Goal: Task Accomplishment & Management: Manage account settings

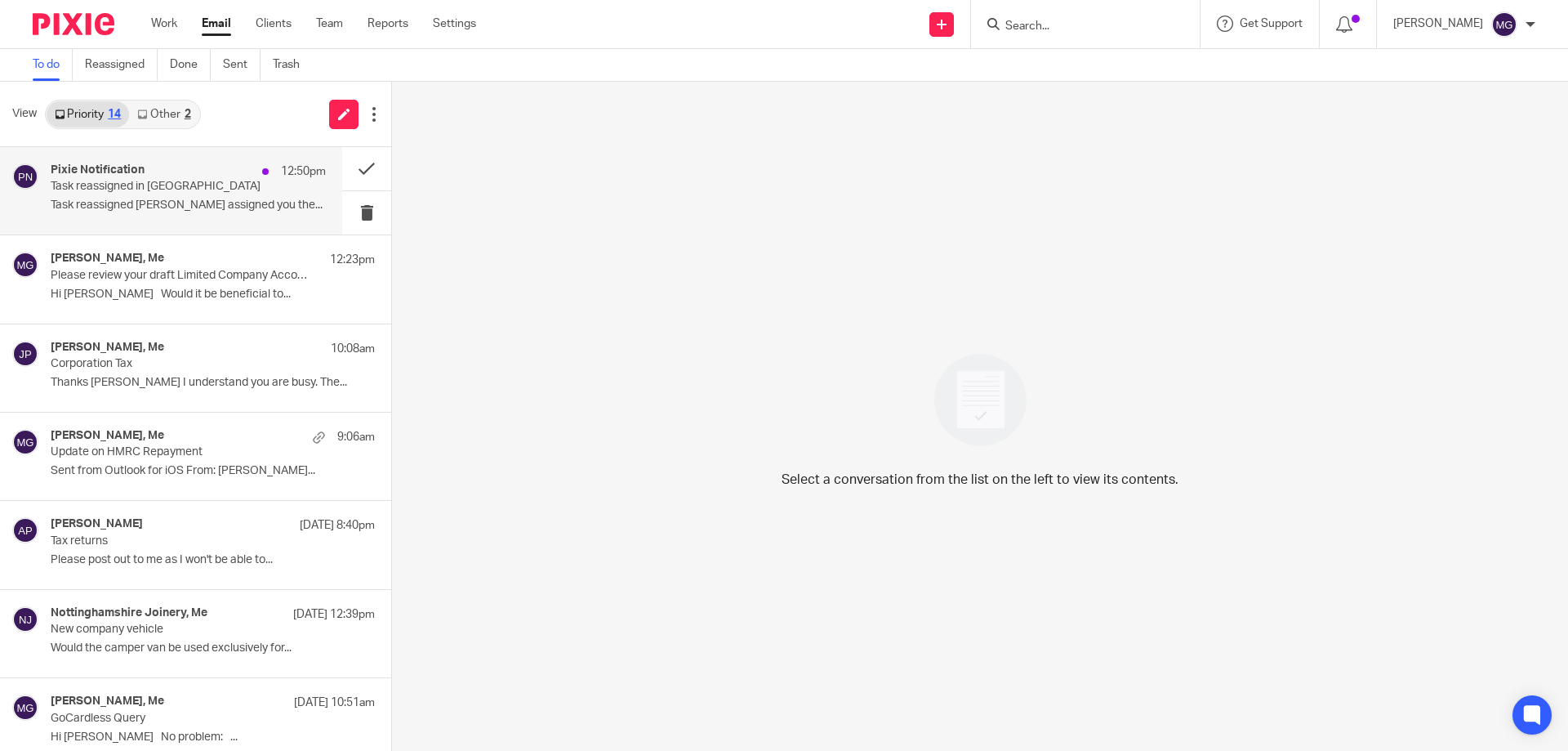
click at [170, 189] on p "Task reassigned in Pixie" at bounding box center [161, 187] width 221 height 14
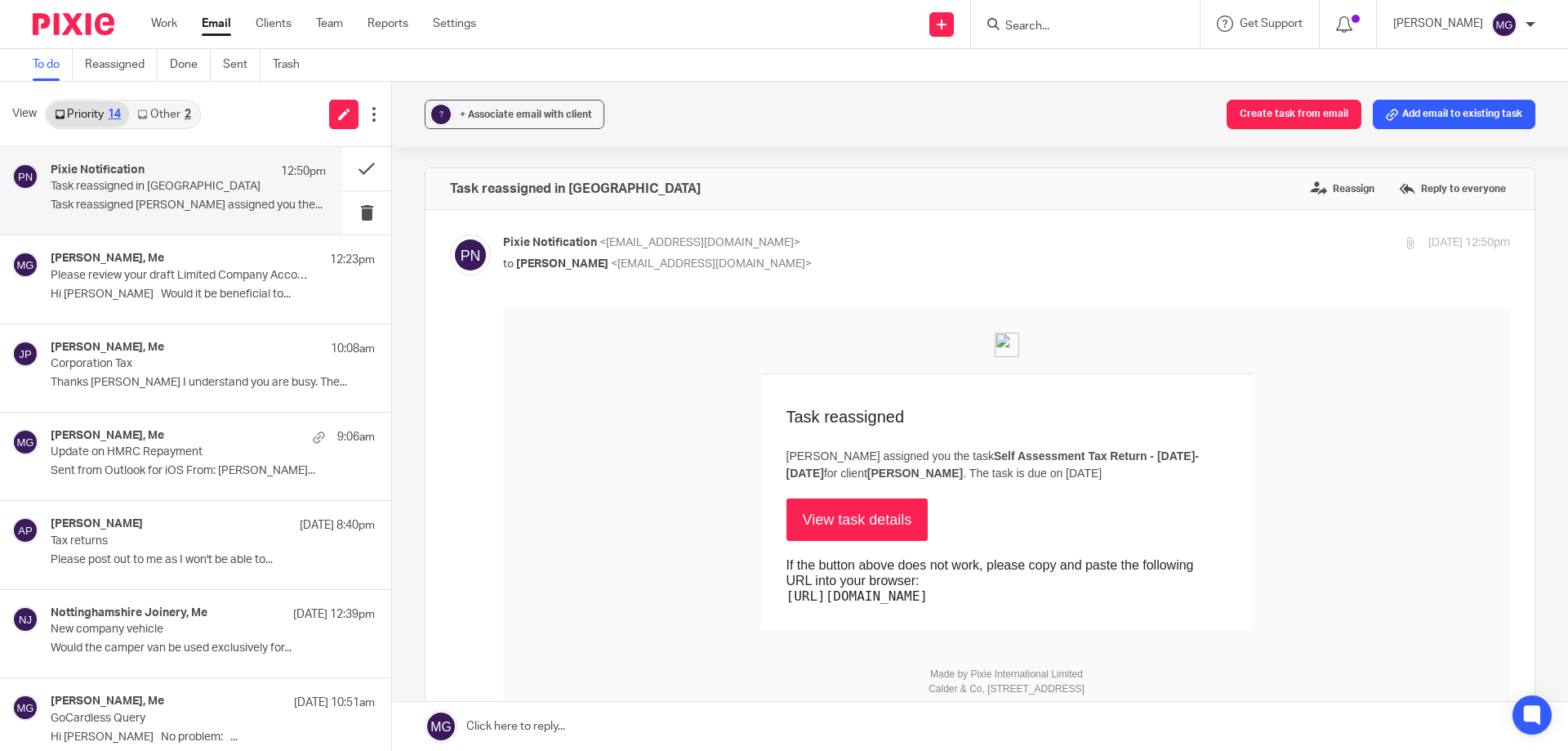
click at [158, 125] on link "Other 2" at bounding box center [164, 114] width 70 height 26
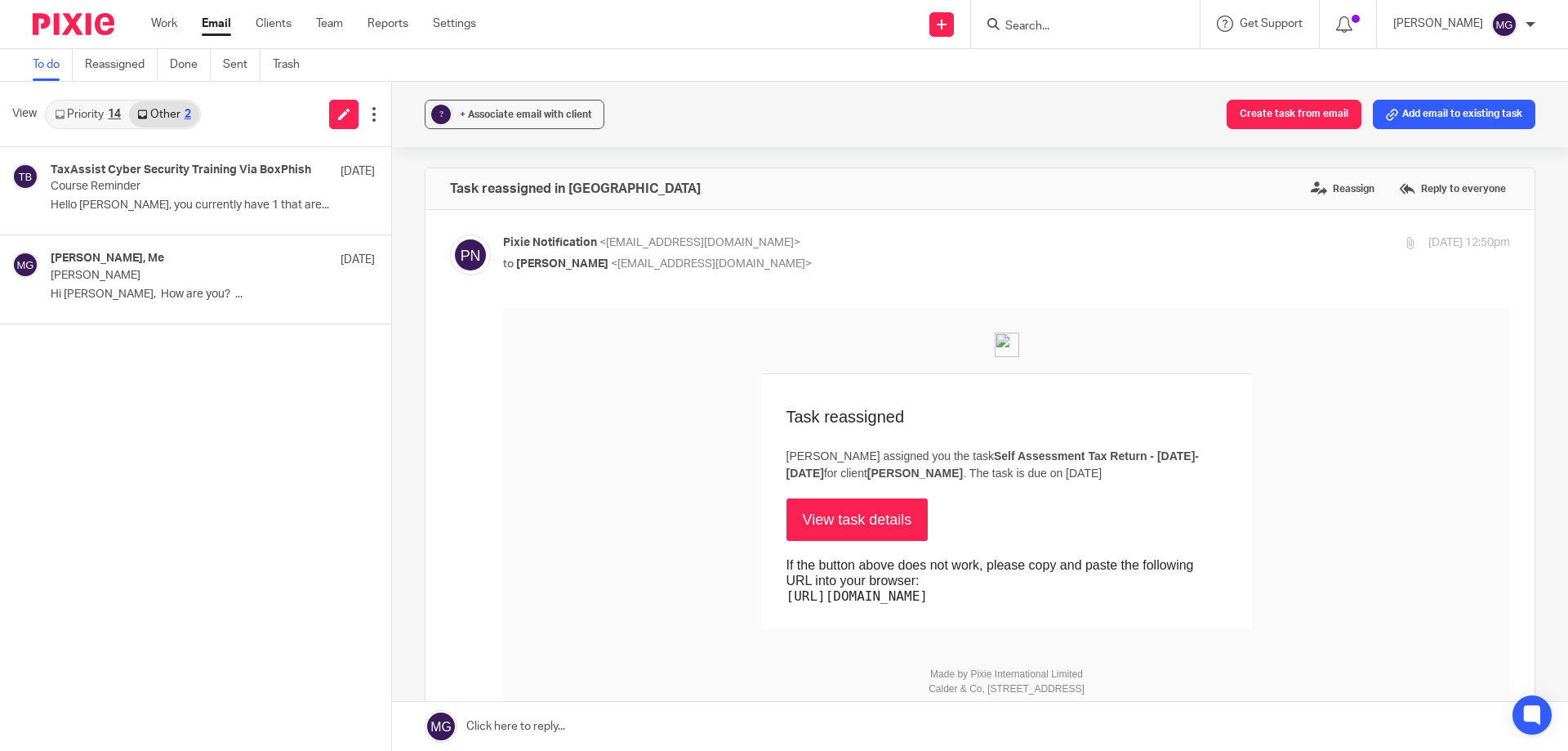
click at [102, 116] on link "Priority 14" at bounding box center [87, 114] width 82 height 26
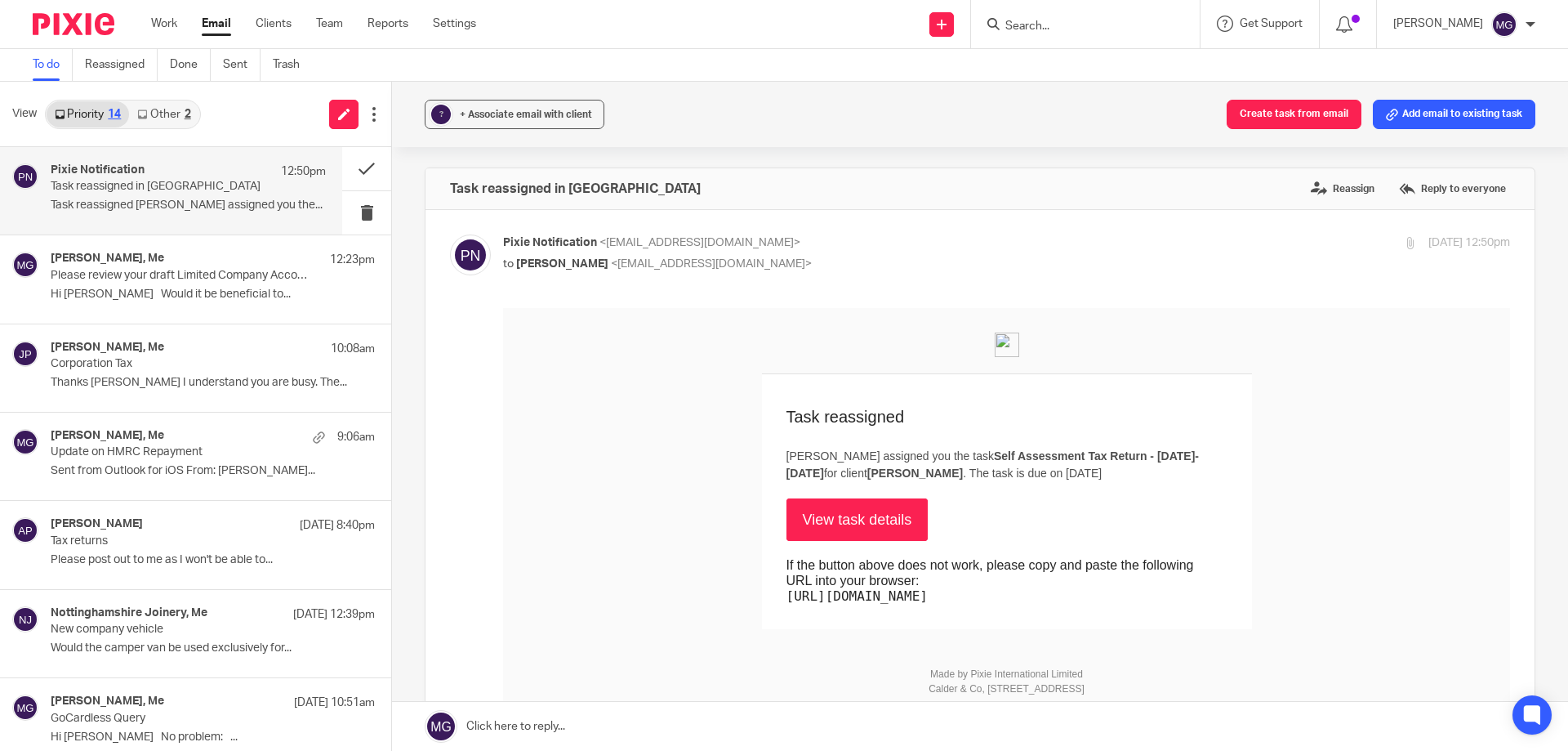
click at [744, 125] on div "? + Associate email with client Create task from email Add email to existing ta…" at bounding box center [979, 114] width 1176 height 66
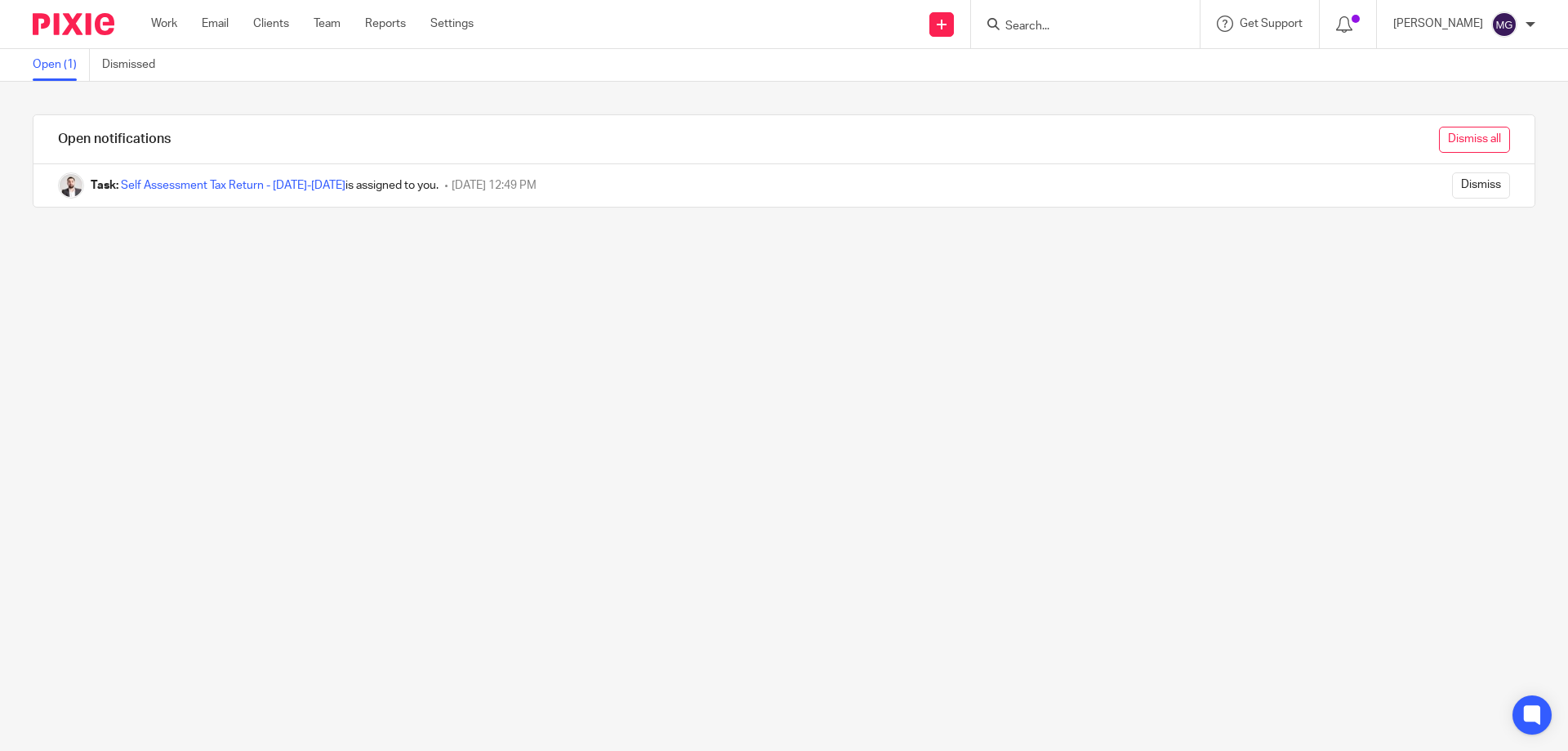
click at [1453, 136] on input "Dismiss all" at bounding box center [1474, 139] width 71 height 26
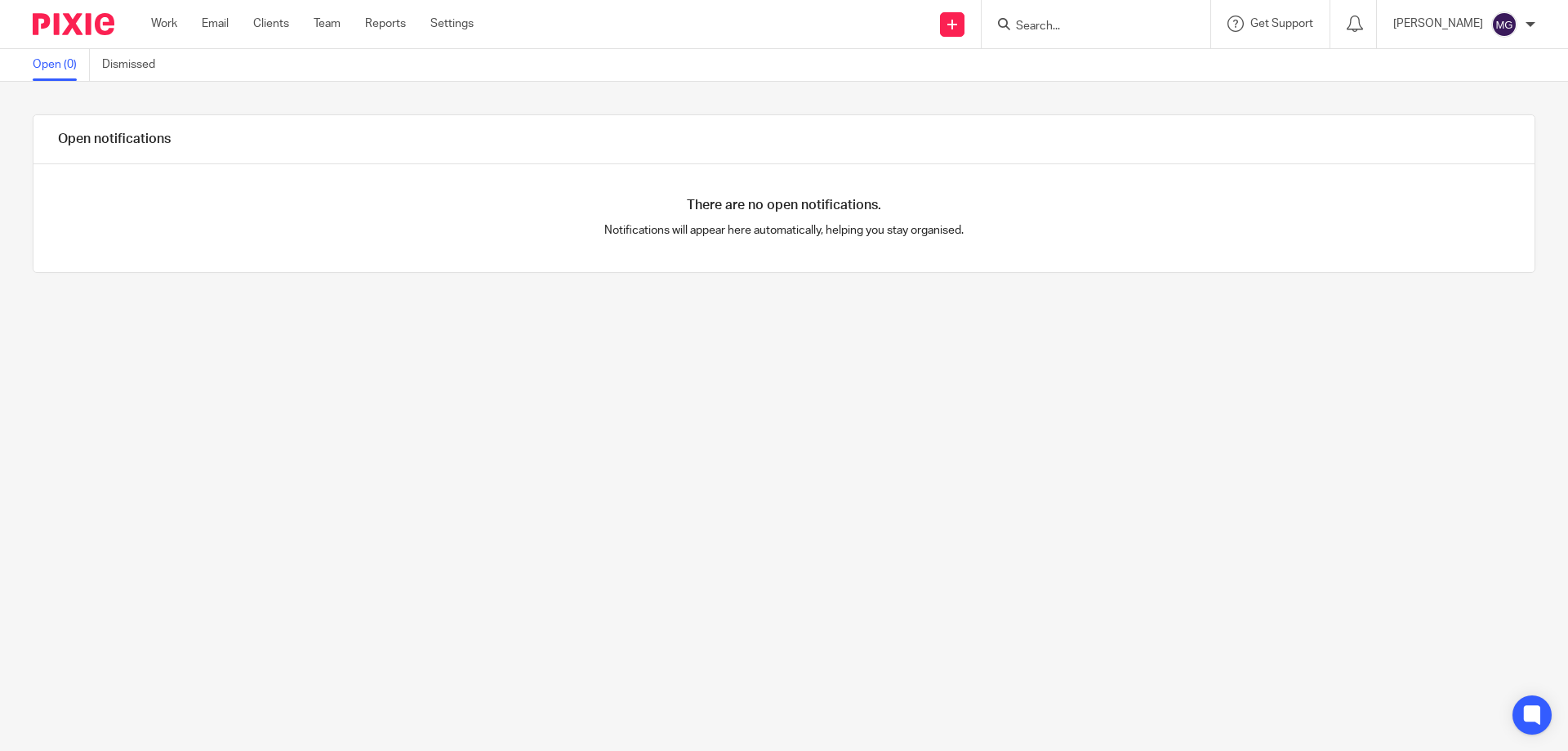
click at [916, 367] on div "Open notifications There are no open notifications. Notifications will appear h…" at bounding box center [784, 416] width 1568 height 669
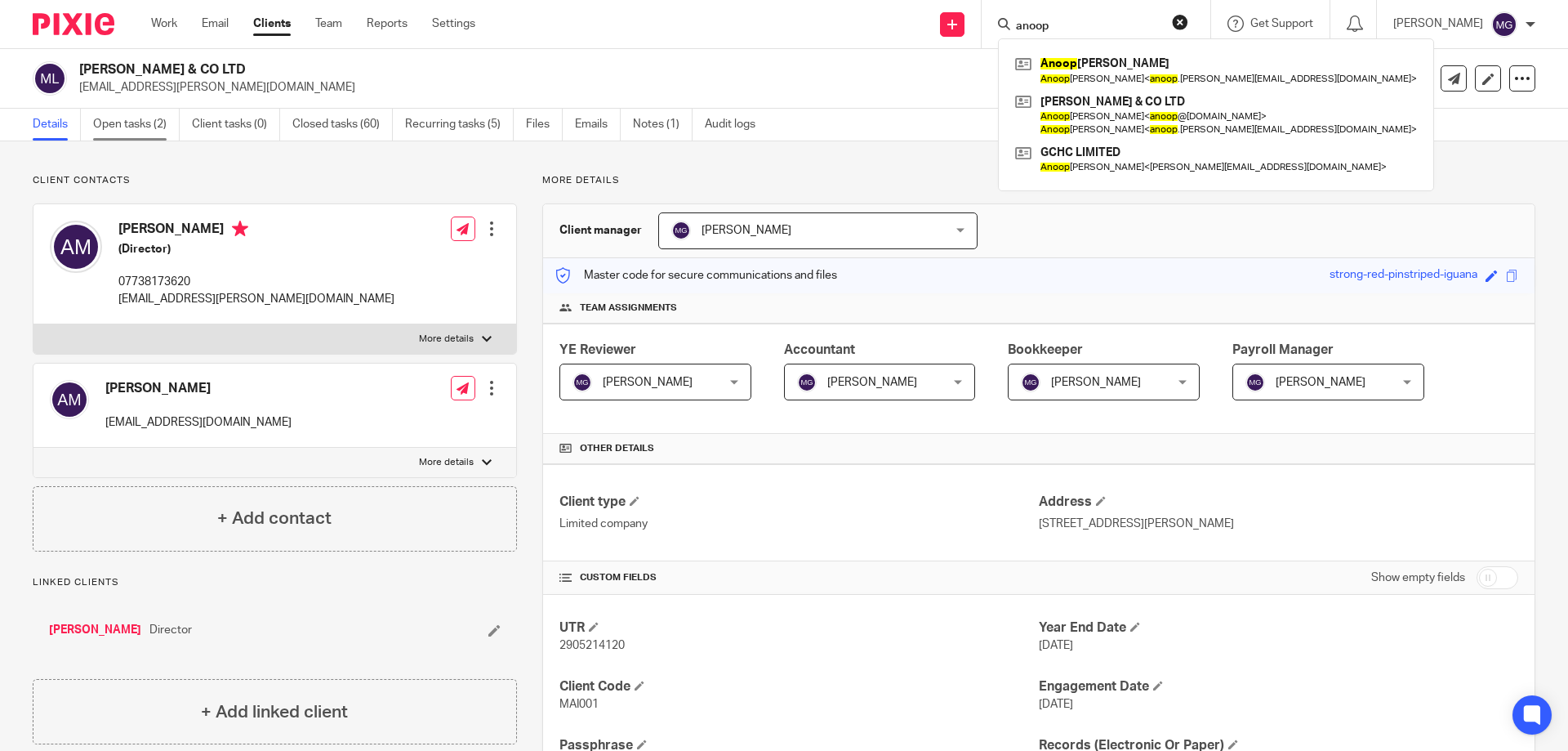
click at [146, 134] on link "Open tasks (2)" at bounding box center [136, 124] width 86 height 32
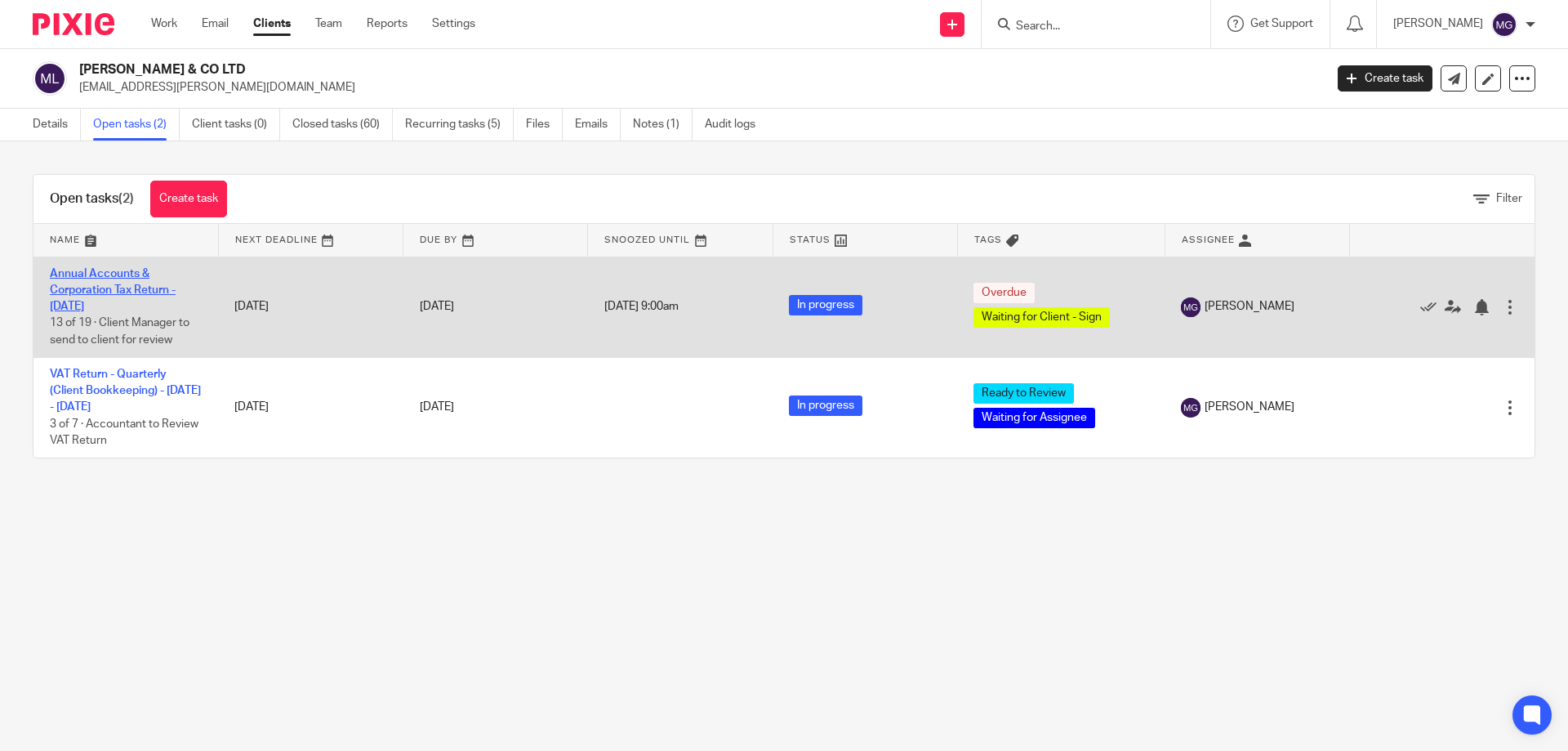
click at [110, 304] on link "Annual Accounts & Corporation Tax Return - [DATE]" at bounding box center [113, 290] width 126 height 45
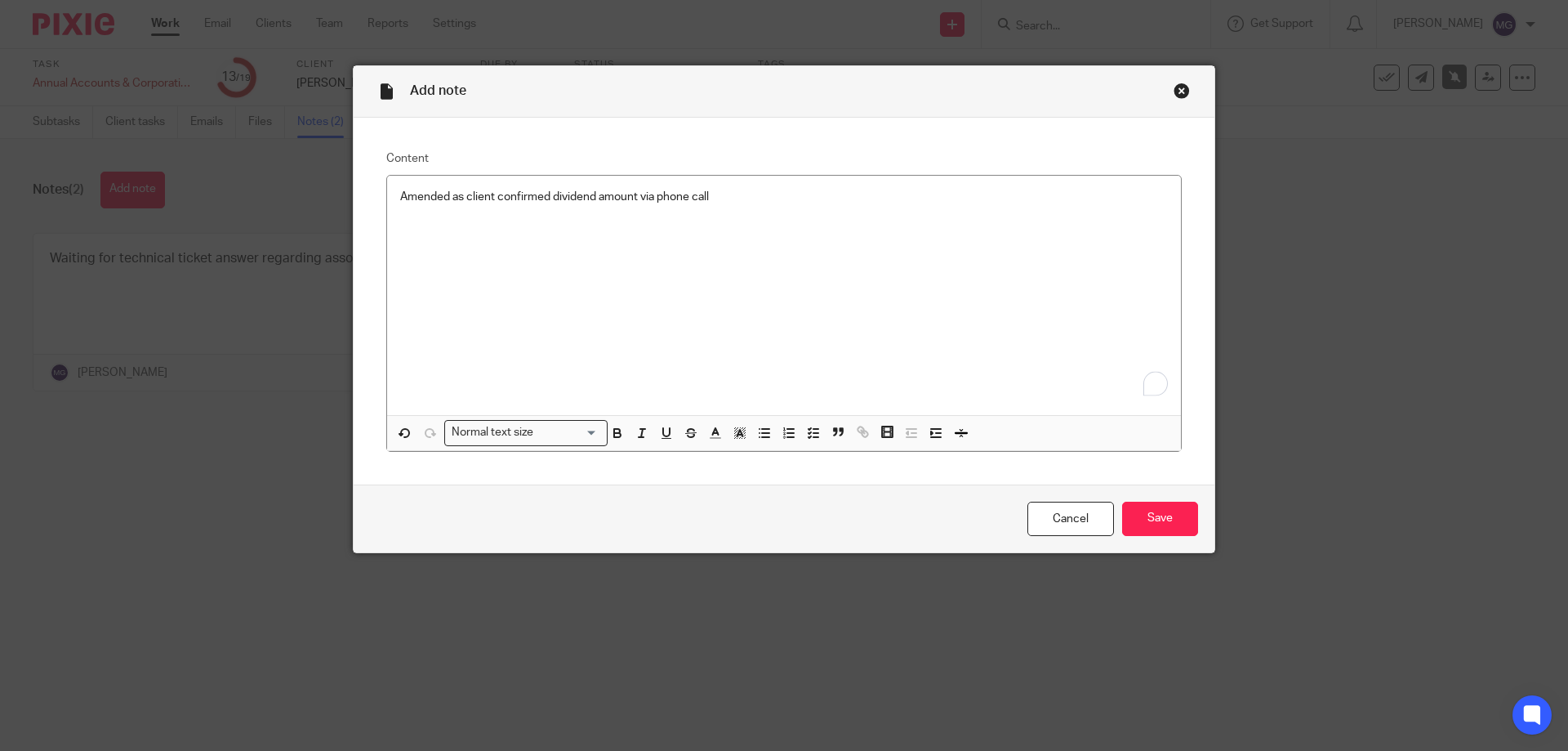
click at [1193, 532] on div "Cancel Save" at bounding box center [783, 519] width 860 height 69
click at [1180, 518] on input "Save" at bounding box center [1160, 519] width 76 height 35
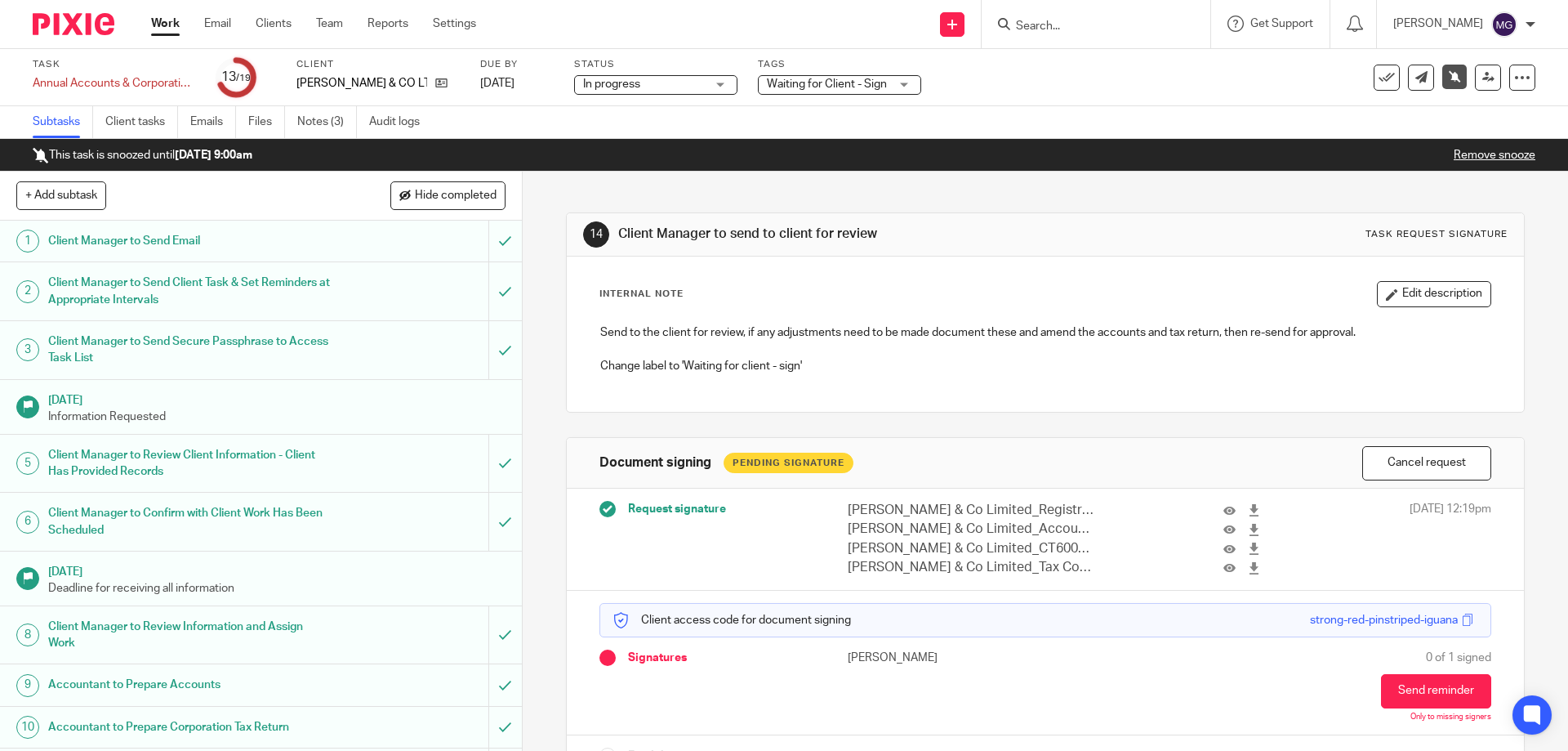
click at [1468, 158] on link "Remove snooze" at bounding box center [1494, 155] width 81 height 12
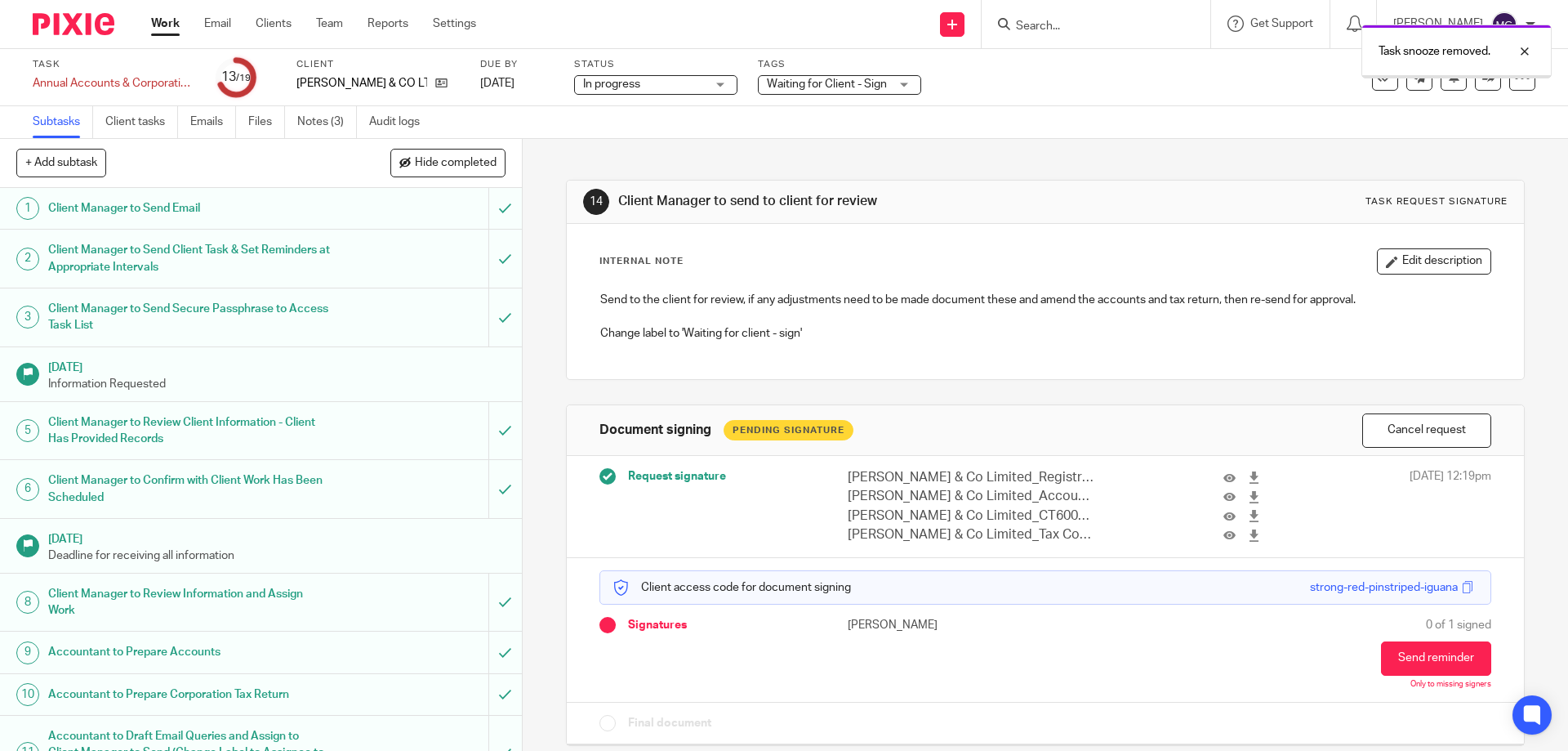
scroll to position [12, 0]
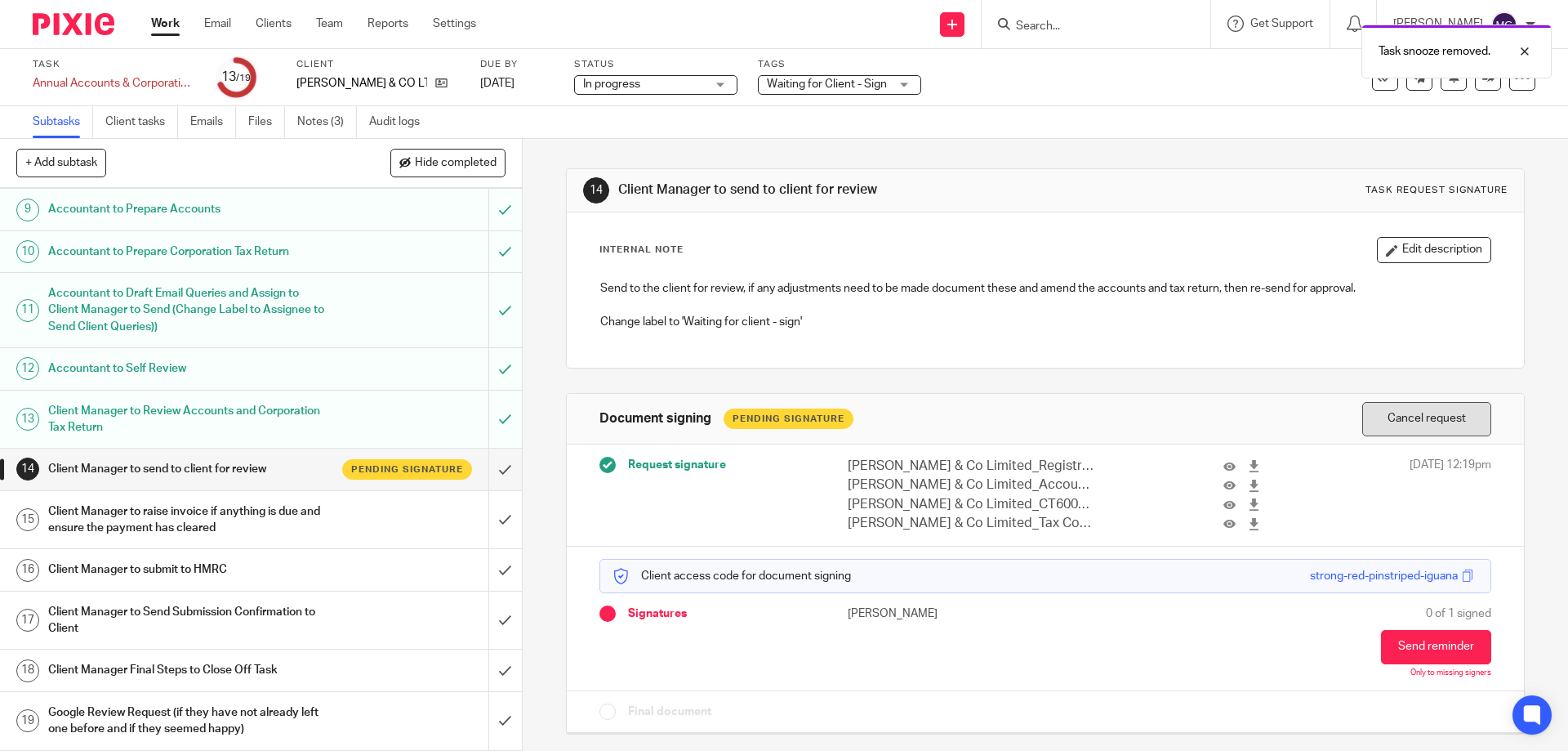
click at [1402, 423] on button "Cancel request" at bounding box center [1427, 419] width 129 height 35
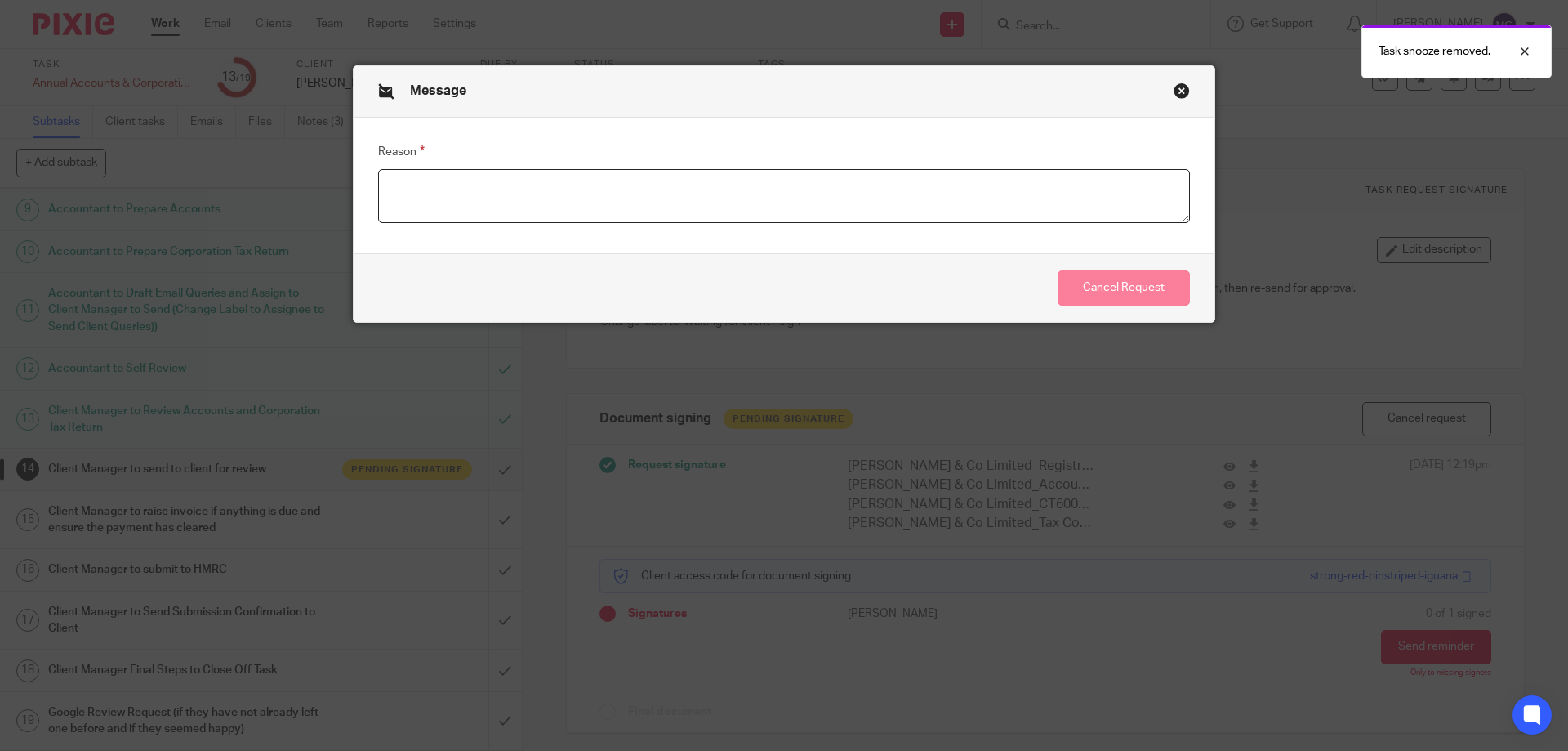
click at [784, 213] on textarea "Reason" at bounding box center [784, 196] width 811 height 54
paste textarea "Amended as client confirmed dividend amount via phone call"
type textarea "Amended as client confirmed dividend amount via phone call"
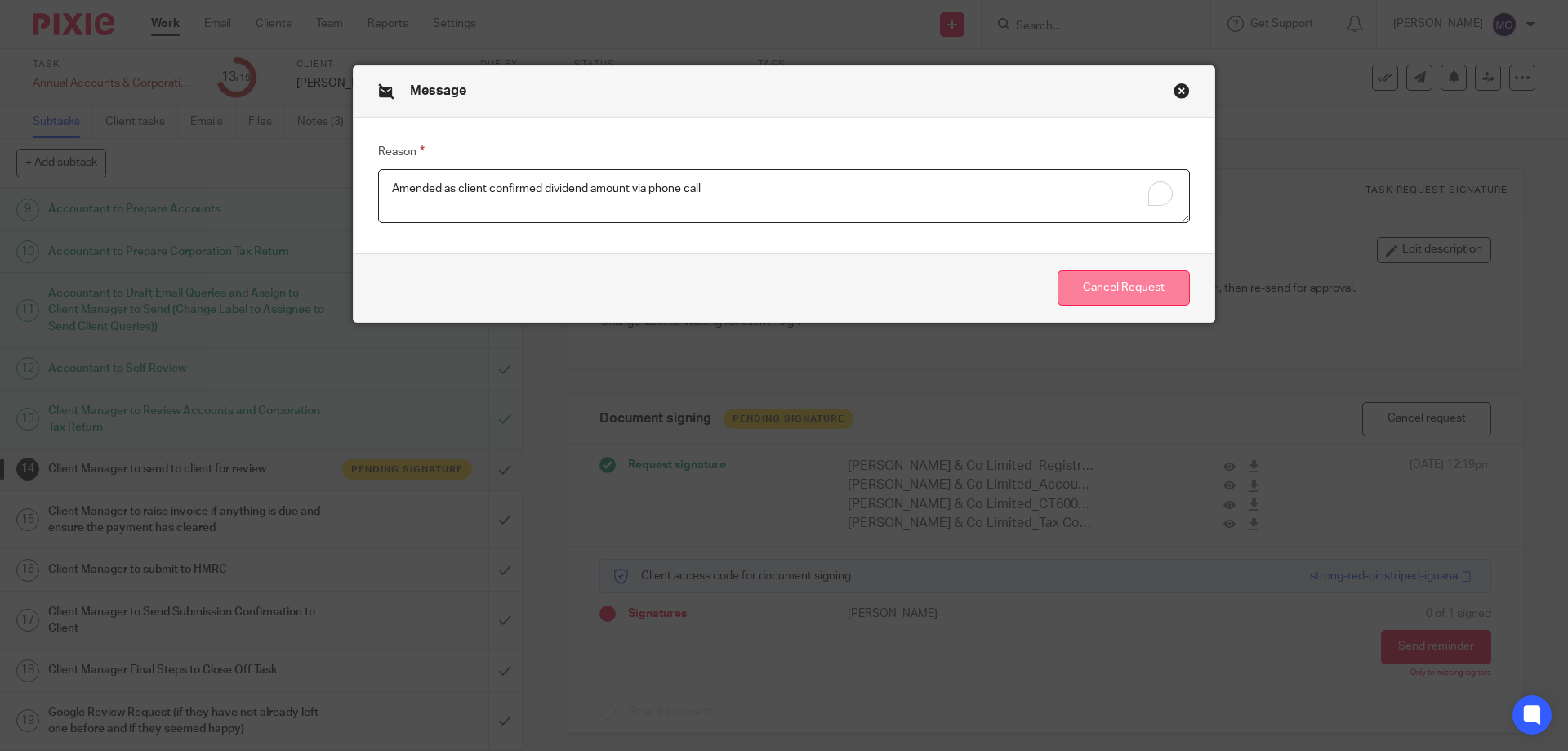
click at [1108, 284] on button "Cancel Request" at bounding box center [1123, 288] width 132 height 35
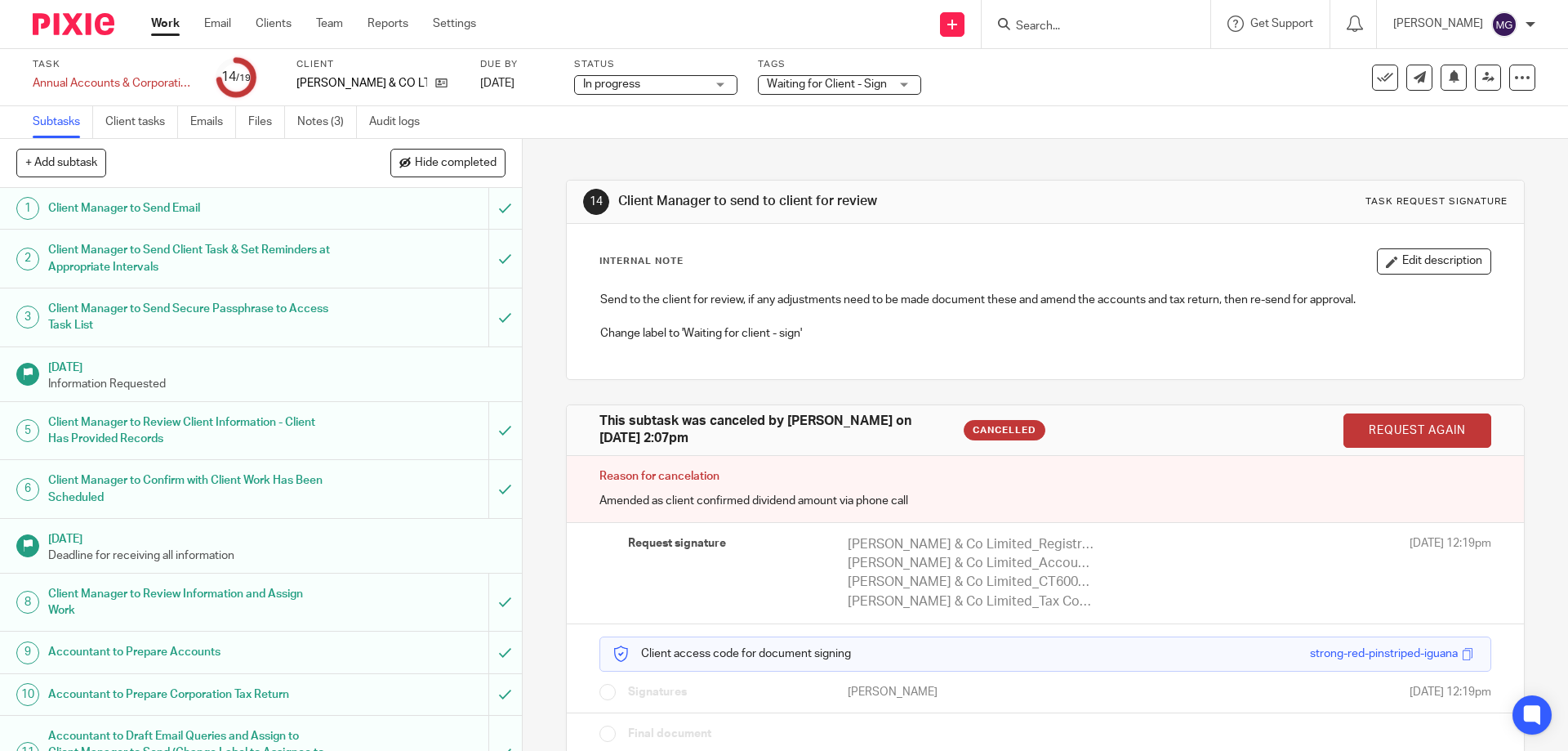
scroll to position [22, 0]
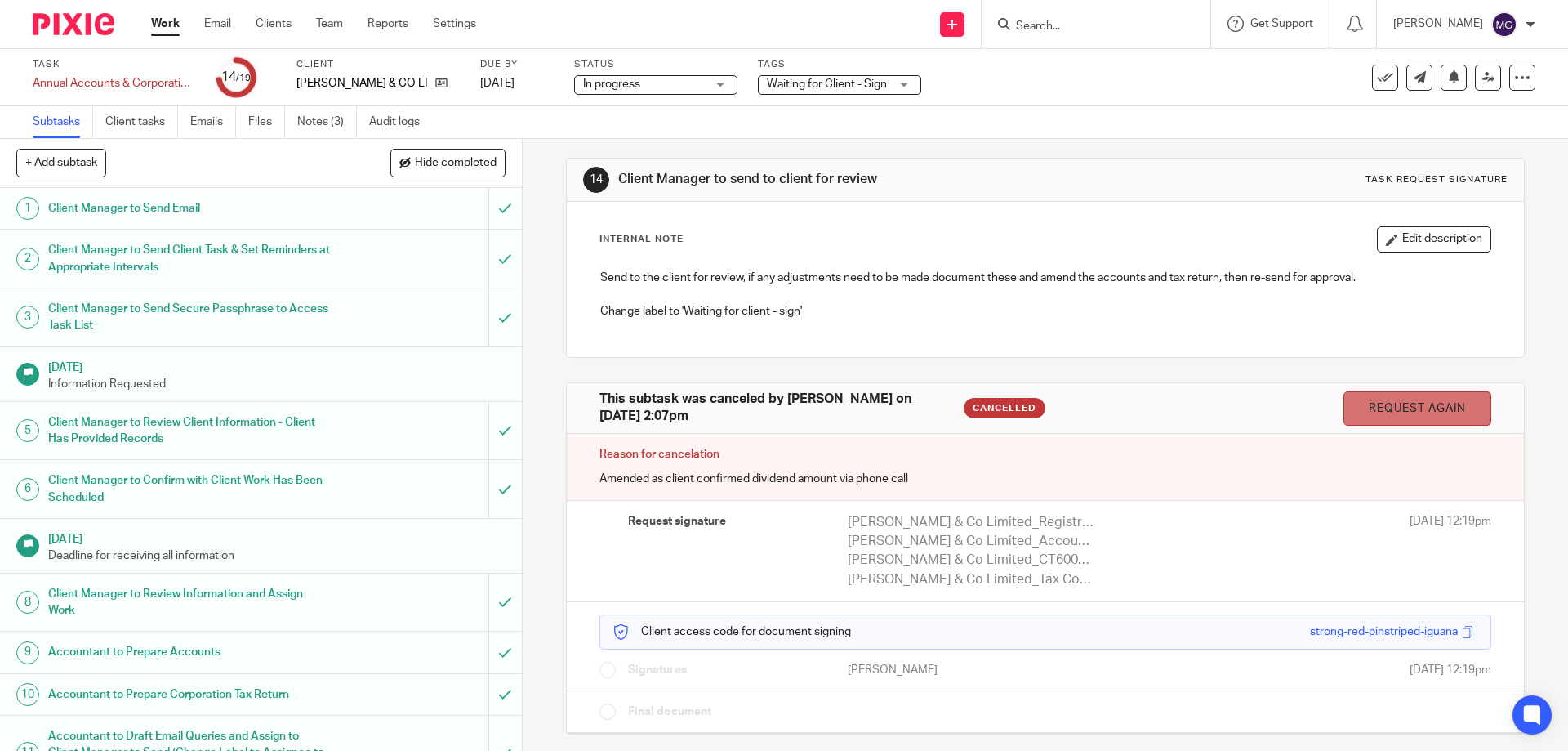
click at [1370, 407] on link "Request again" at bounding box center [1417, 408] width 148 height 35
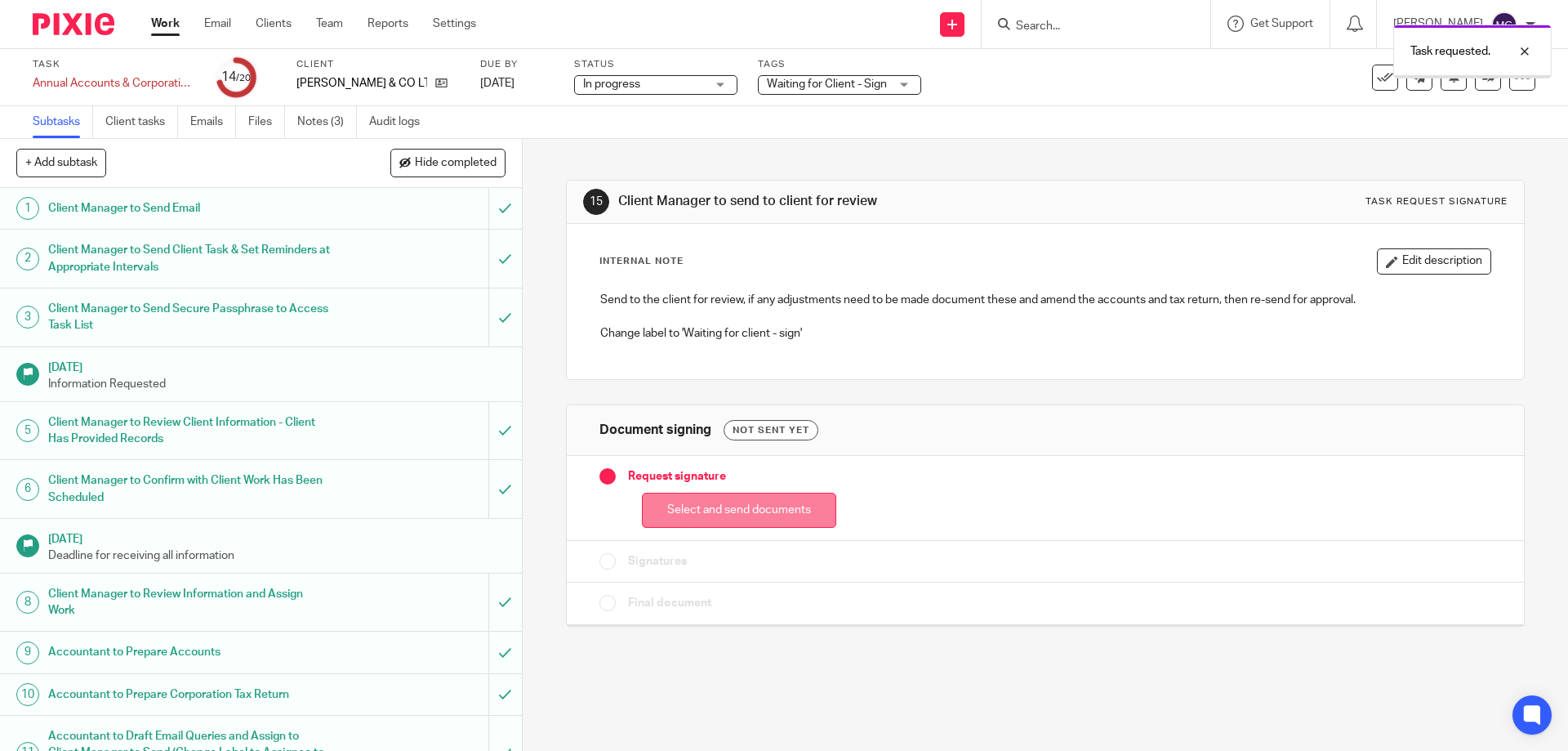
scroll to position [485, 0]
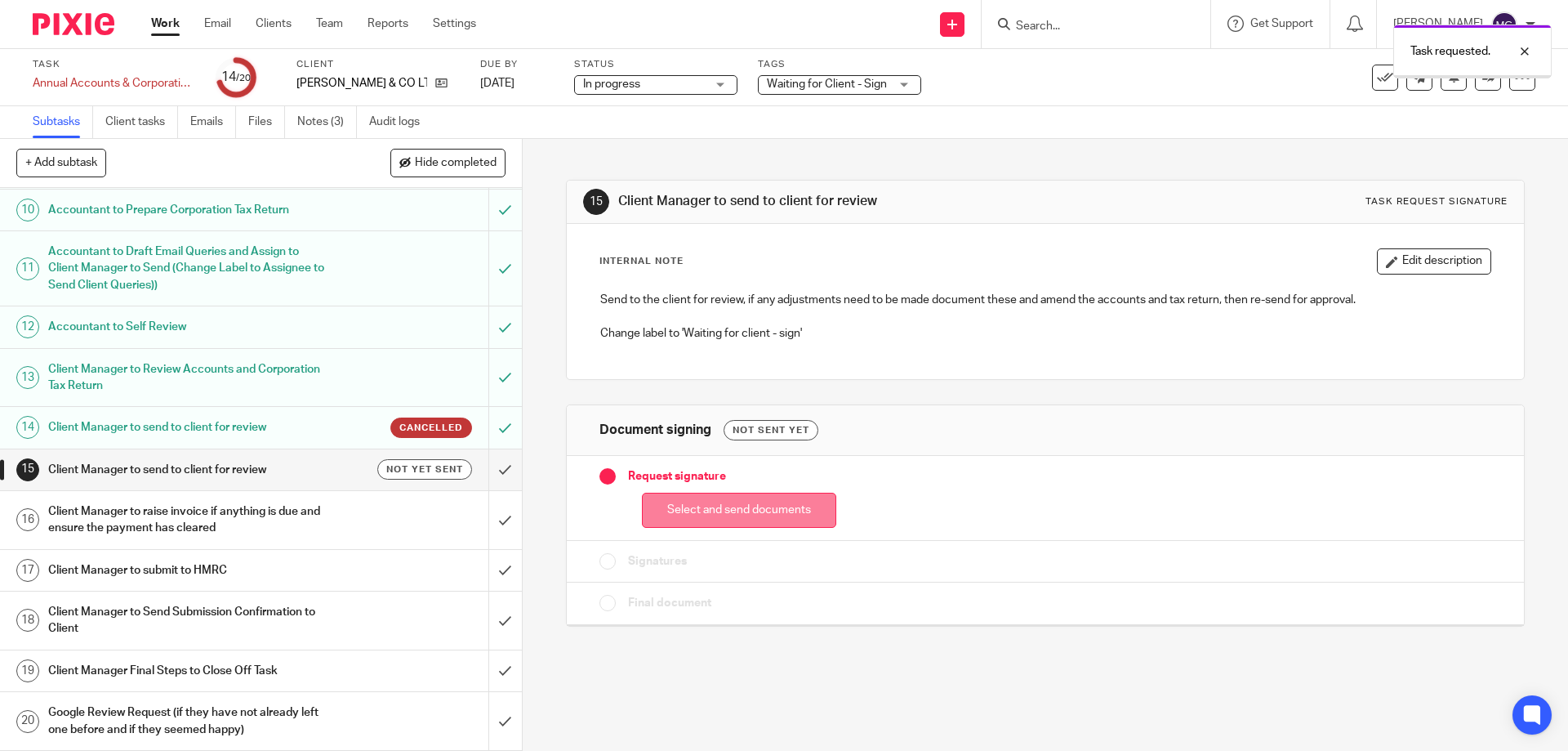
click at [673, 511] on button "Select and send documents" at bounding box center [739, 510] width 194 height 35
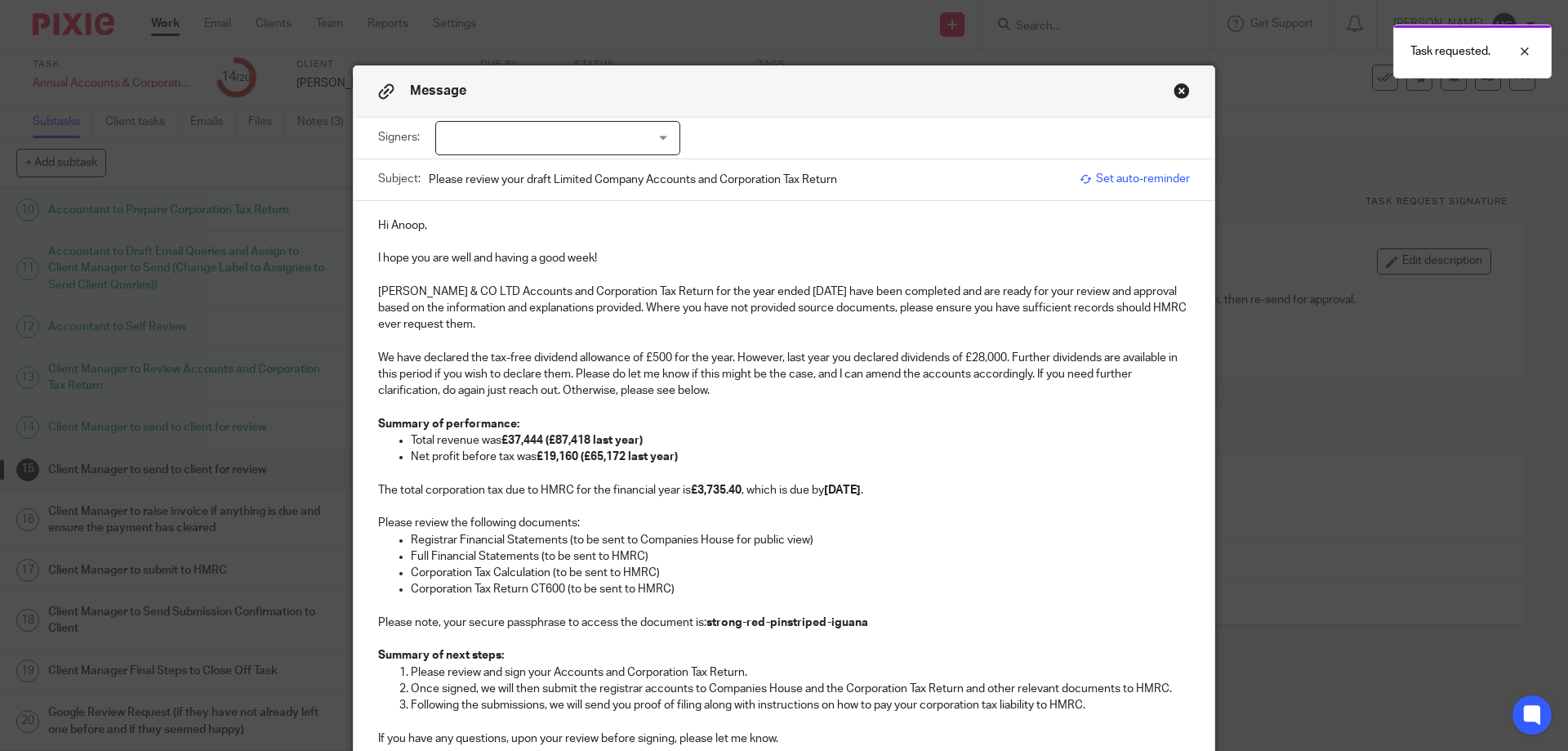
click at [498, 245] on p at bounding box center [784, 242] width 811 height 17
click at [474, 257] on p "I hope you are well and having a good week!" at bounding box center [784, 258] width 811 height 17
drag, startPoint x: 584, startPoint y: 264, endPoint x: 329, endPoint y: 256, distance: 255.1
click at [329, 256] on div "Message Signers: Anoop Maini Anoop Maini (0 selected) Subject: Please review yo…" at bounding box center [784, 375] width 1568 height 751
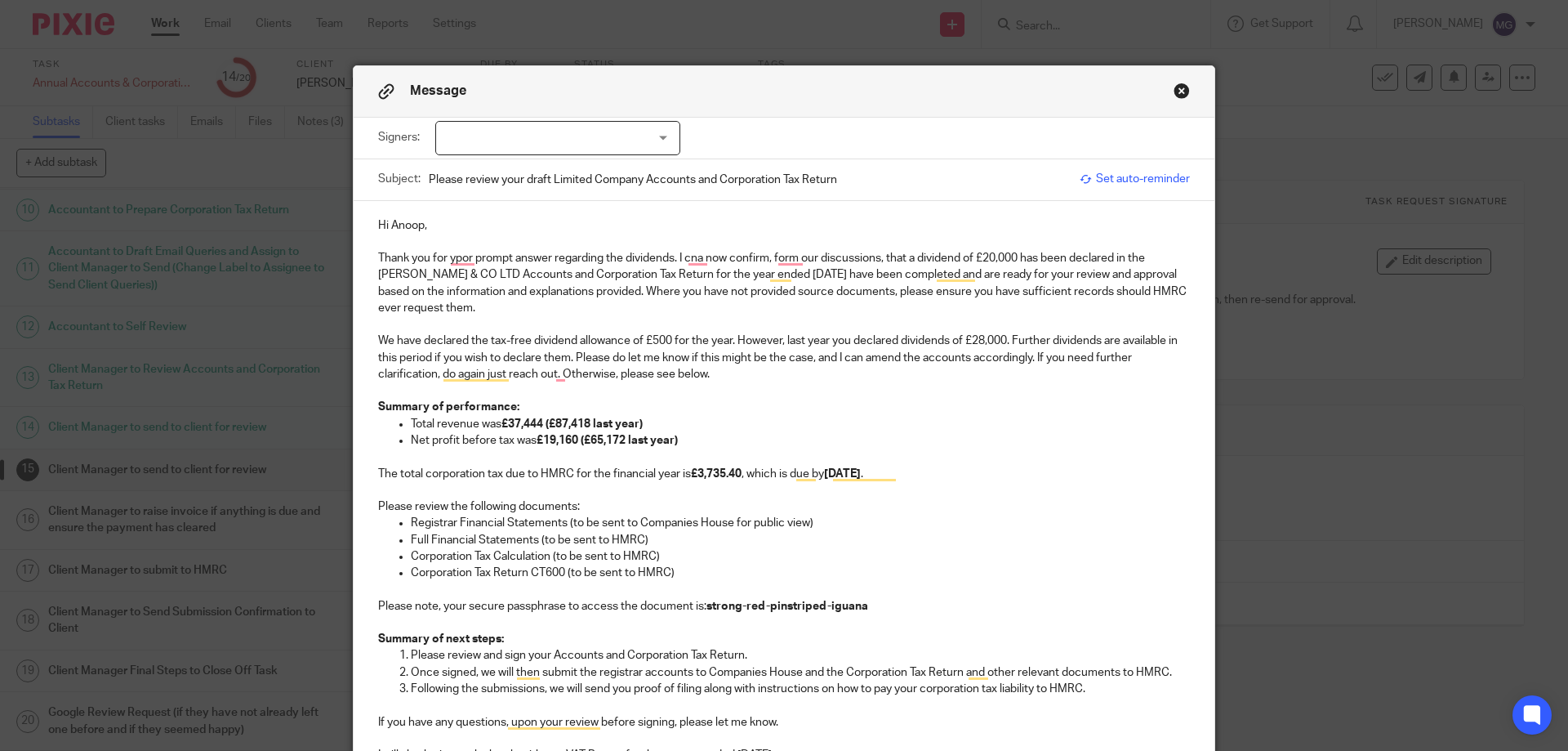
click at [815, 273] on p "MAINI & CO LTD Accounts and Corporation Tax Return for the year ended 31 Dec 20…" at bounding box center [784, 291] width 811 height 50
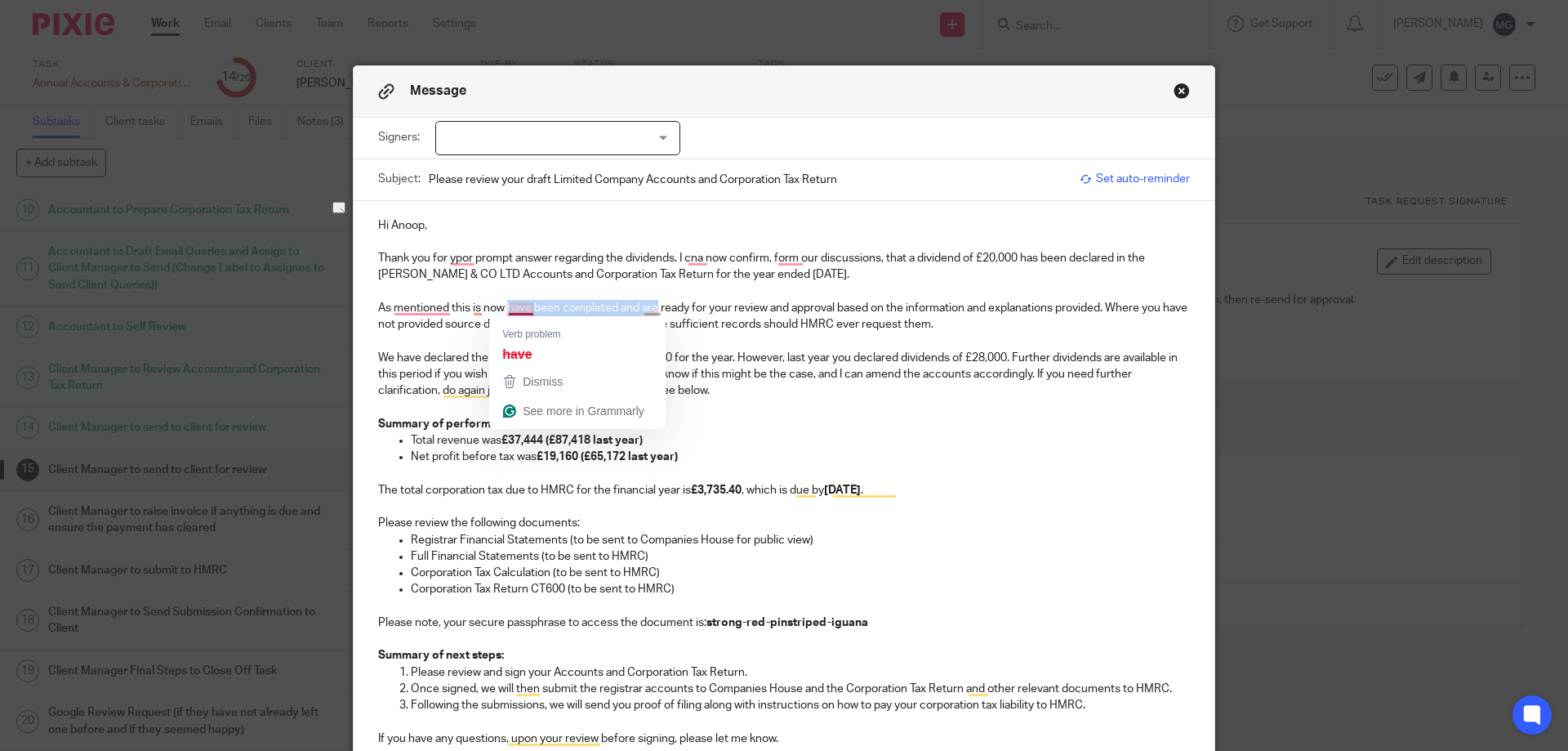
drag, startPoint x: 649, startPoint y: 302, endPoint x: 503, endPoint y: 303, distance: 146.0
click at [503, 303] on p "As mentioned this is now have been completed and are ready for your review and …" at bounding box center [784, 316] width 811 height 33
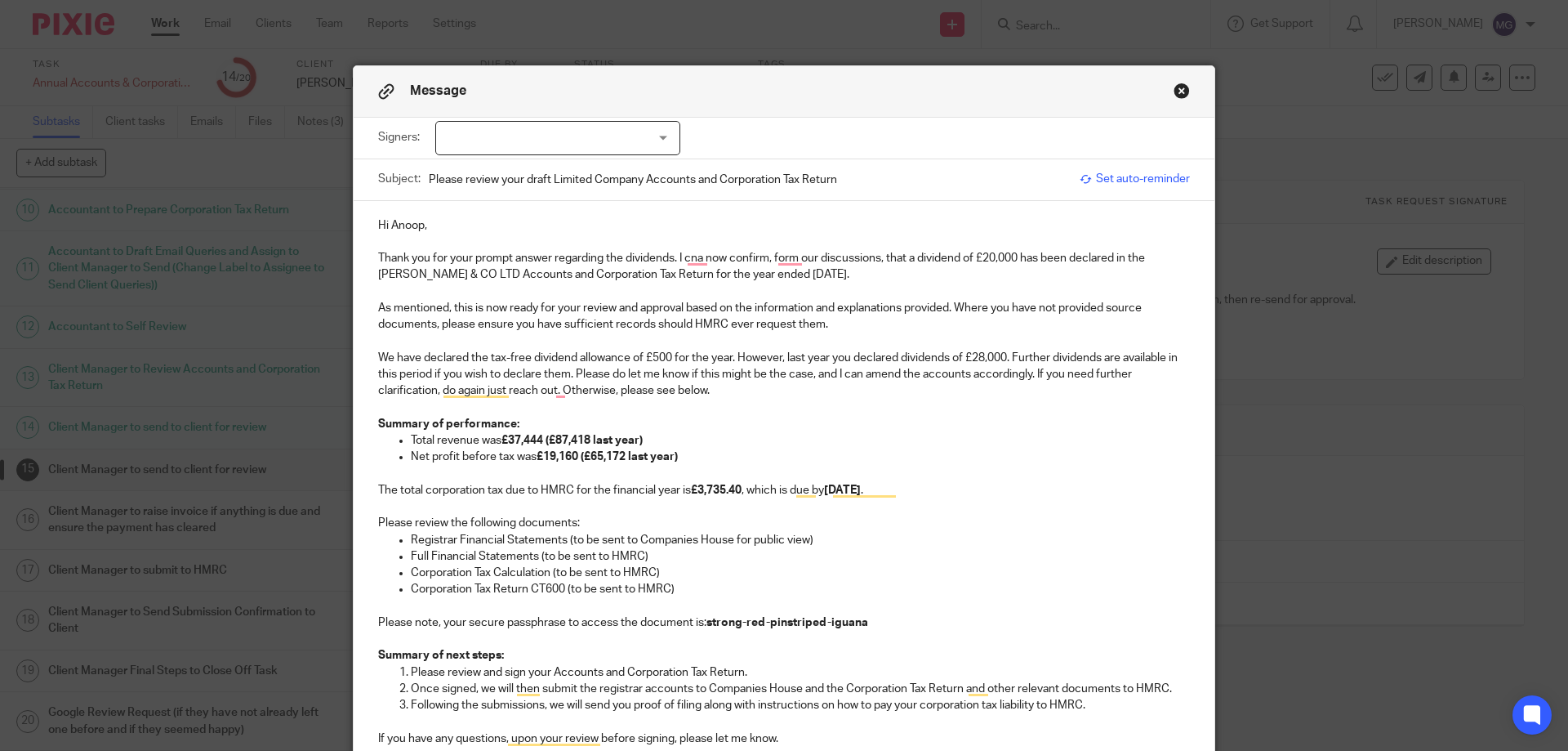
click at [633, 324] on p "As mentioned, this is now ready for your review and approval based on the infor…" at bounding box center [784, 316] width 811 height 33
drag, startPoint x: 781, startPoint y: 375, endPoint x: 719, endPoint y: 383, distance: 62.5
click at [781, 377] on p "We have declared the tax-free dividend allowance of £500 for the year. However,…" at bounding box center [784, 374] width 811 height 50
click at [559, 352] on p "We have declared the tax-free dividend allowance of £500 for the year. However,…" at bounding box center [784, 374] width 811 height 50
drag, startPoint x: 875, startPoint y: 332, endPoint x: 842, endPoint y: 334, distance: 33.1
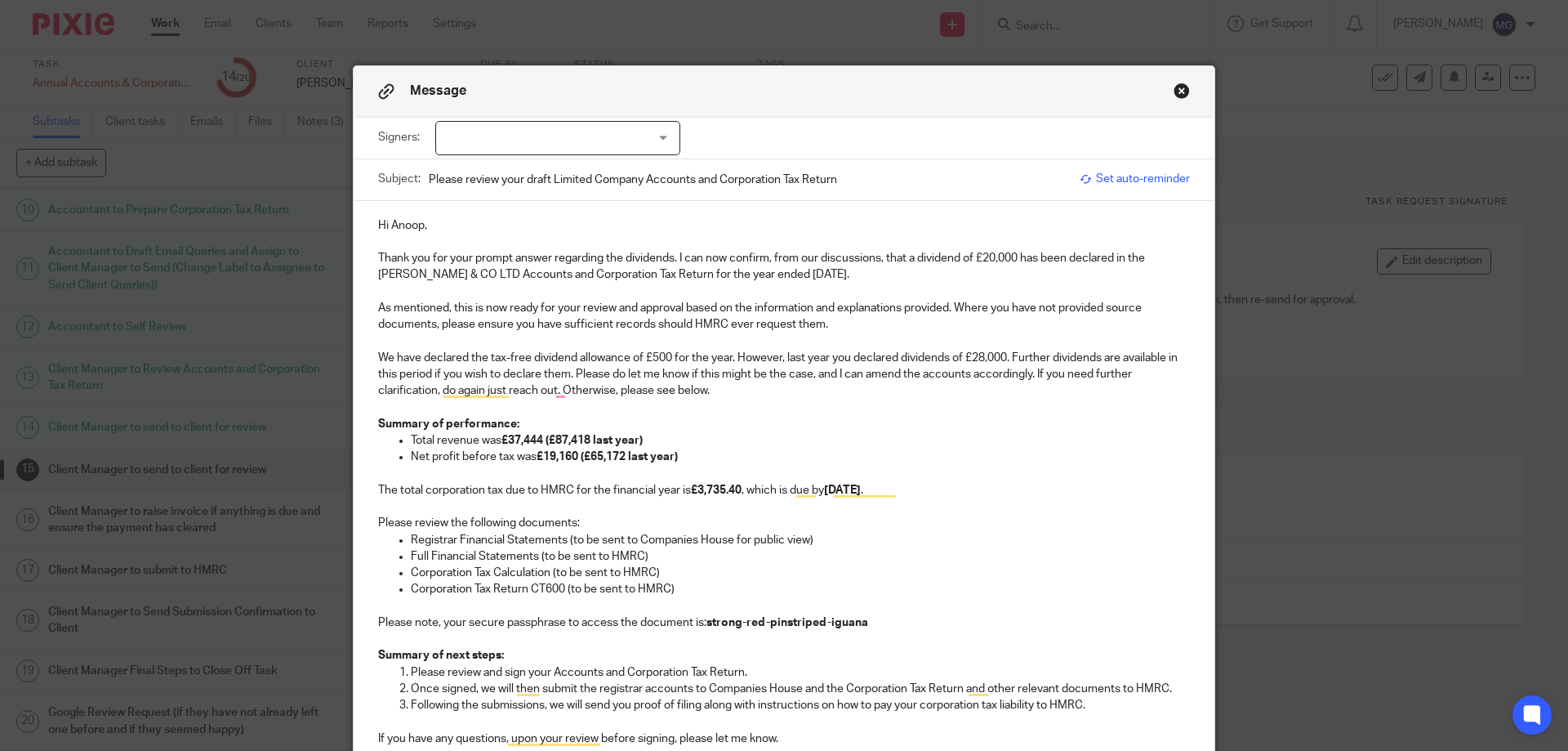
click at [874, 330] on p "As mentioned, this is now ready for your review and approval based on the infor…" at bounding box center [784, 316] width 811 height 33
click at [577, 378] on p "We have declared the tax-free dividend allowance of £500 for the year. However,…" at bounding box center [784, 374] width 811 height 50
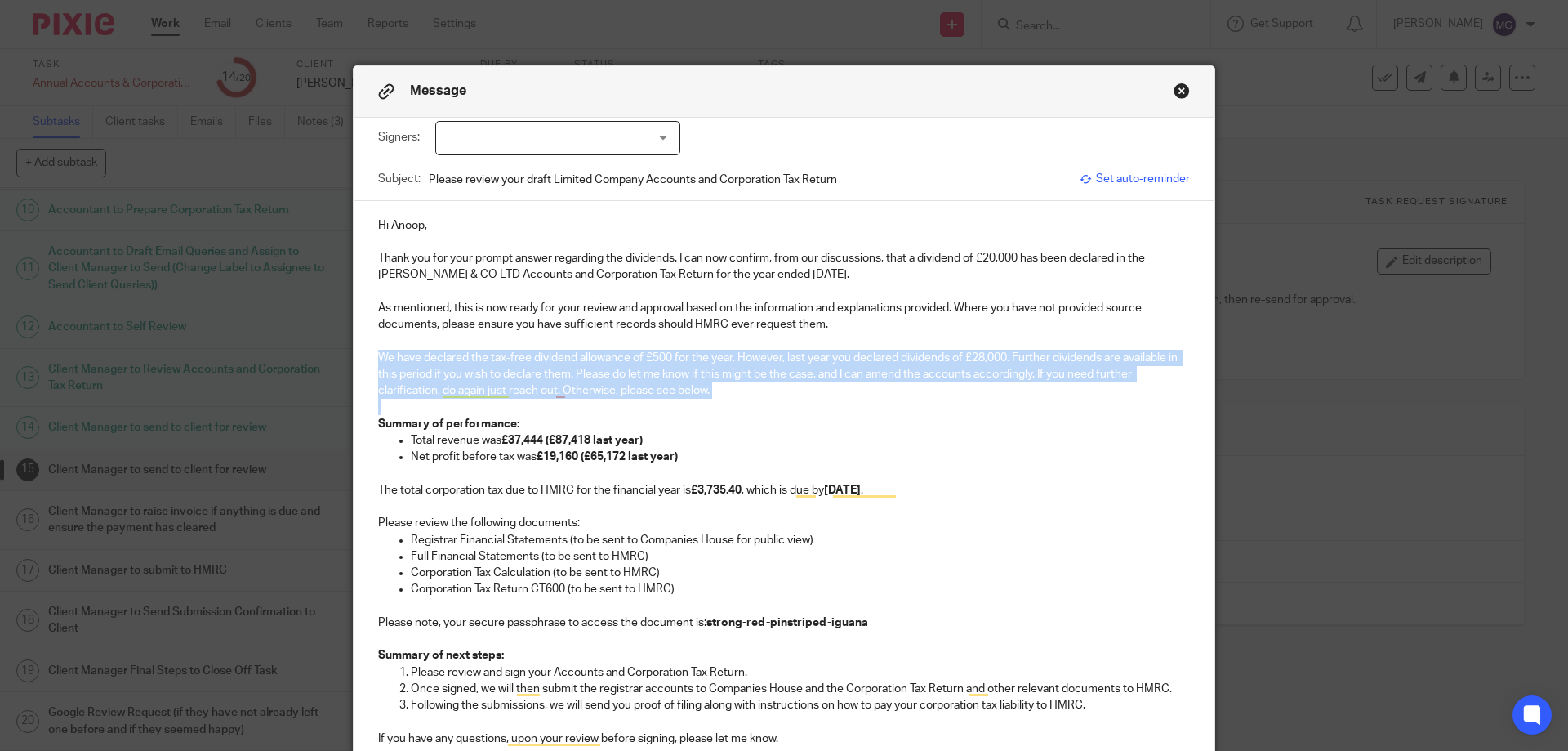
drag, startPoint x: 674, startPoint y: 403, endPoint x: 358, endPoint y: 358, distance: 319.2
click at [358, 358] on div "Hi Anoop, Thank you for your prompt answer regarding the dividends. I can now c…" at bounding box center [783, 505] width 860 height 607
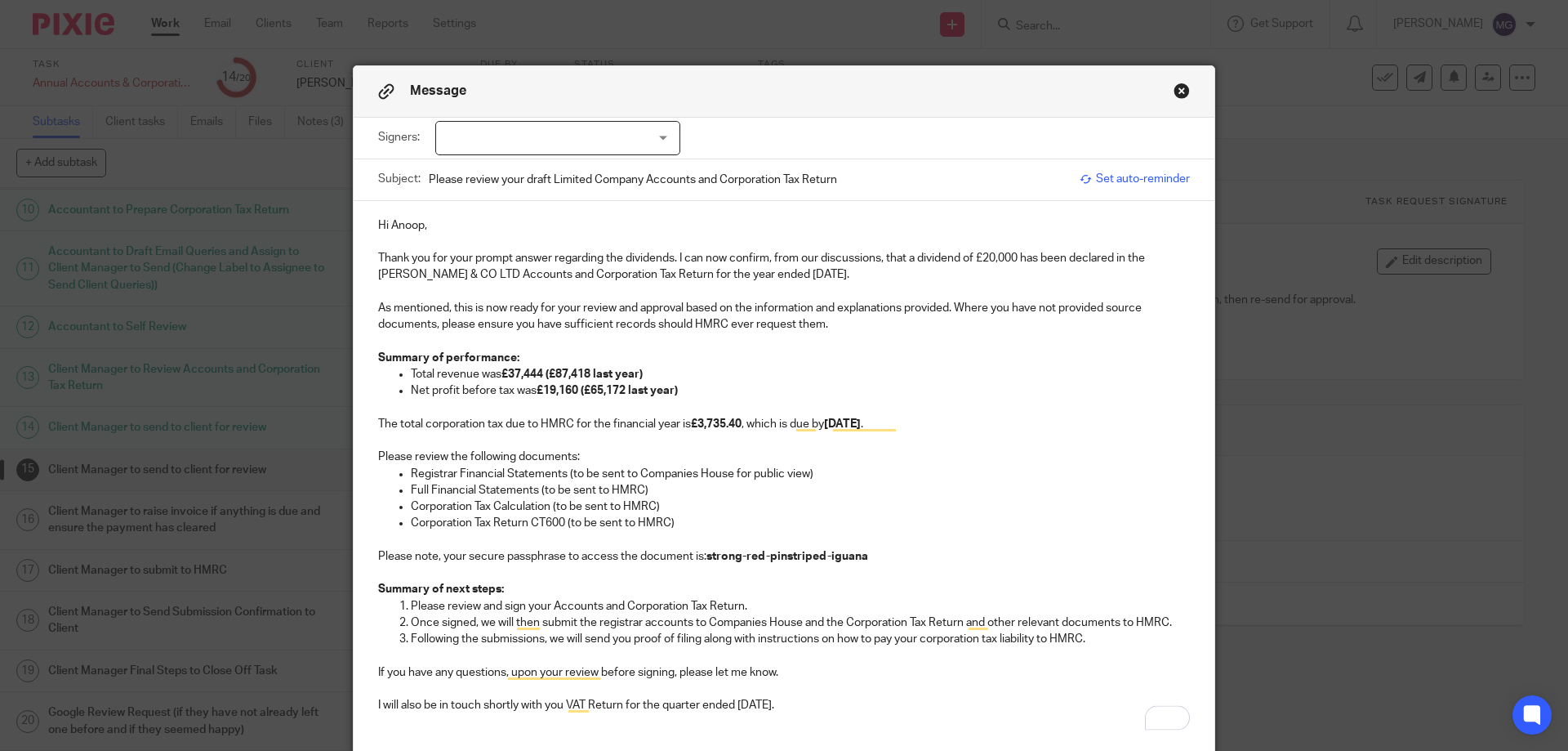
click at [426, 338] on p "To enrich screen reader interactions, please activate Accessibility in Grammarl…" at bounding box center [784, 341] width 811 height 17
click at [390, 310] on p "As mentioned, this is now ready for your review and approval based on the infor…" at bounding box center [784, 316] width 811 height 33
click at [454, 300] on p "As mentioned, this is now ready for your review and approval based on the infor…" at bounding box center [784, 316] width 811 height 33
click at [442, 301] on p "As mentioned, this is now ready for your review and approval based on the infor…" at bounding box center [784, 316] width 811 height 33
click at [446, 305] on p "As mentioned, this is now ready for your review and approval based on the infor…" at bounding box center [784, 316] width 811 height 33
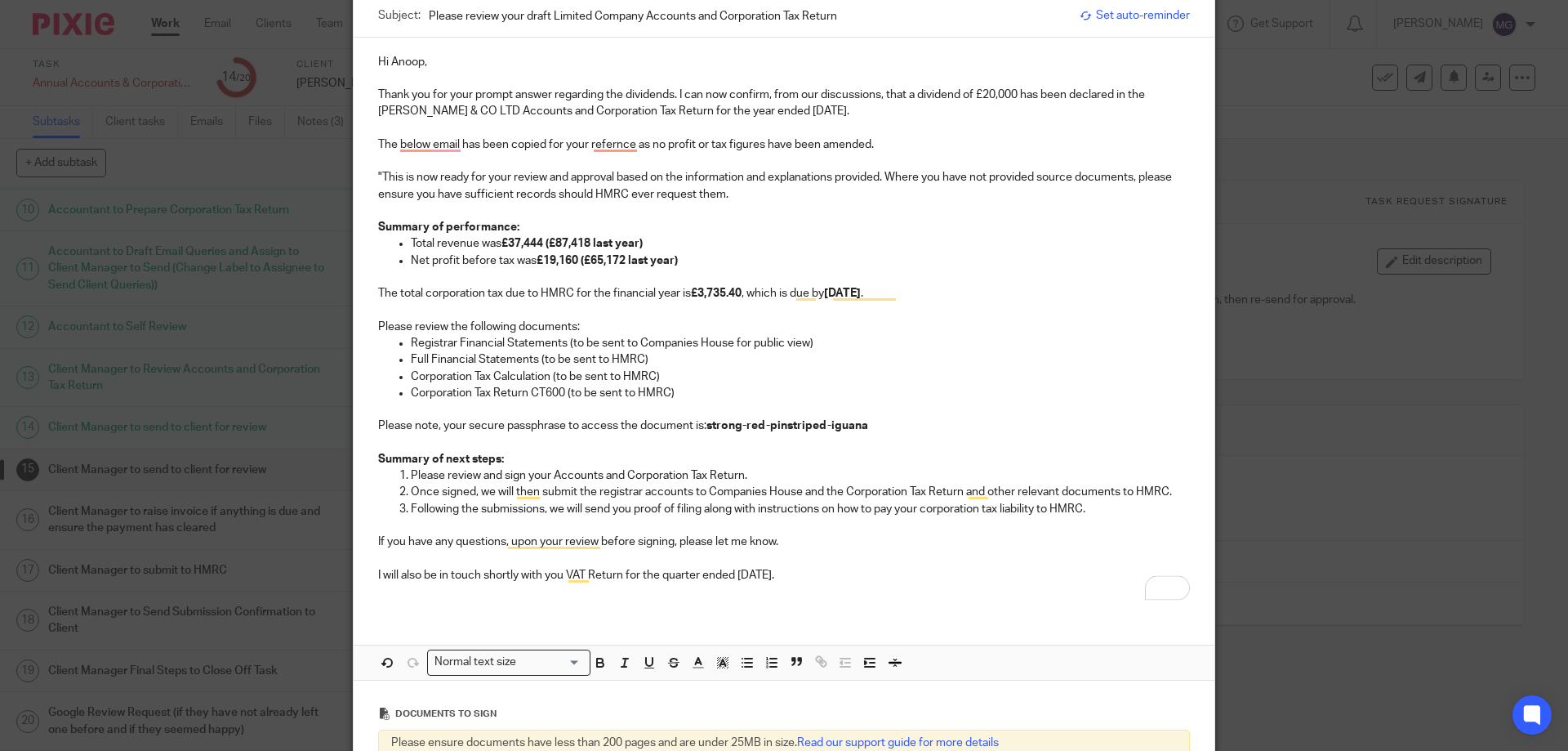
scroll to position [327, 0]
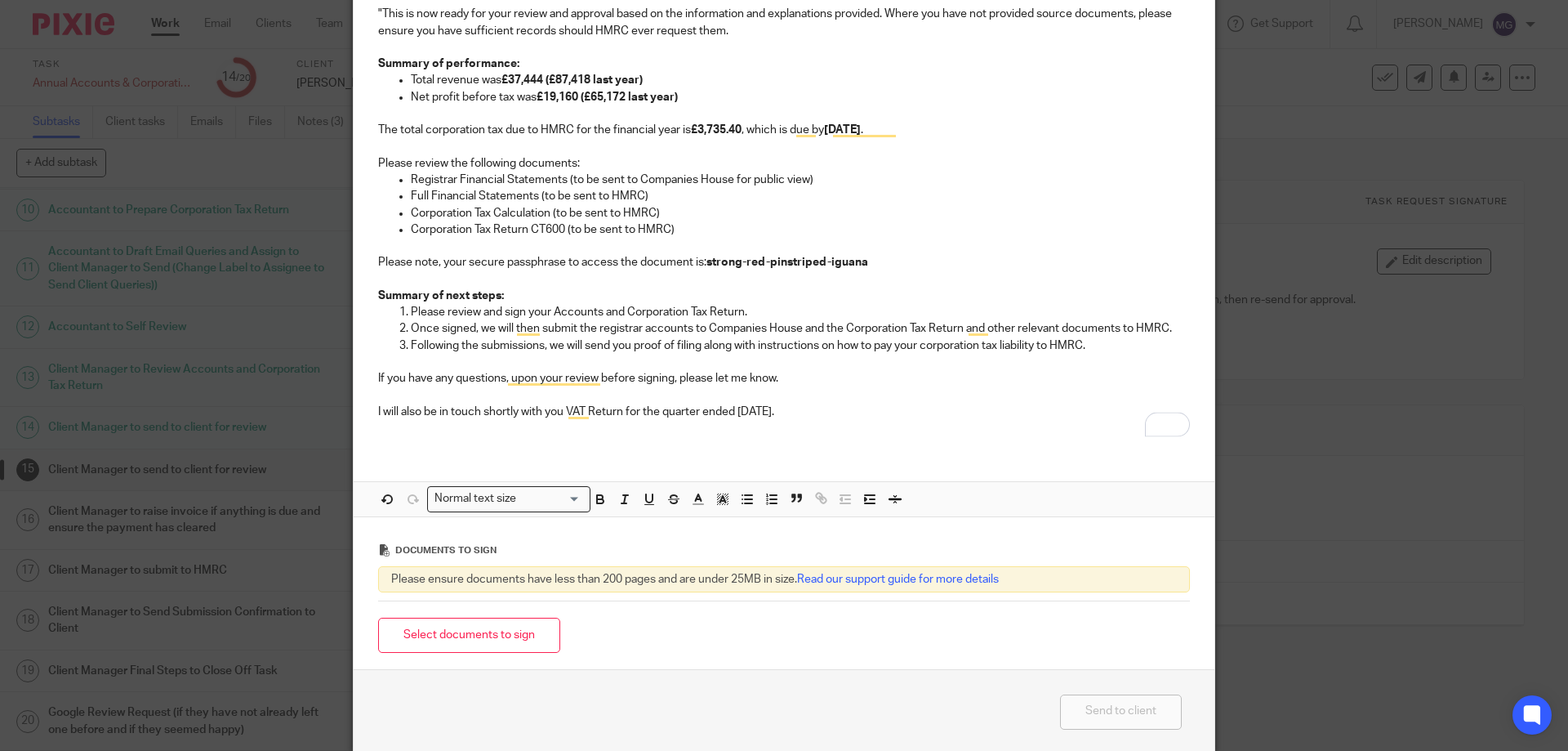
click at [844, 424] on p "To enrich screen reader interactions, please activate Accessibility in Grammarl…" at bounding box center [784, 428] width 811 height 17
click at [825, 388] on p "To enrich screen reader interactions, please activate Accessibility in Grammarl…" at bounding box center [784, 396] width 811 height 17
click at [823, 410] on p "I will also be in touch shortly with you VAT Return for the quarter ended 31 Ju…" at bounding box center [784, 412] width 811 height 17
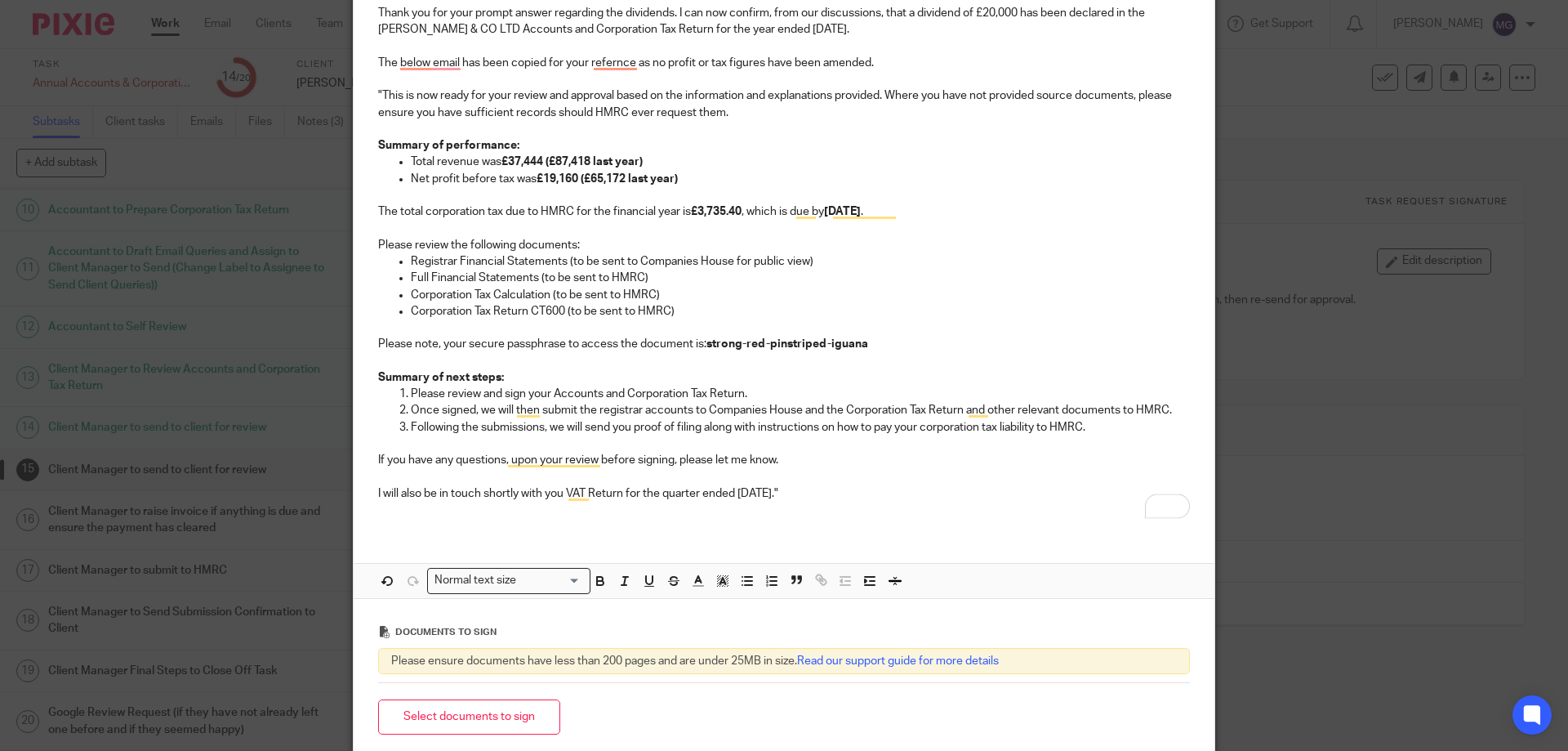
scroll to position [163, 0]
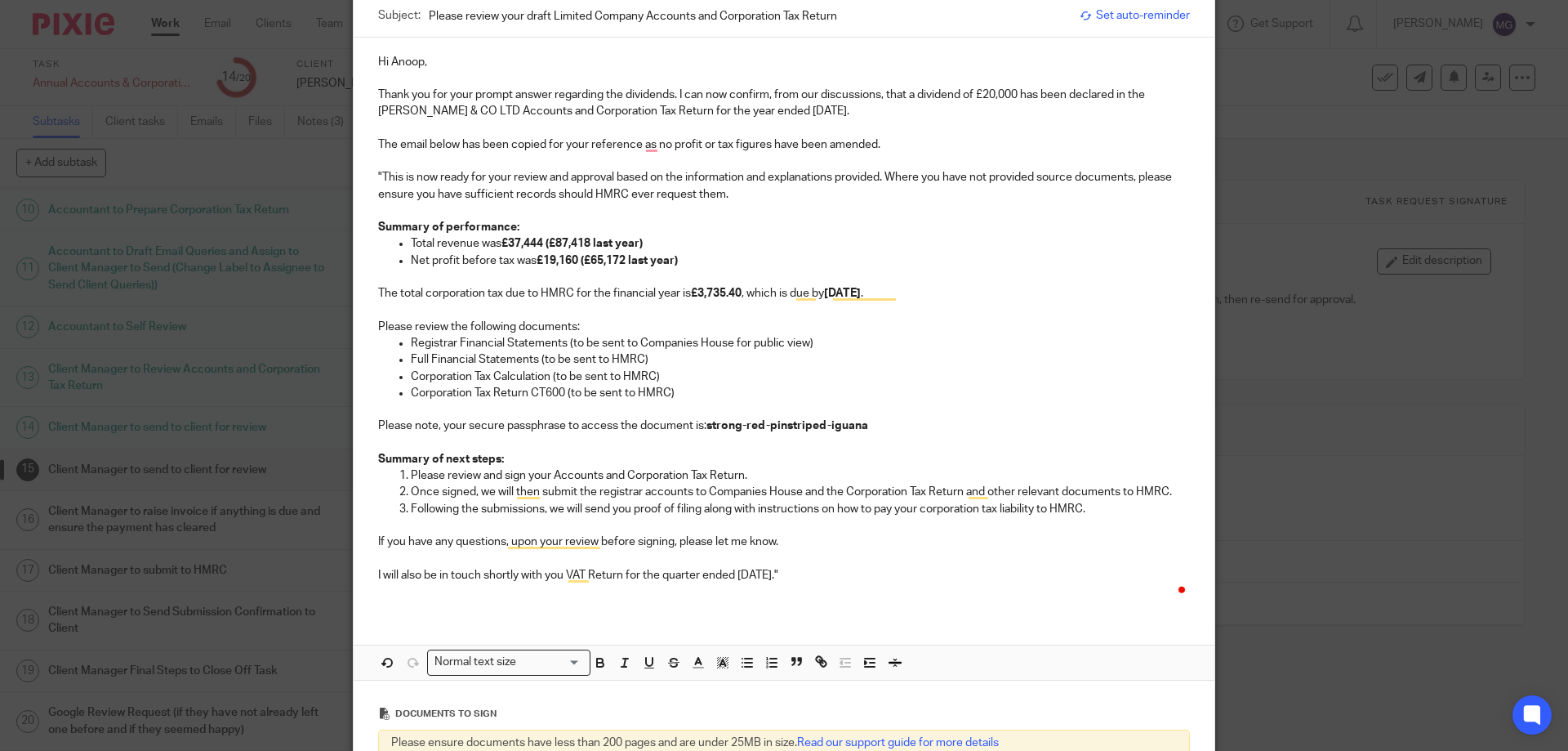
click at [666, 300] on p "The total corporation tax due to HMRC for the financial year is £3,735.40 , whi…" at bounding box center [784, 294] width 811 height 17
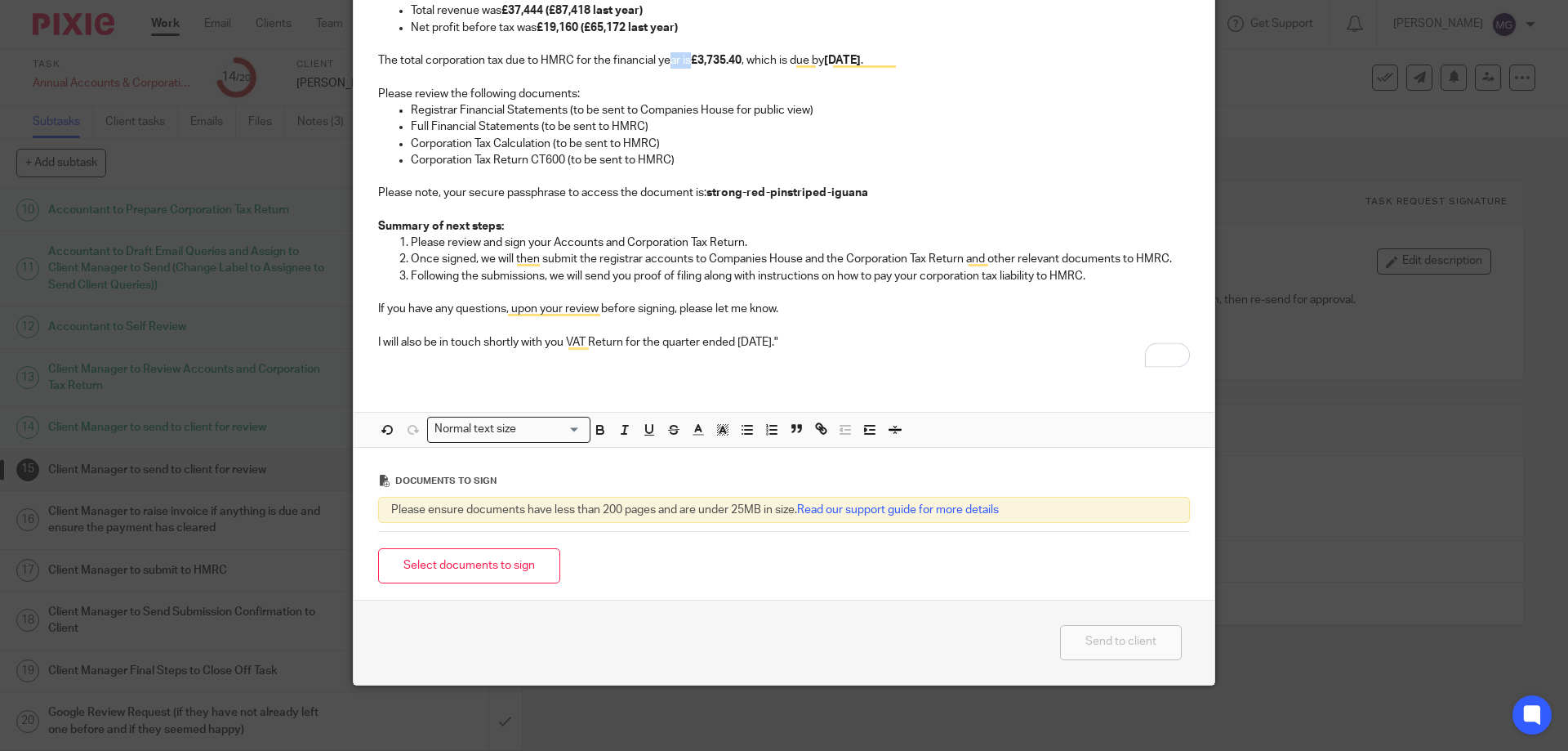
click at [473, 560] on button "Select documents to sign" at bounding box center [469, 565] width 182 height 35
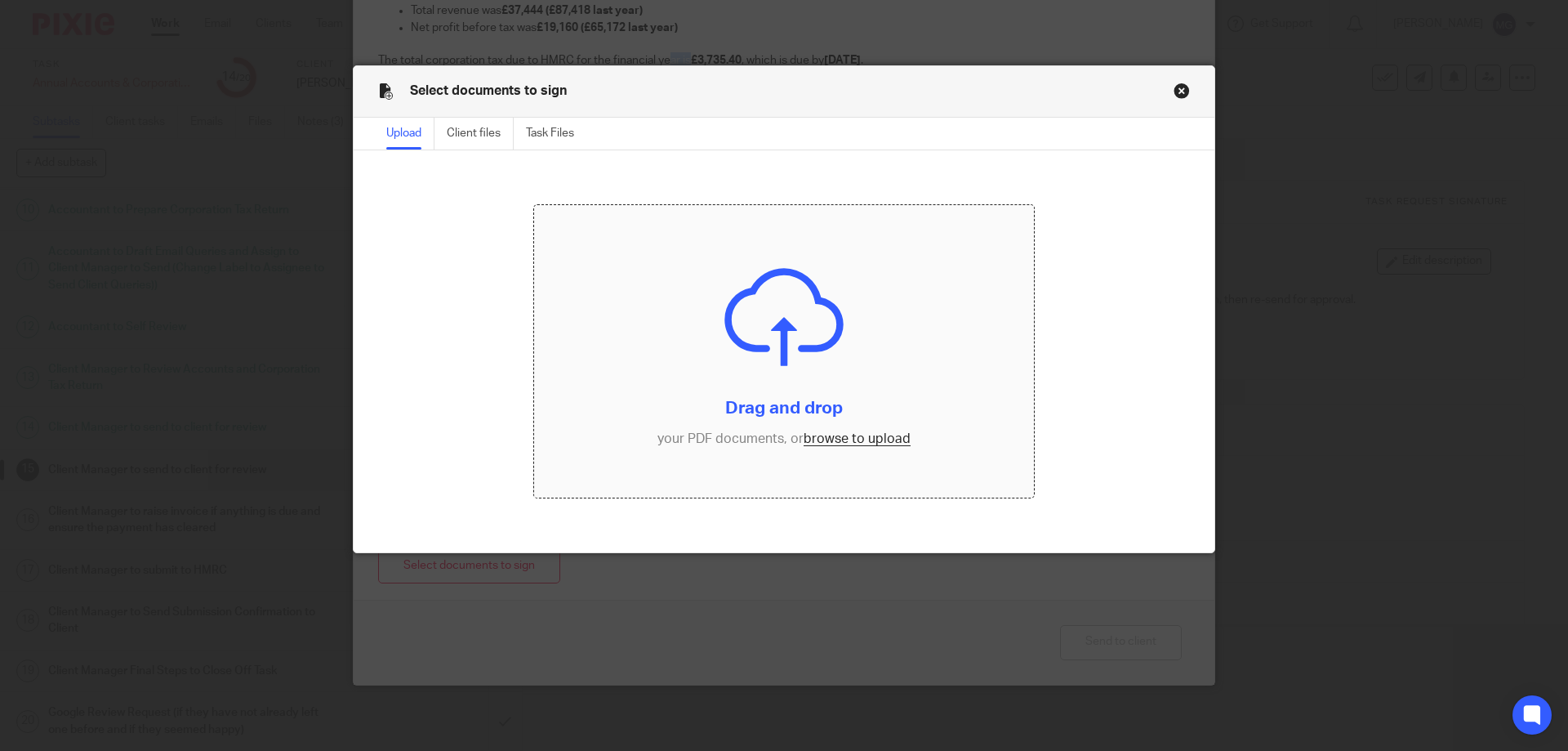
click at [816, 324] on input "file" at bounding box center [784, 351] width 500 height 292
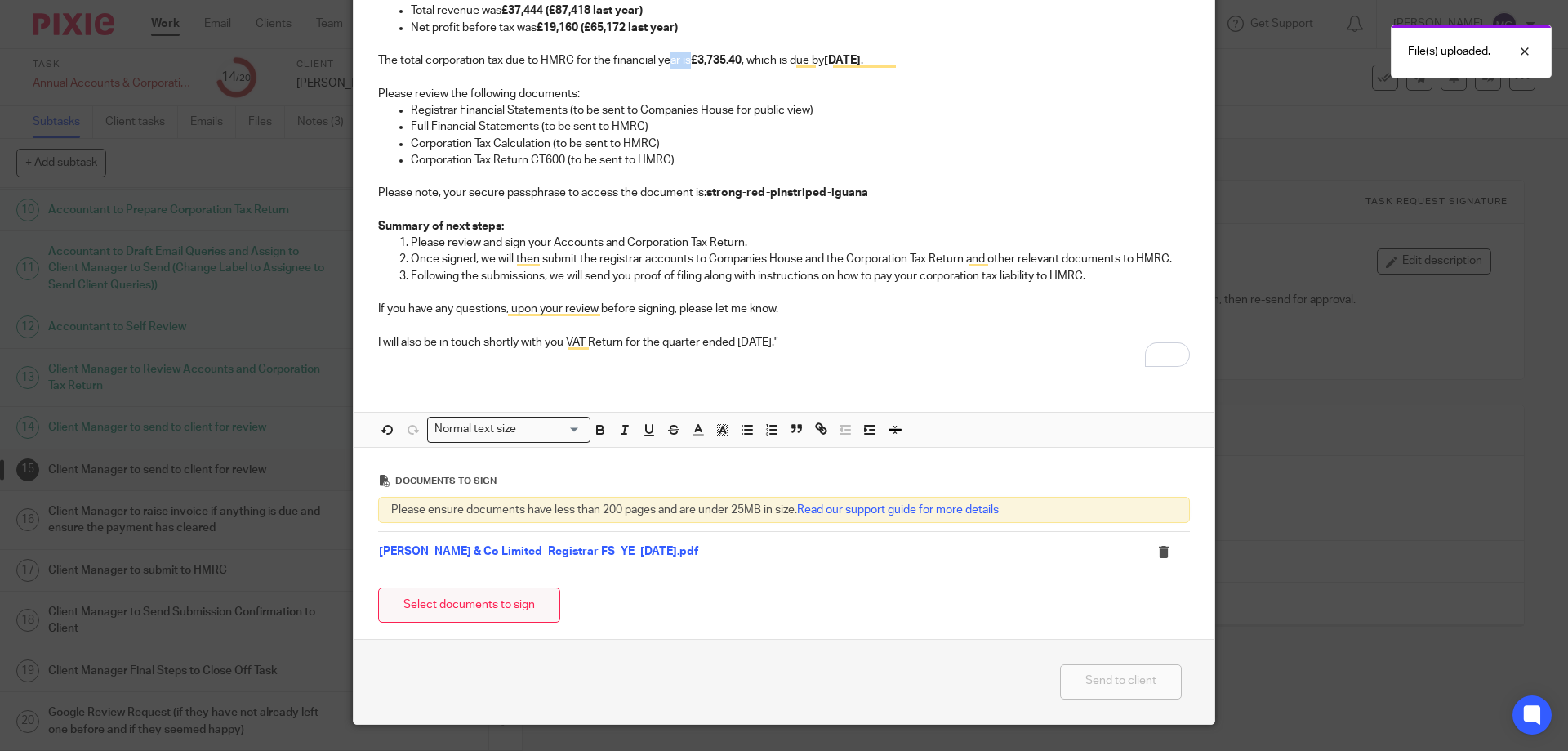
click at [436, 612] on button "Select documents to sign" at bounding box center [469, 605] width 182 height 35
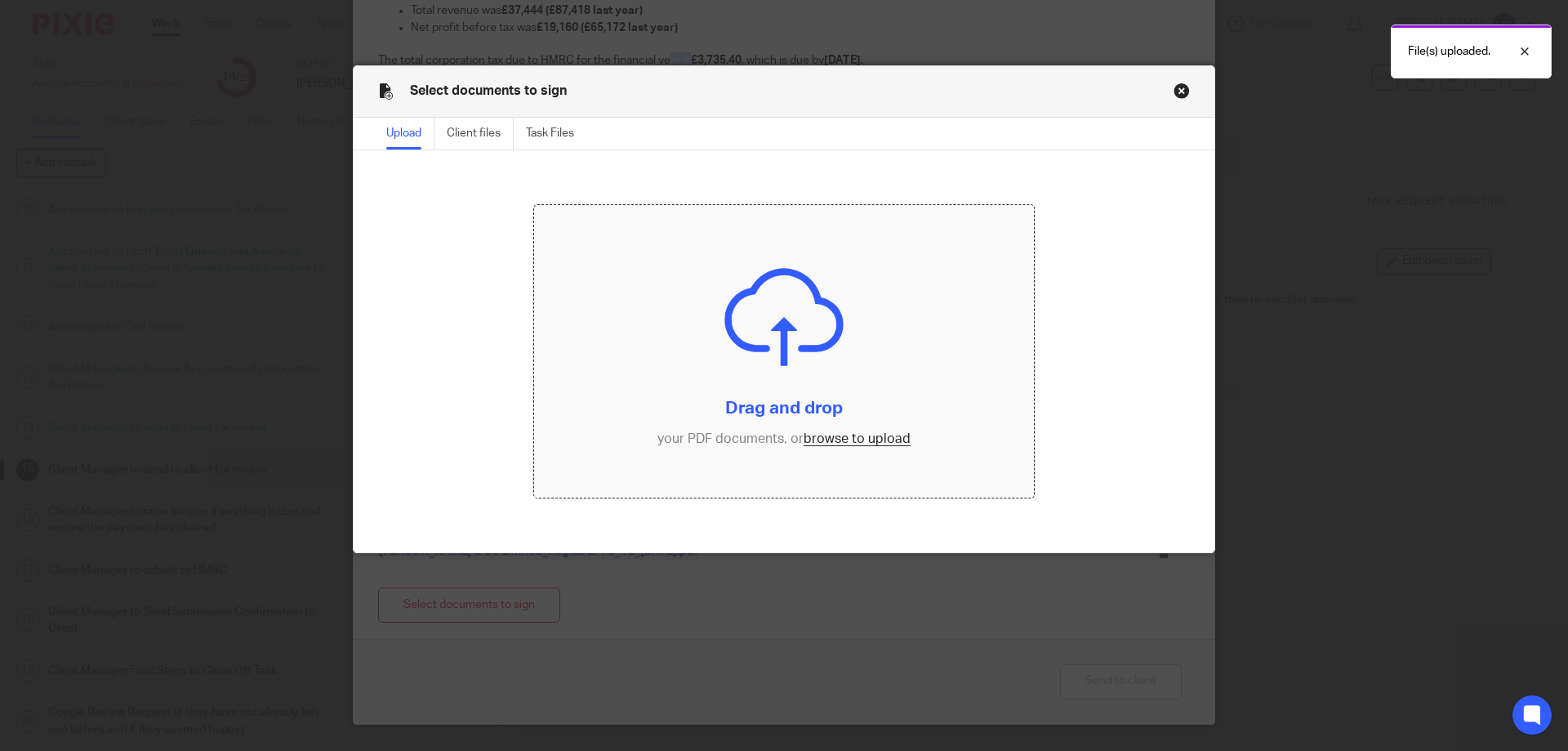
click at [599, 400] on input "file" at bounding box center [784, 351] width 500 height 292
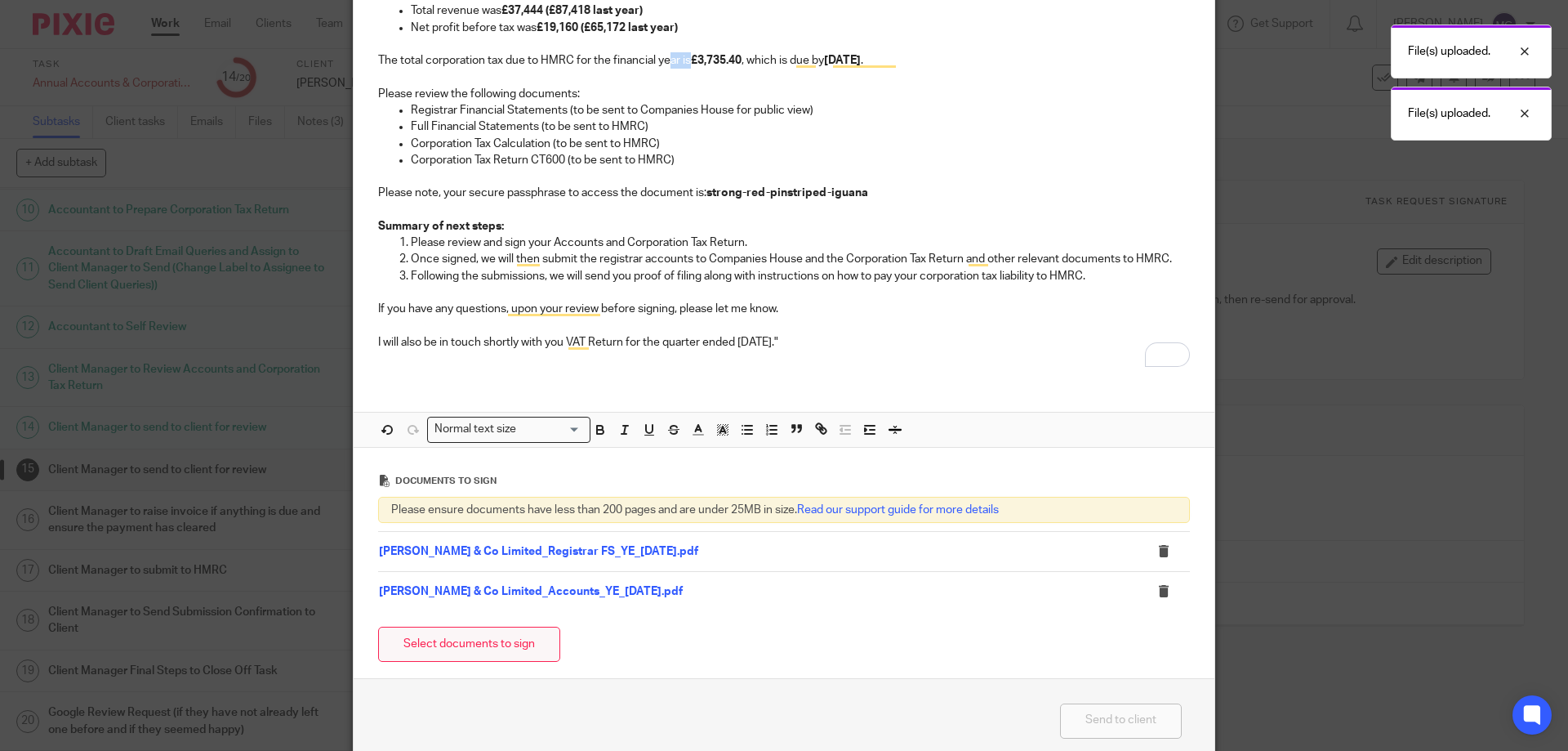
click at [502, 636] on button "Select documents to sign" at bounding box center [469, 644] width 182 height 35
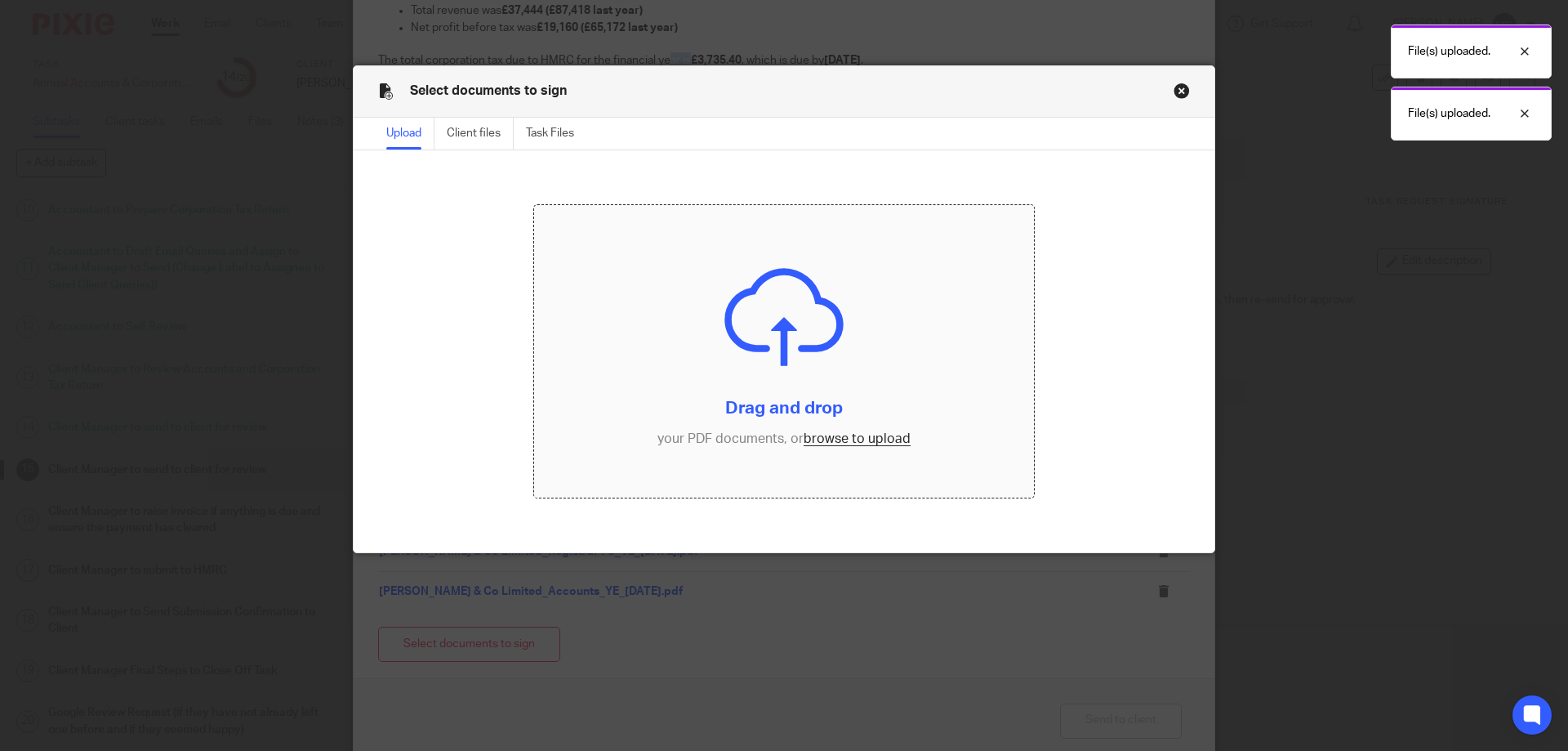
click at [709, 319] on input "file" at bounding box center [784, 351] width 500 height 292
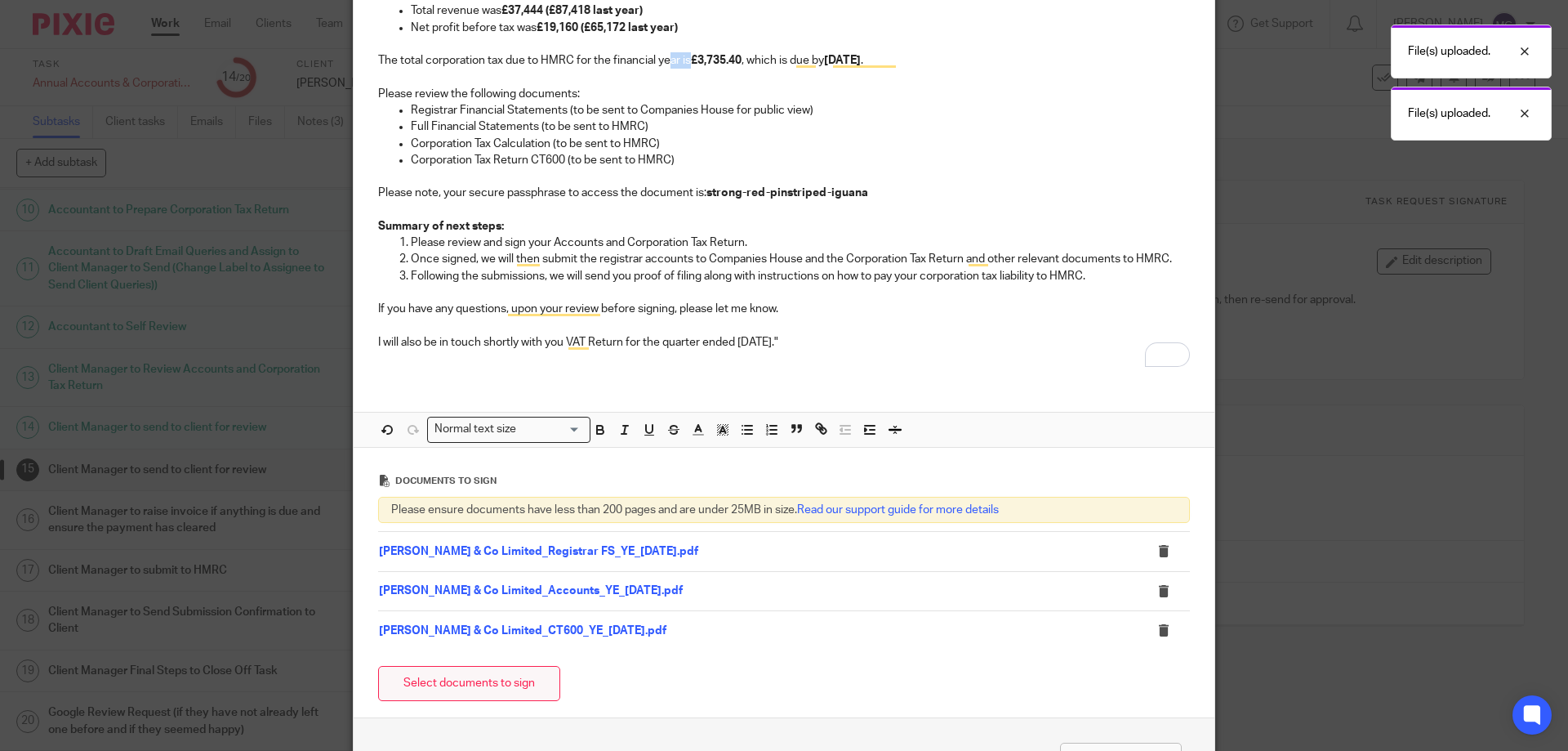
click at [475, 692] on button "Select documents to sign" at bounding box center [469, 683] width 182 height 35
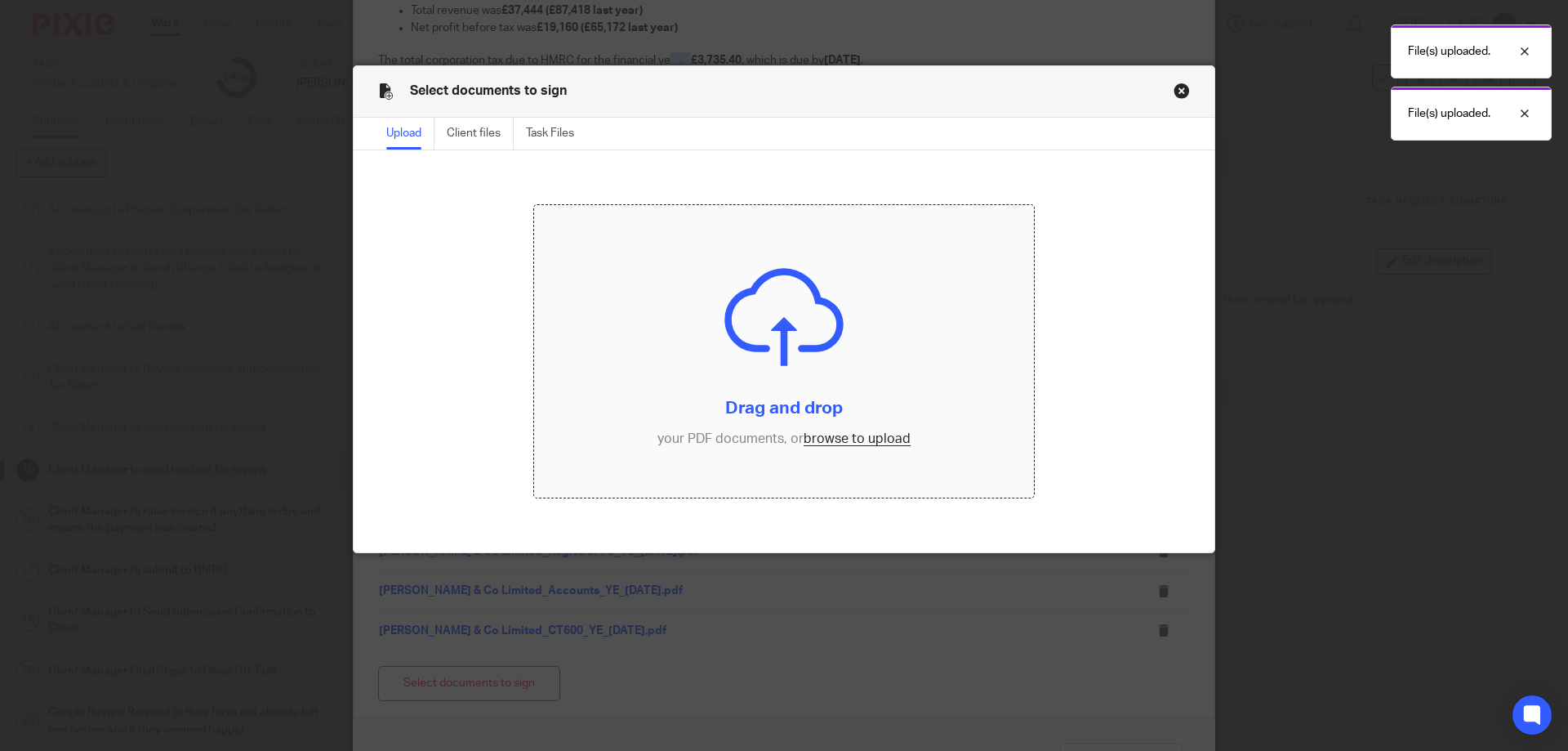
click at [622, 315] on input "file" at bounding box center [784, 351] width 500 height 292
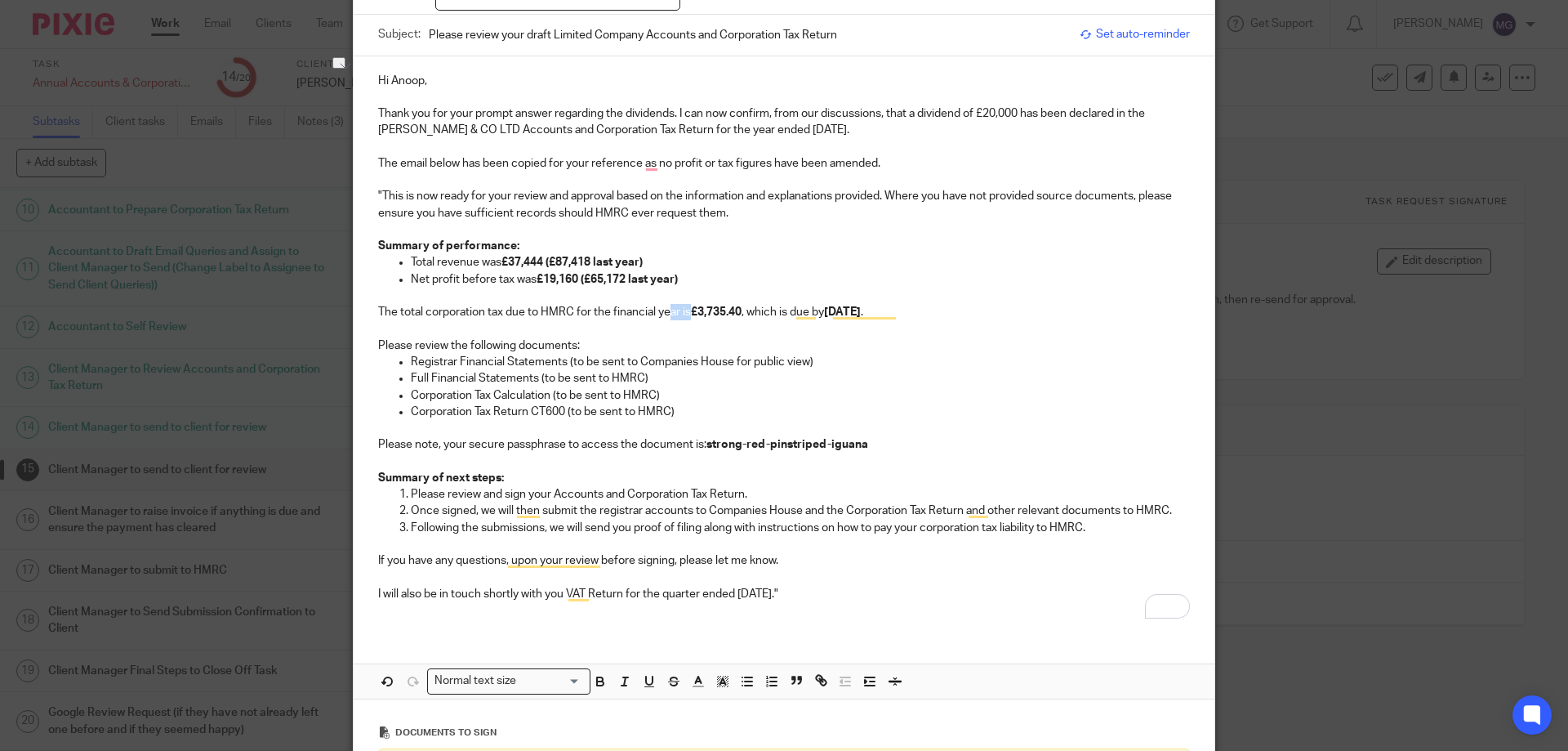
scroll to position [0, 0]
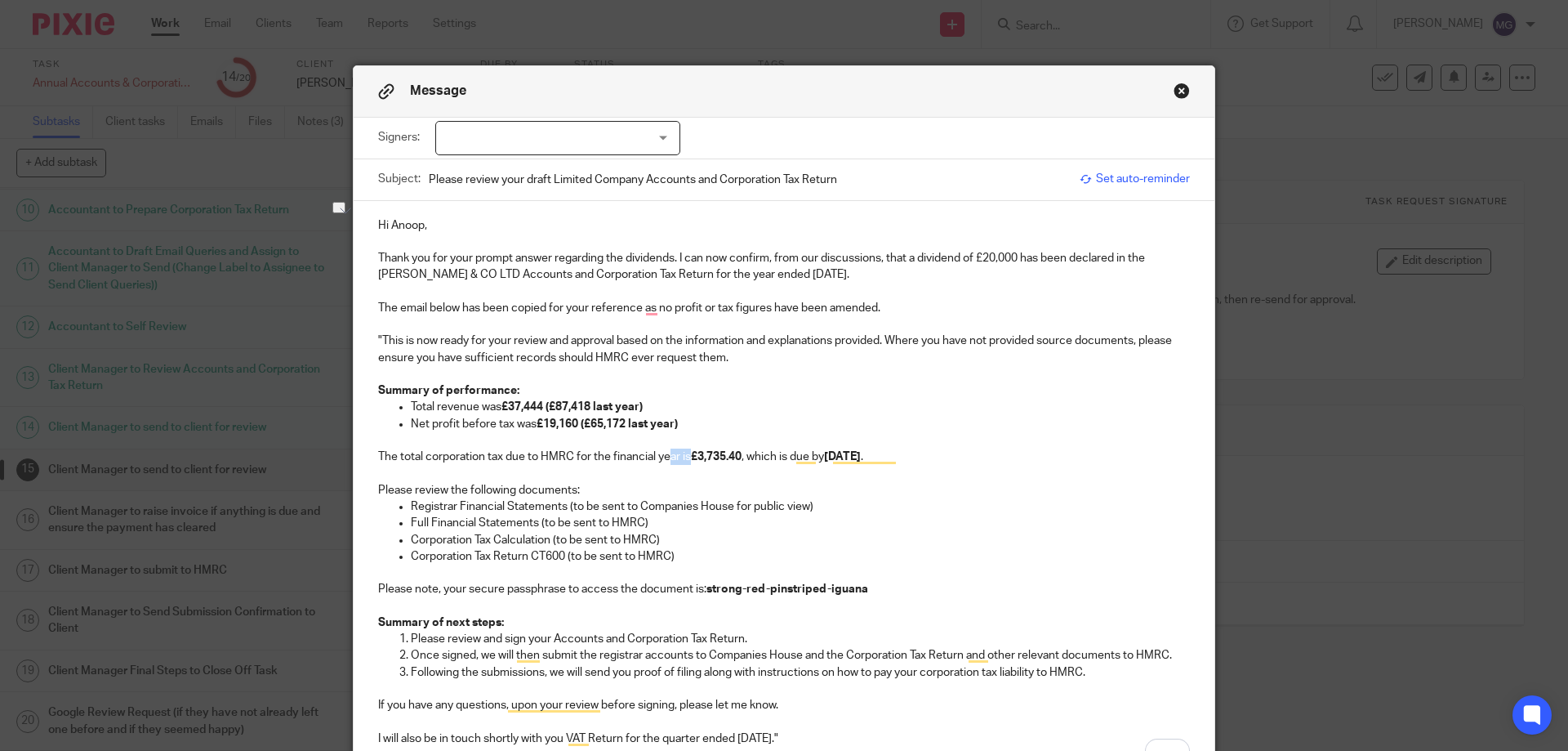
click at [486, 143] on div at bounding box center [558, 138] width 245 height 34
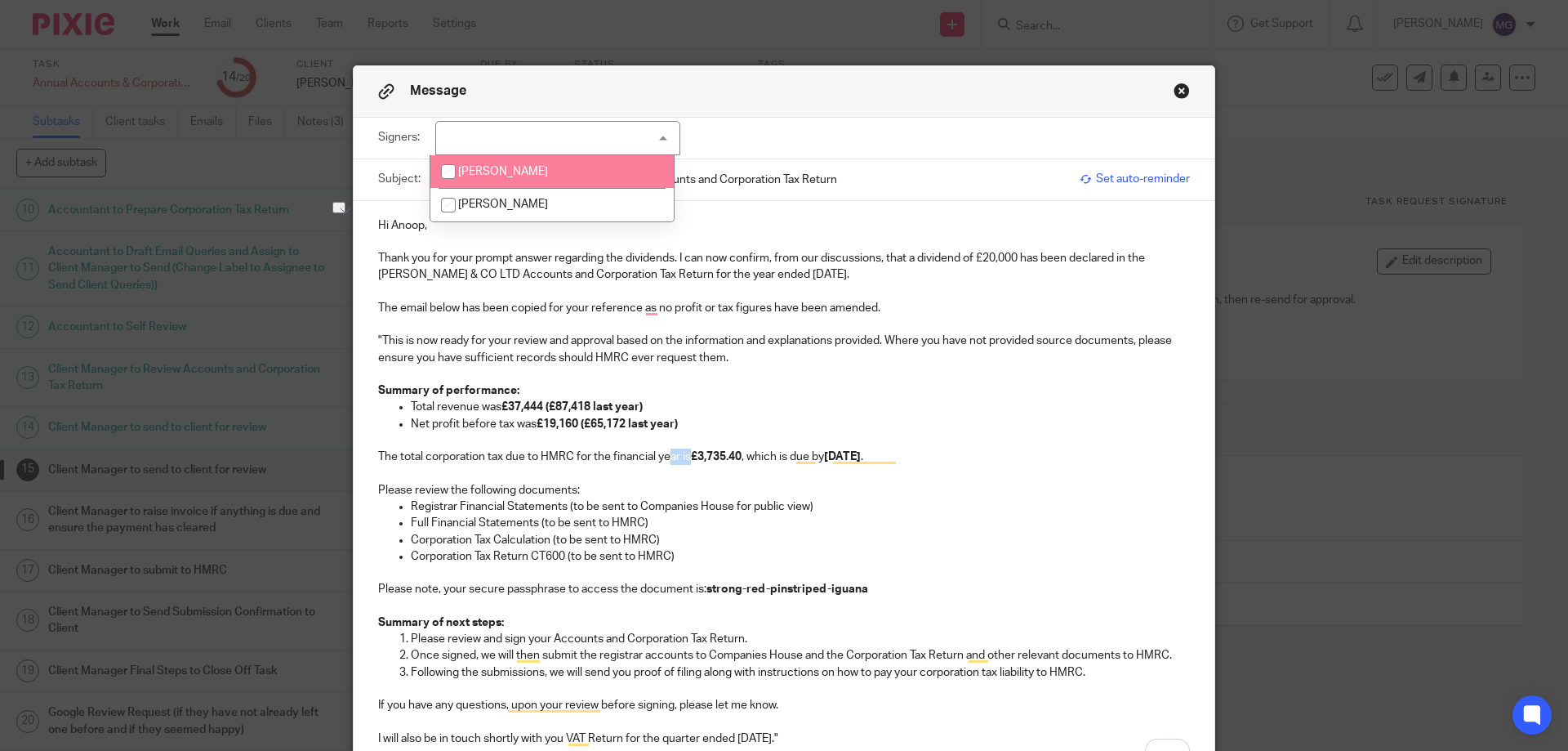
click at [494, 171] on span "[PERSON_NAME]" at bounding box center [503, 172] width 90 height 12
checkbox input "true"
click at [923, 423] on p "Net profit before tax was £19,160 (£65,172 last year)" at bounding box center [800, 424] width 779 height 17
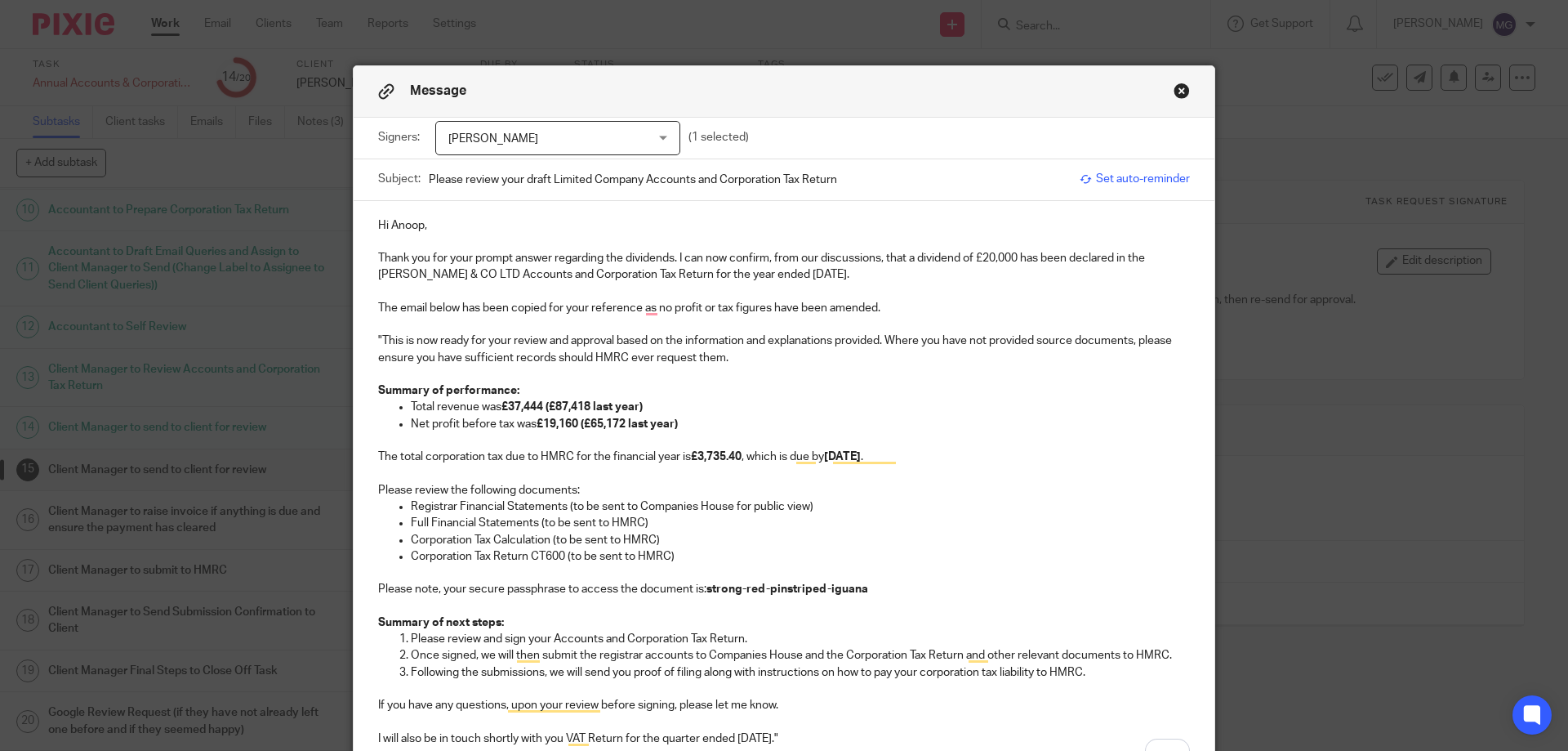
scroll to position [490, 0]
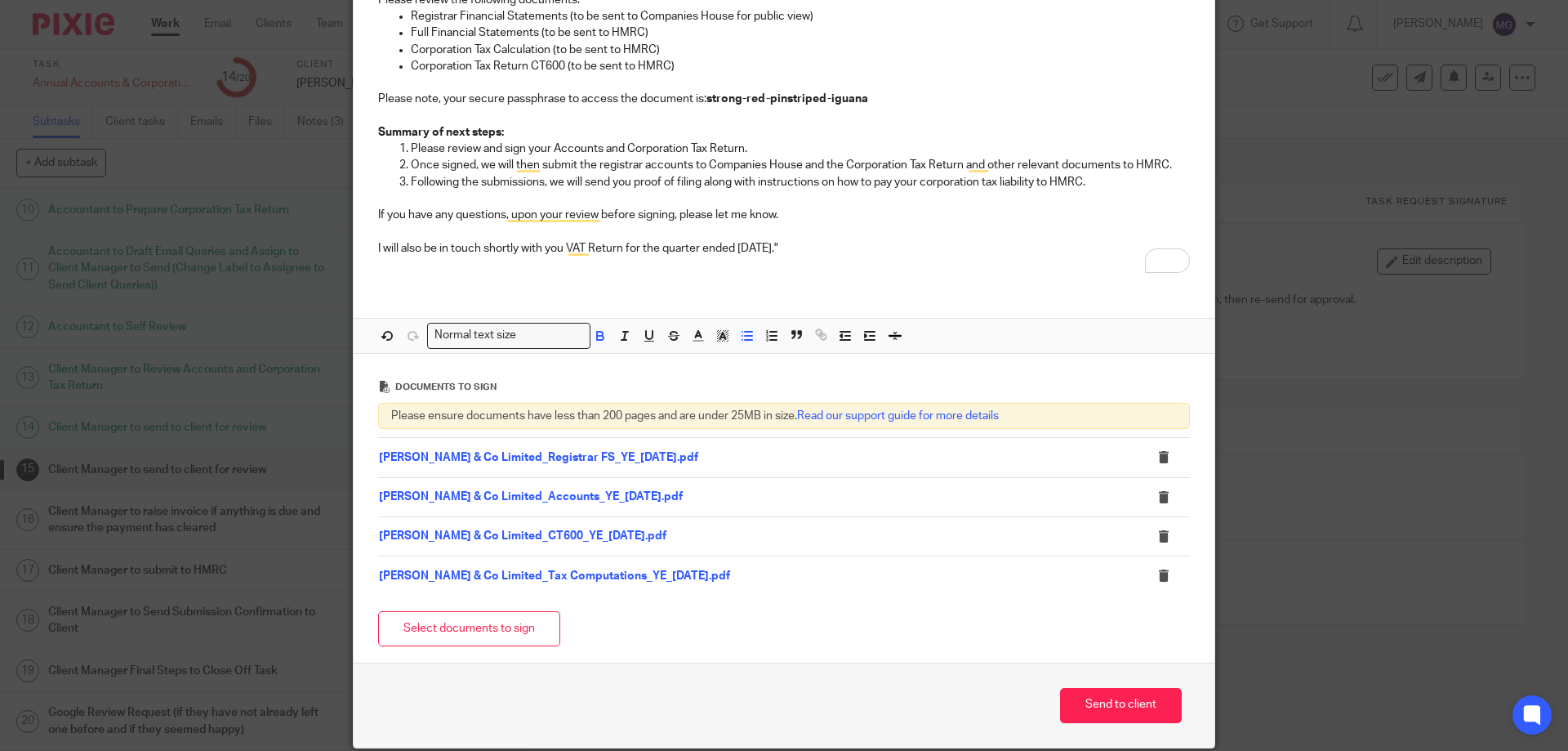
drag, startPoint x: 1102, startPoint y: 700, endPoint x: 976, endPoint y: 147, distance: 567.2
click at [984, 99] on div "Message Signers: Anoop Maini Anoop Maini Anoop Maini (1 selected) Subject: Plea…" at bounding box center [783, 161] width 860 height 1171
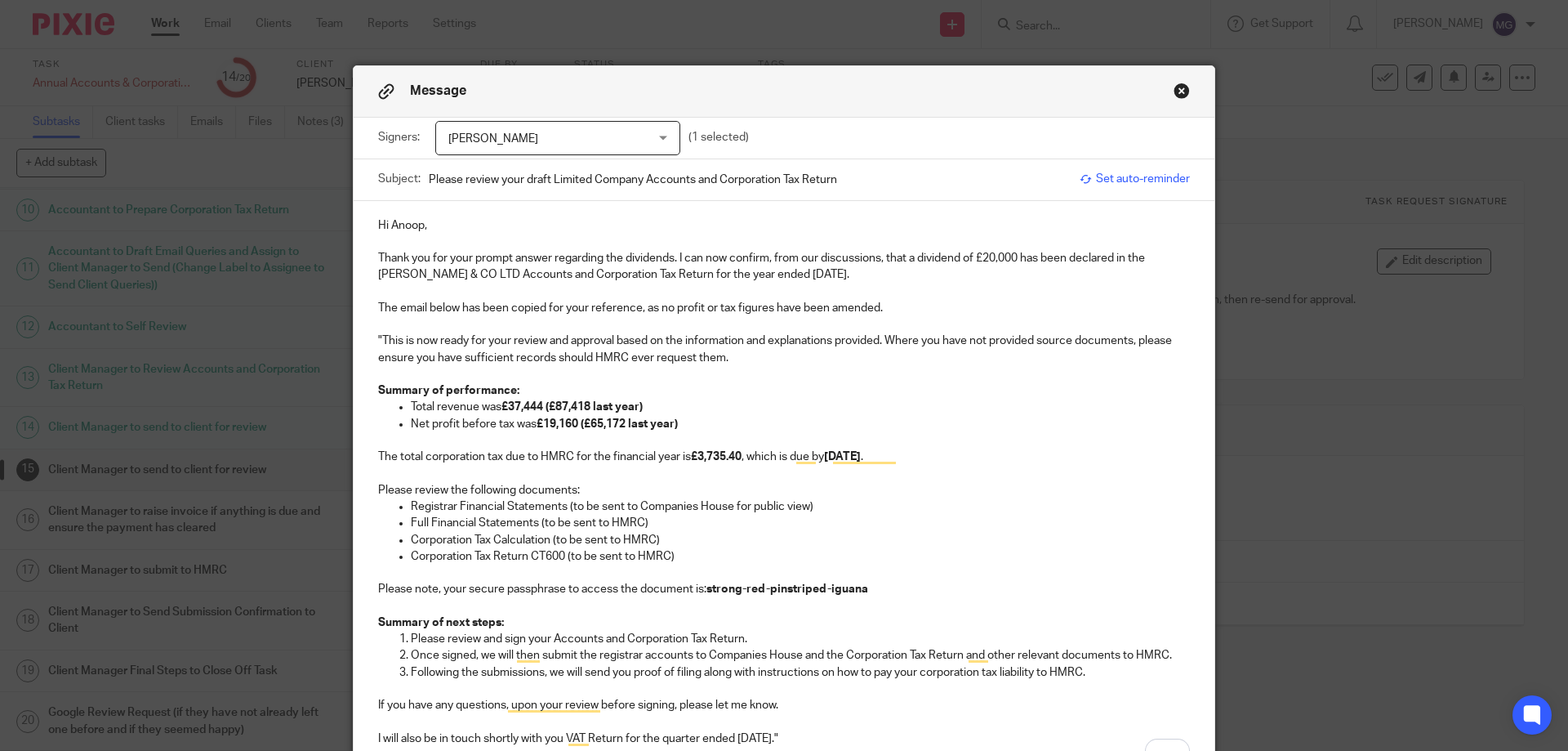
click p "Total revenue was £37,444 (£87,418 last year)"
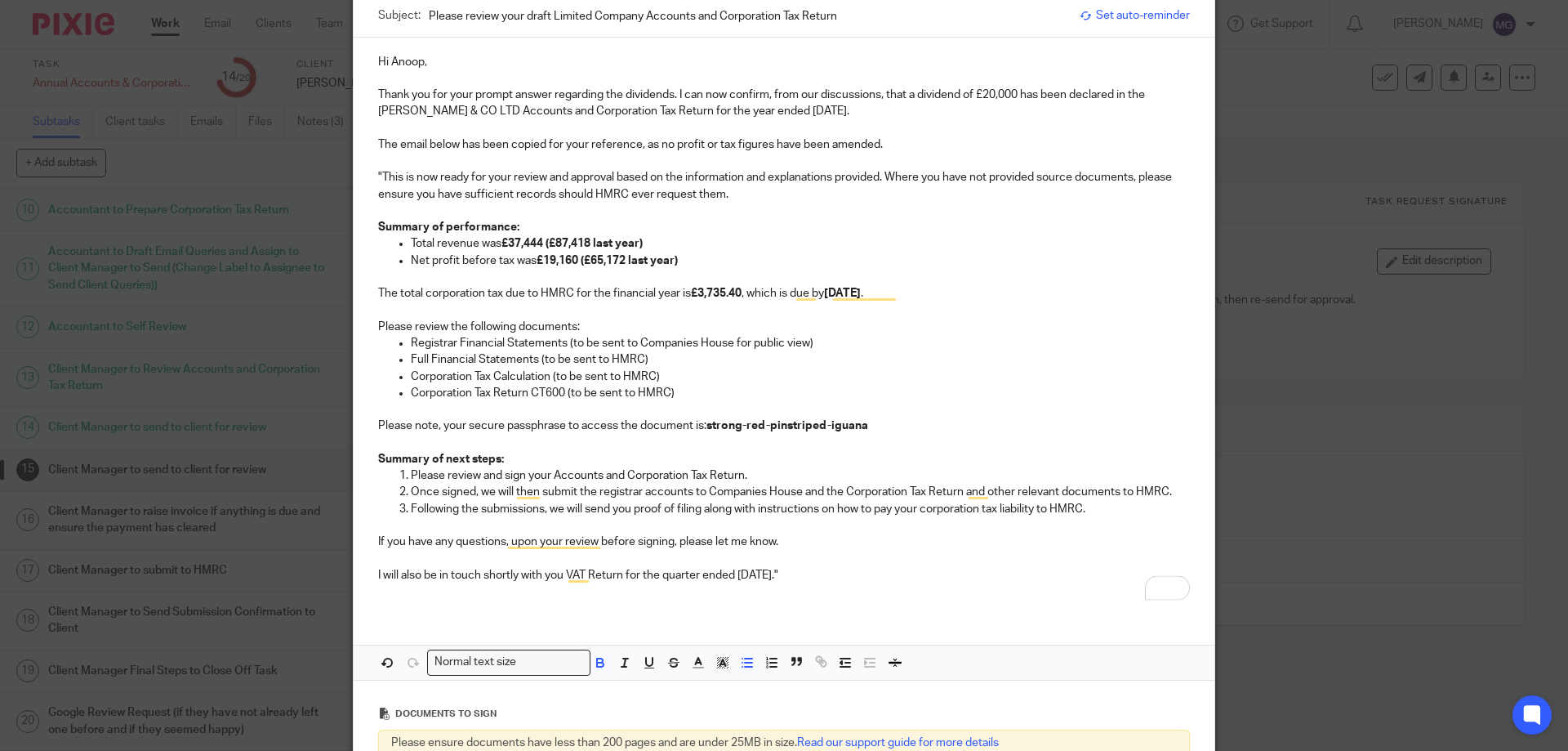
scroll to position [553, 0]
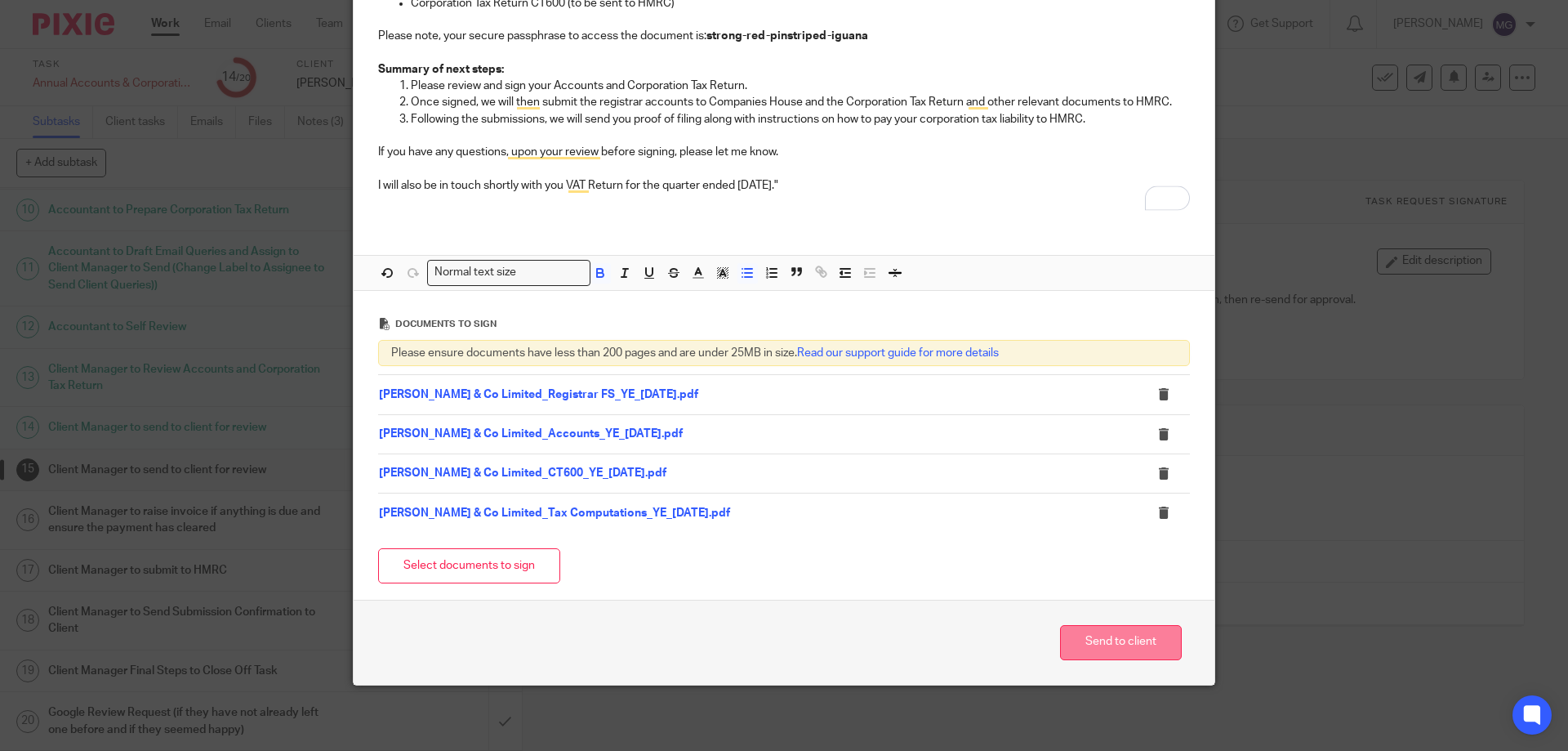
click button "Send to client"
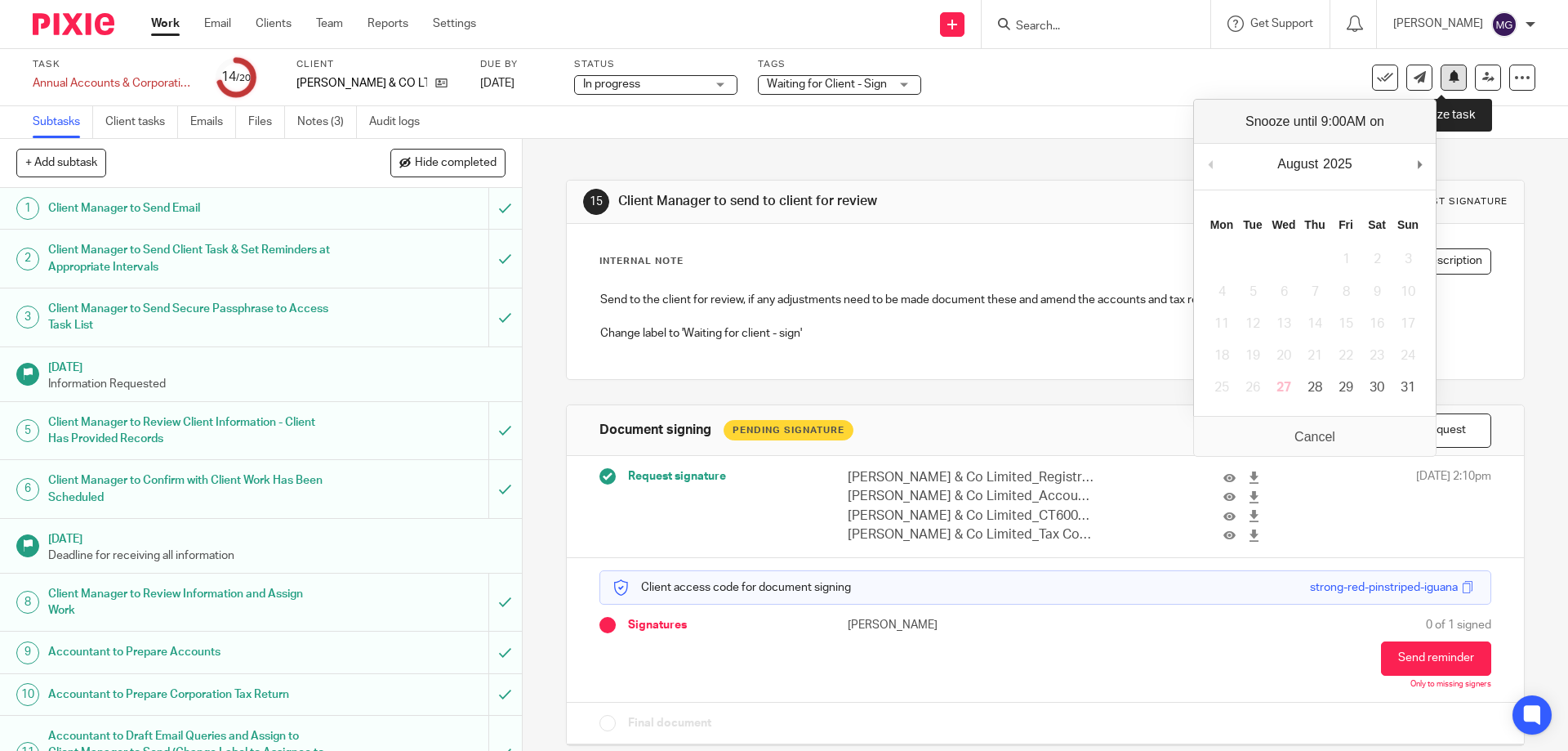
click at [1448, 82] on icon at bounding box center [1454, 76] width 12 height 12
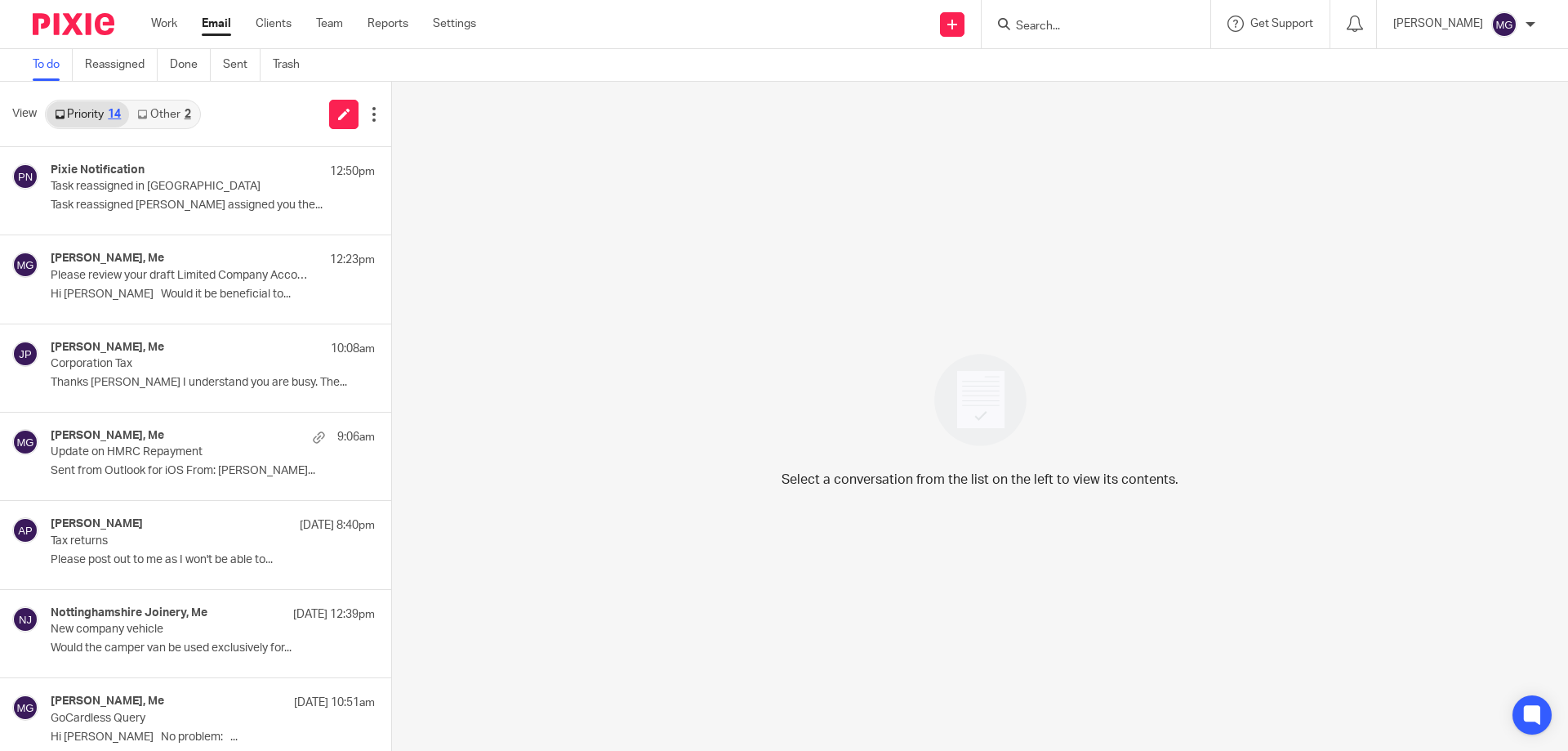
drag, startPoint x: 290, startPoint y: 115, endPoint x: 158, endPoint y: 6, distance: 171.2
click at [290, 115] on div "View Priority 14 Other 2" at bounding box center [195, 114] width 391 height 66
click at [640, 138] on div "Select a conversation from the list on the left to view its contents." at bounding box center [979, 416] width 1176 height 669
click at [1078, 34] on form at bounding box center [1101, 24] width 174 height 21
click at [1077, 23] on input "Search" at bounding box center [1087, 27] width 147 height 15
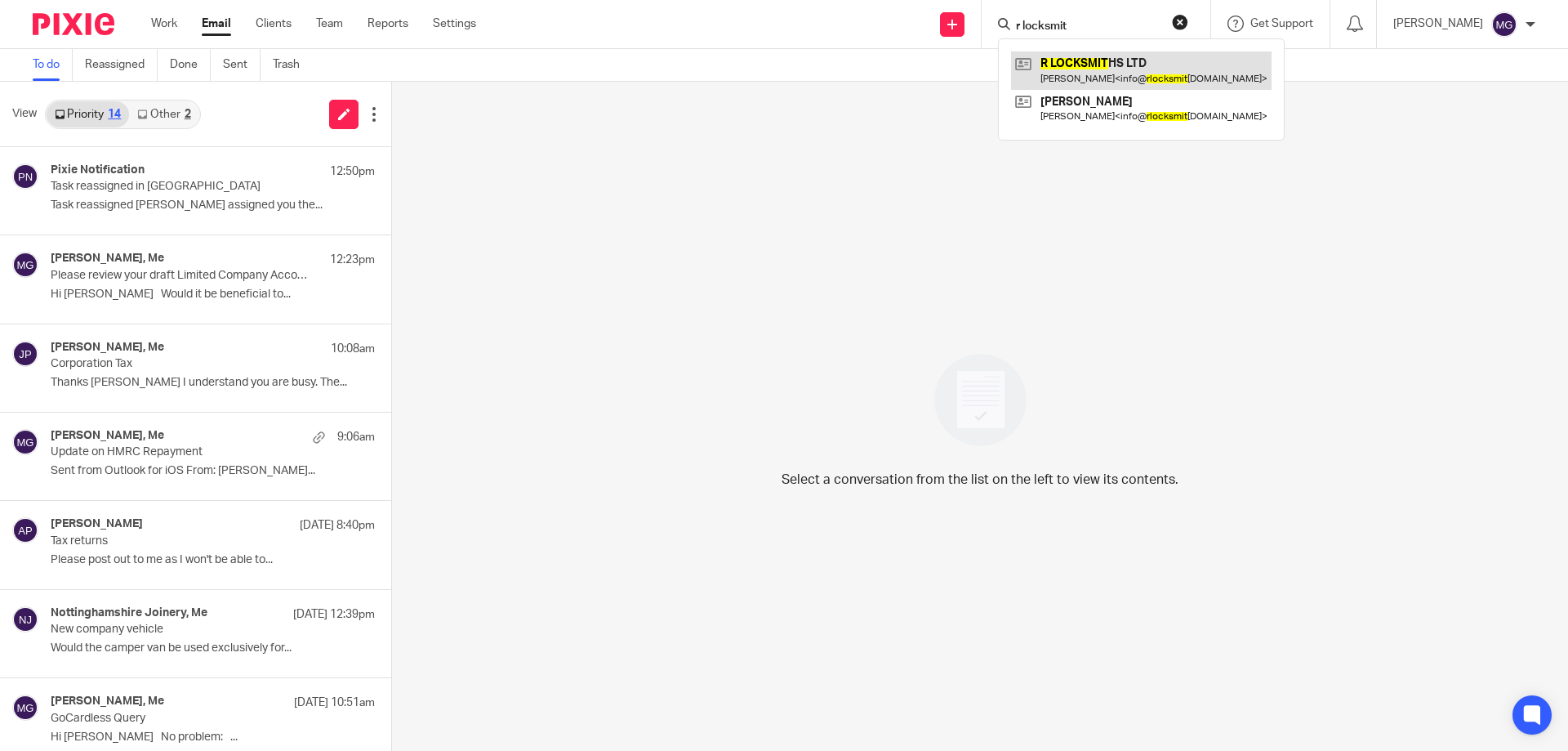
type input "r locksmit"
click at [1205, 65] on link at bounding box center [1142, 70] width 261 height 37
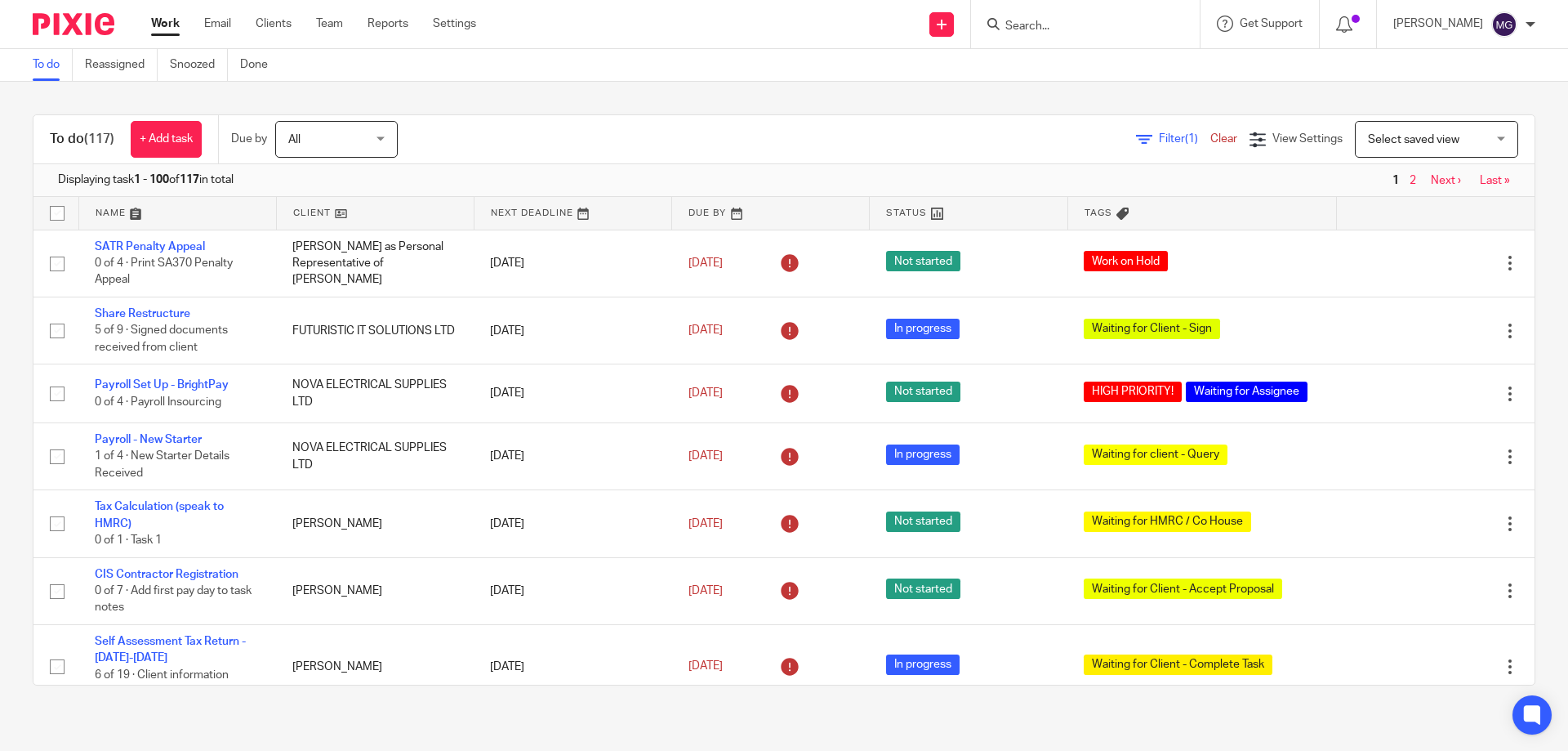
click at [1088, 34] on form at bounding box center [1091, 24] width 174 height 21
drag, startPoint x: 1074, startPoint y: 23, endPoint x: 1021, endPoint y: 20, distance: 53.1
click at [1069, 23] on input "Search" at bounding box center [1077, 27] width 147 height 15
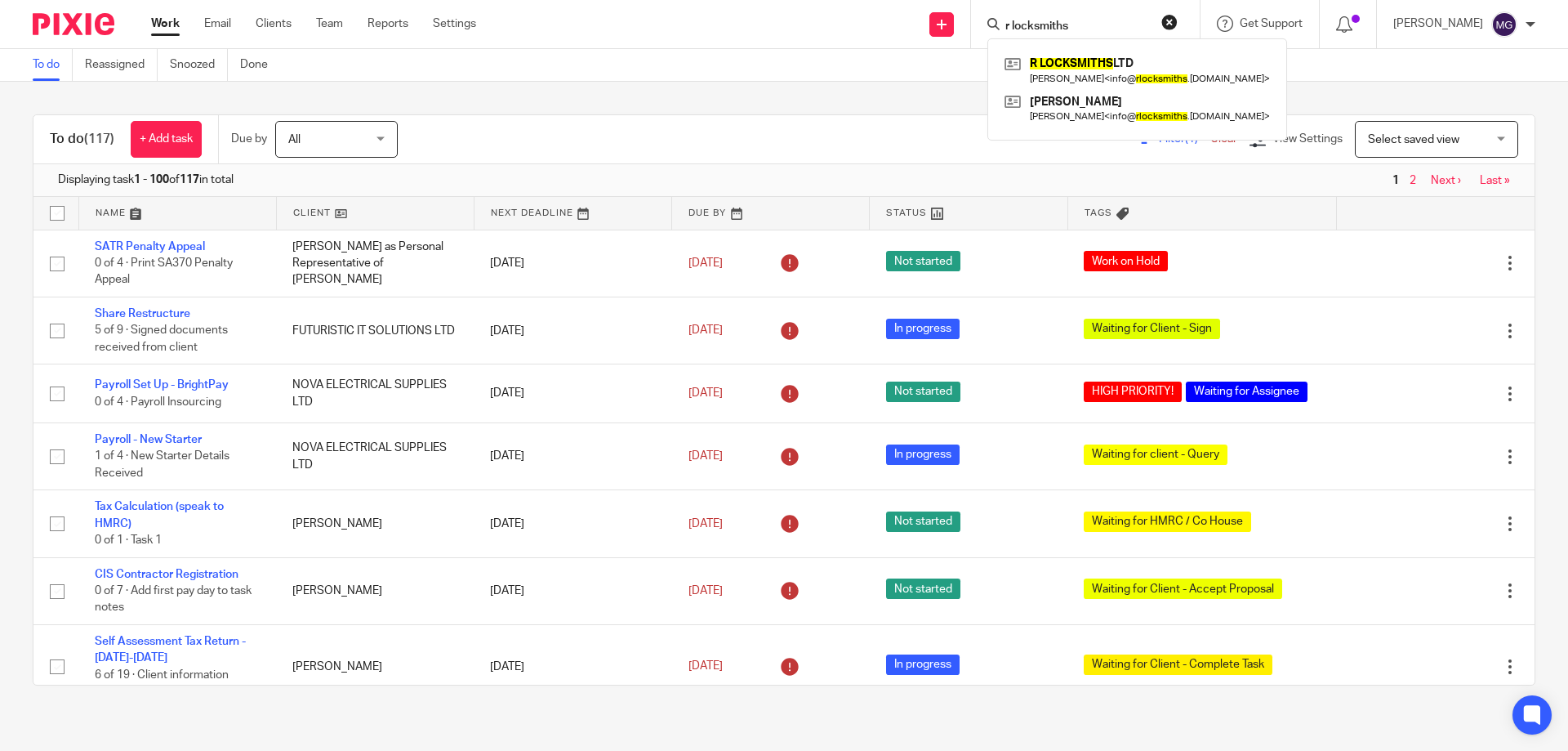
type input "r locksmiths"
click button "submit" at bounding box center [0, 0] width 0 height 0
click at [1147, 76] on link at bounding box center [1137, 70] width 274 height 37
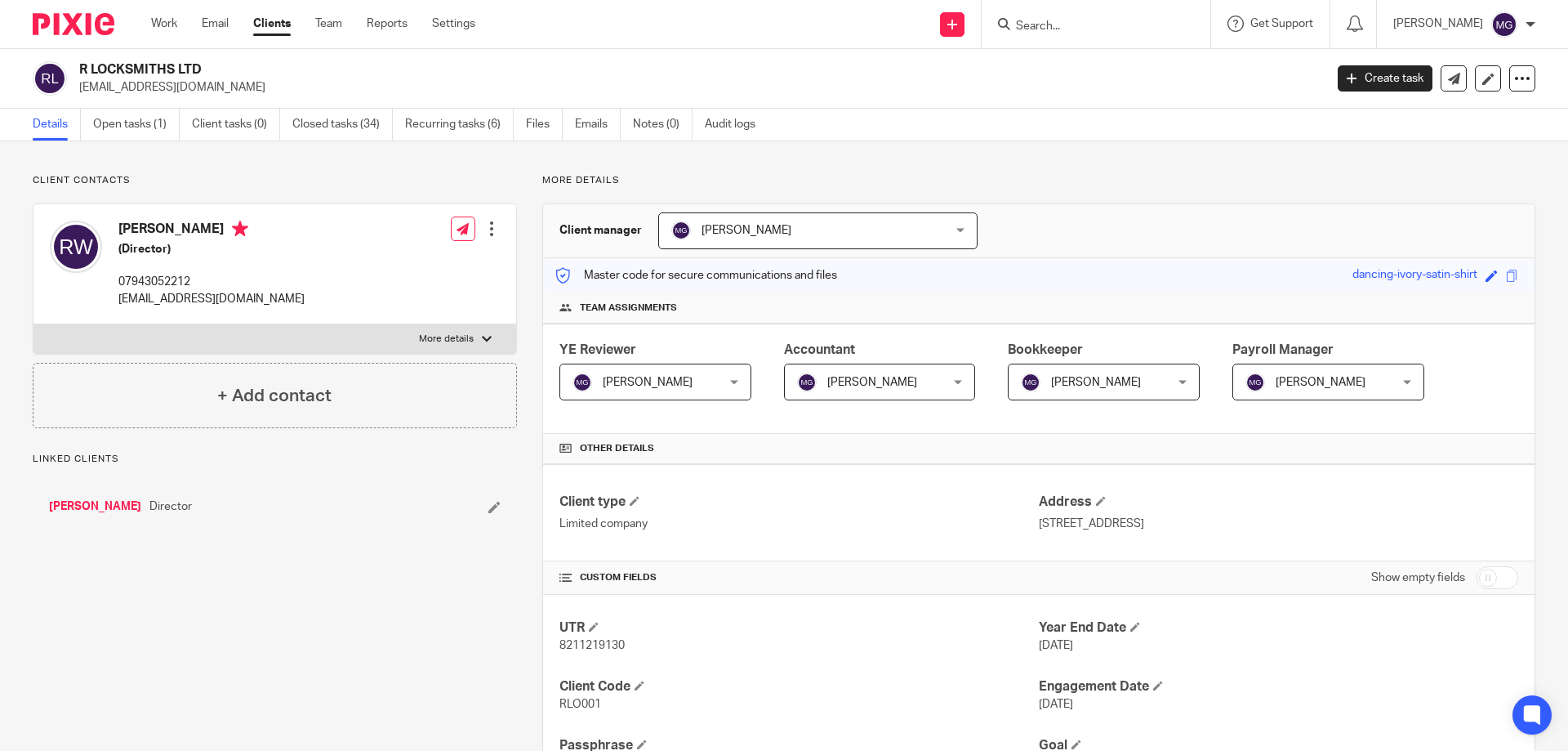
click at [122, 121] on link "Open tasks (1)" at bounding box center [136, 124] width 86 height 32
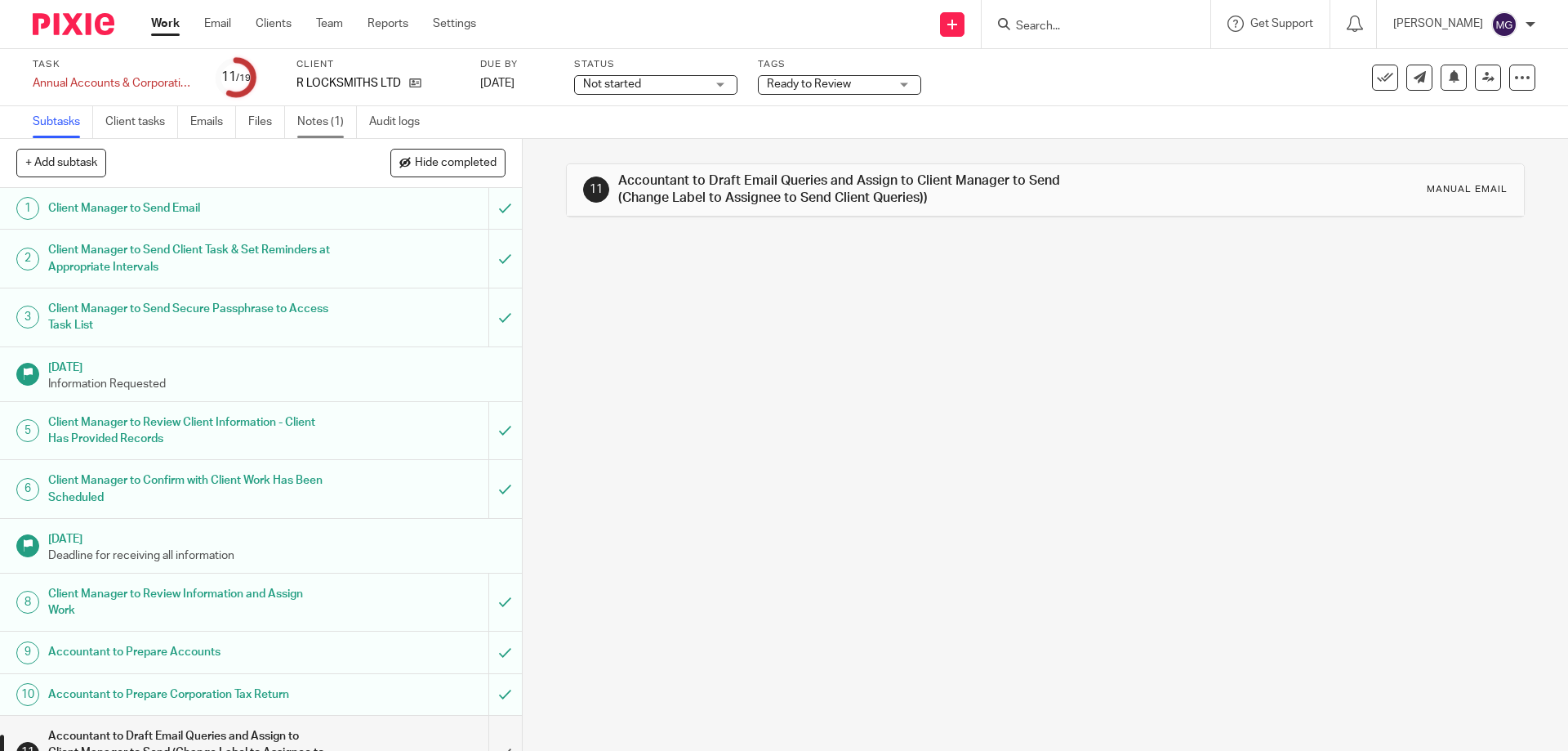
click at [329, 128] on link "Notes (1)" at bounding box center [327, 122] width 60 height 32
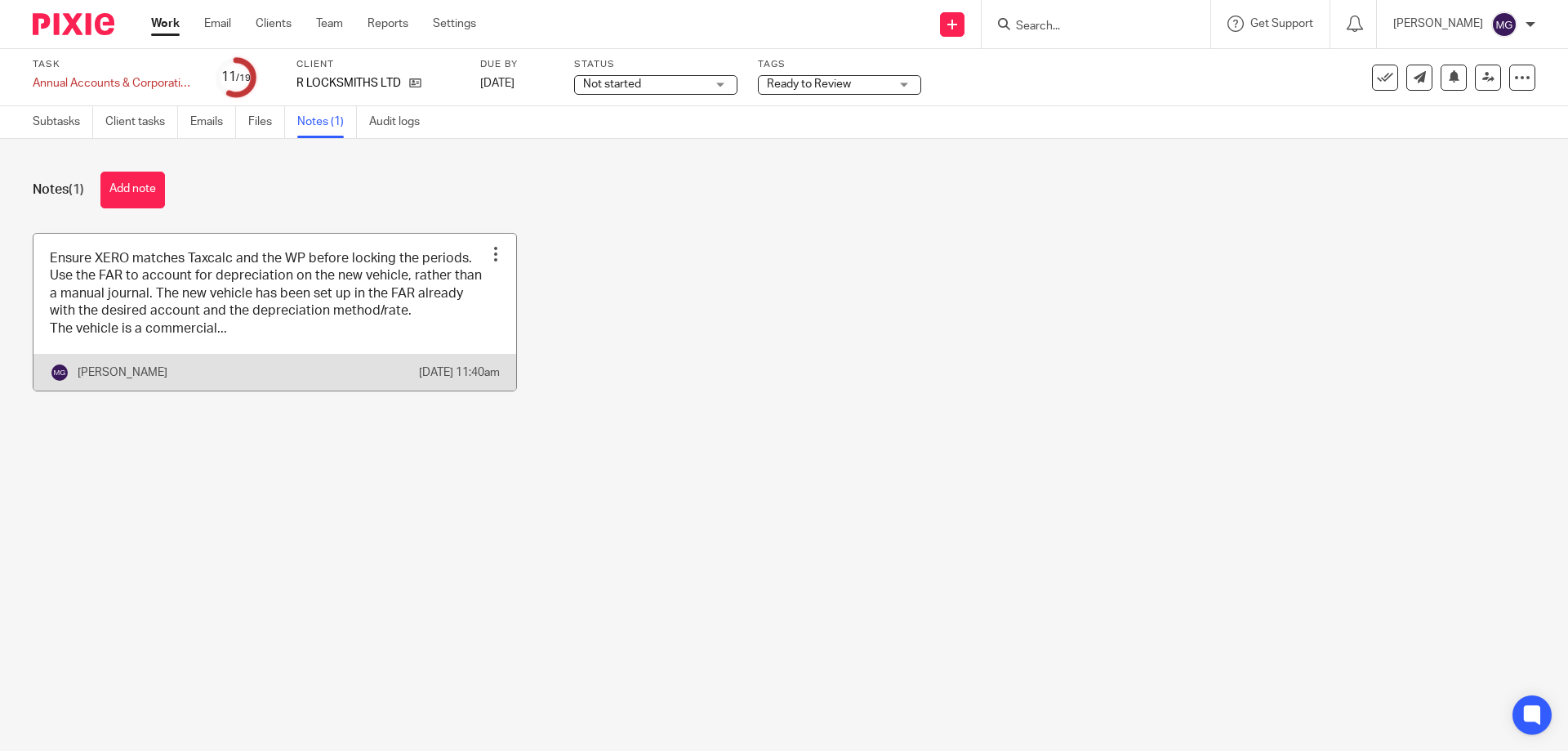
click at [248, 339] on link at bounding box center [275, 312] width 483 height 157
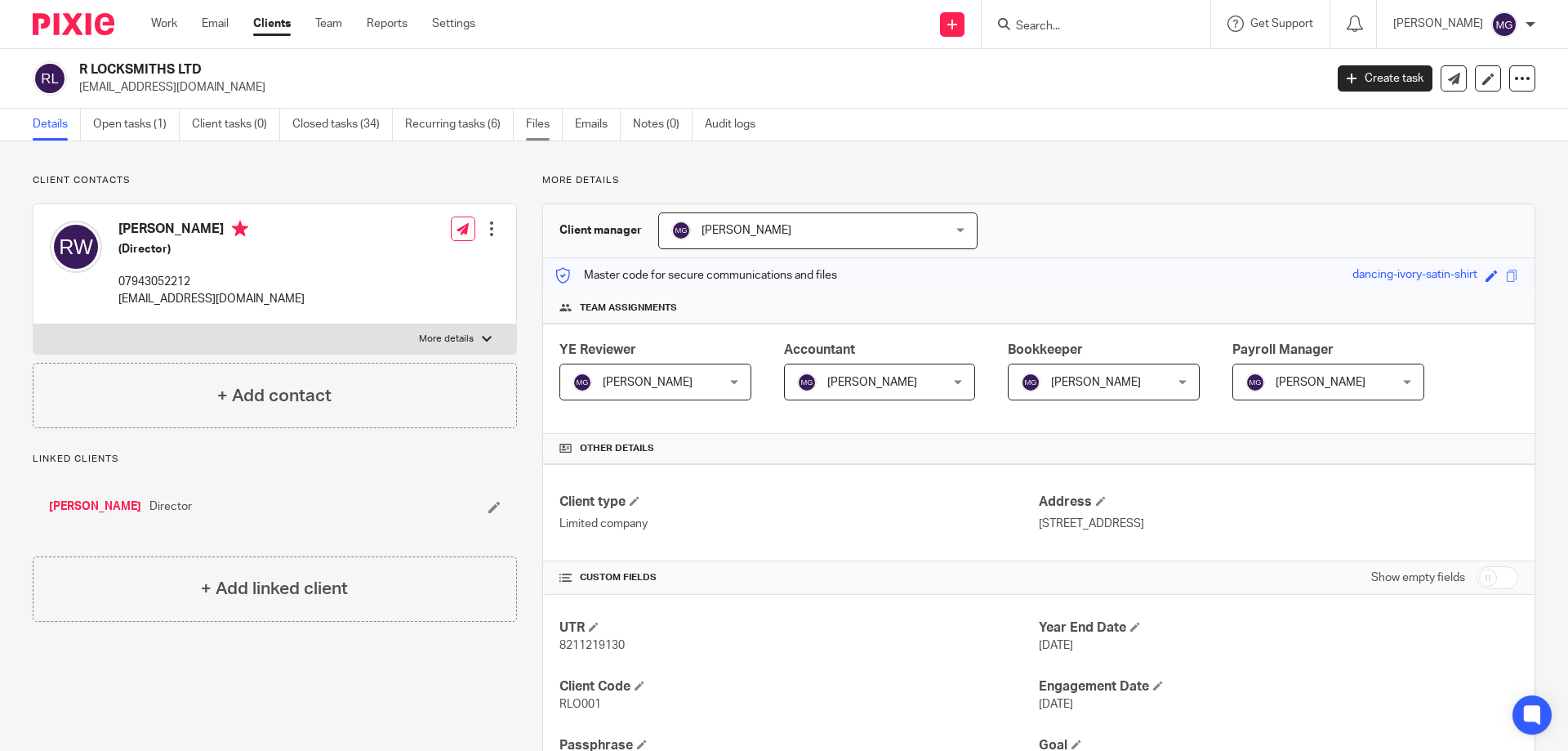
click at [537, 118] on link "Files" at bounding box center [544, 124] width 37 height 32
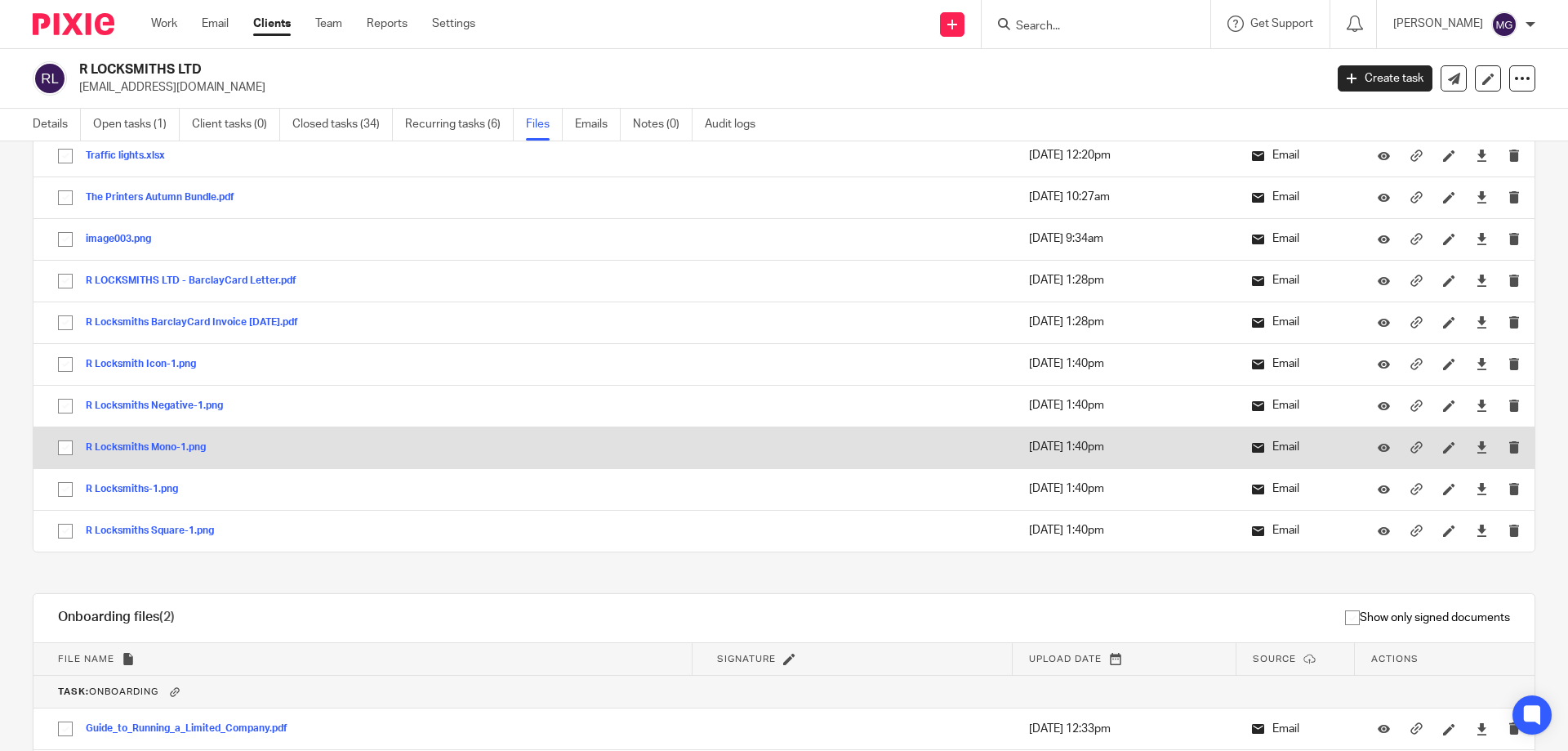
scroll to position [245, 0]
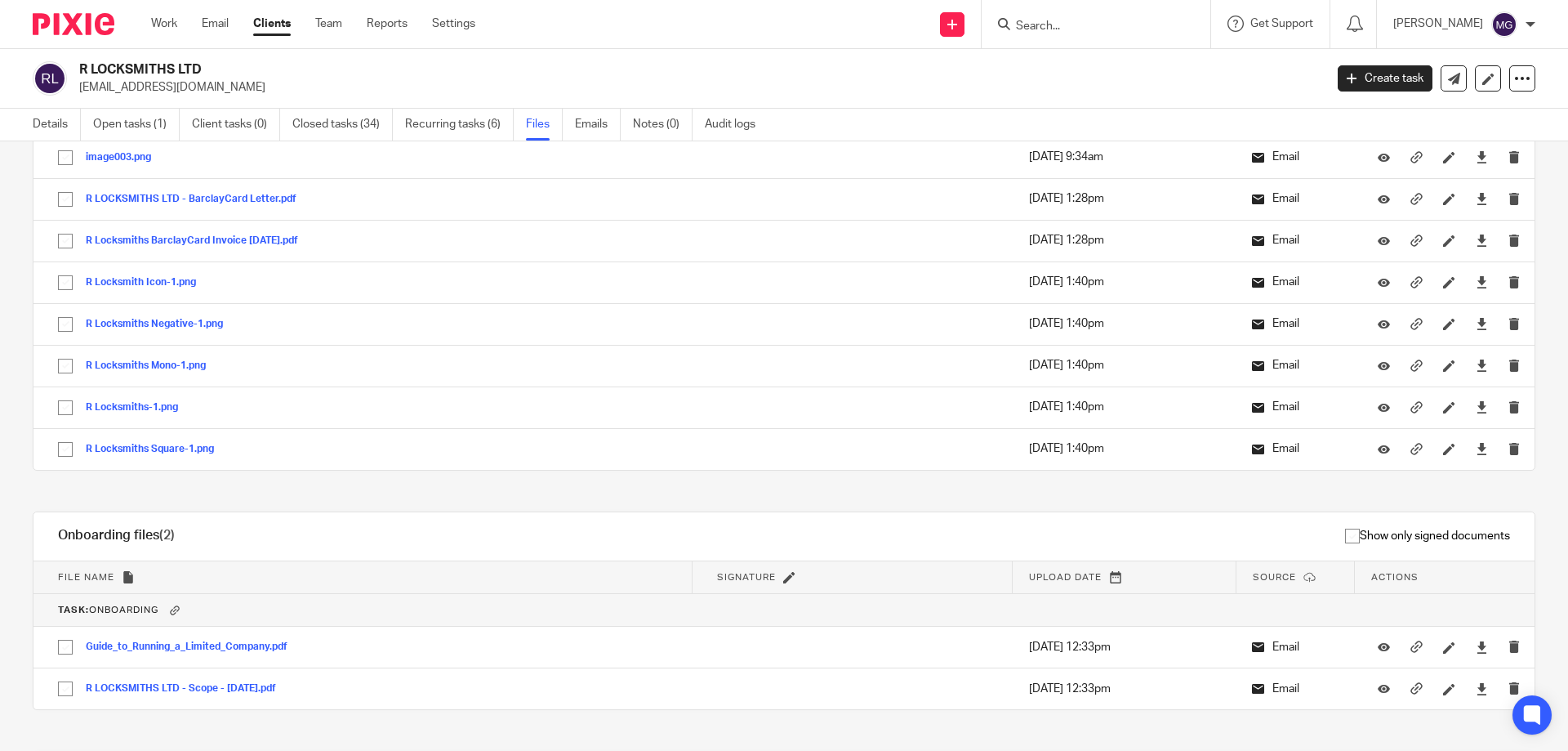
click at [927, 68] on h2 "R LOCKSMITHS LTD" at bounding box center [572, 70] width 987 height 17
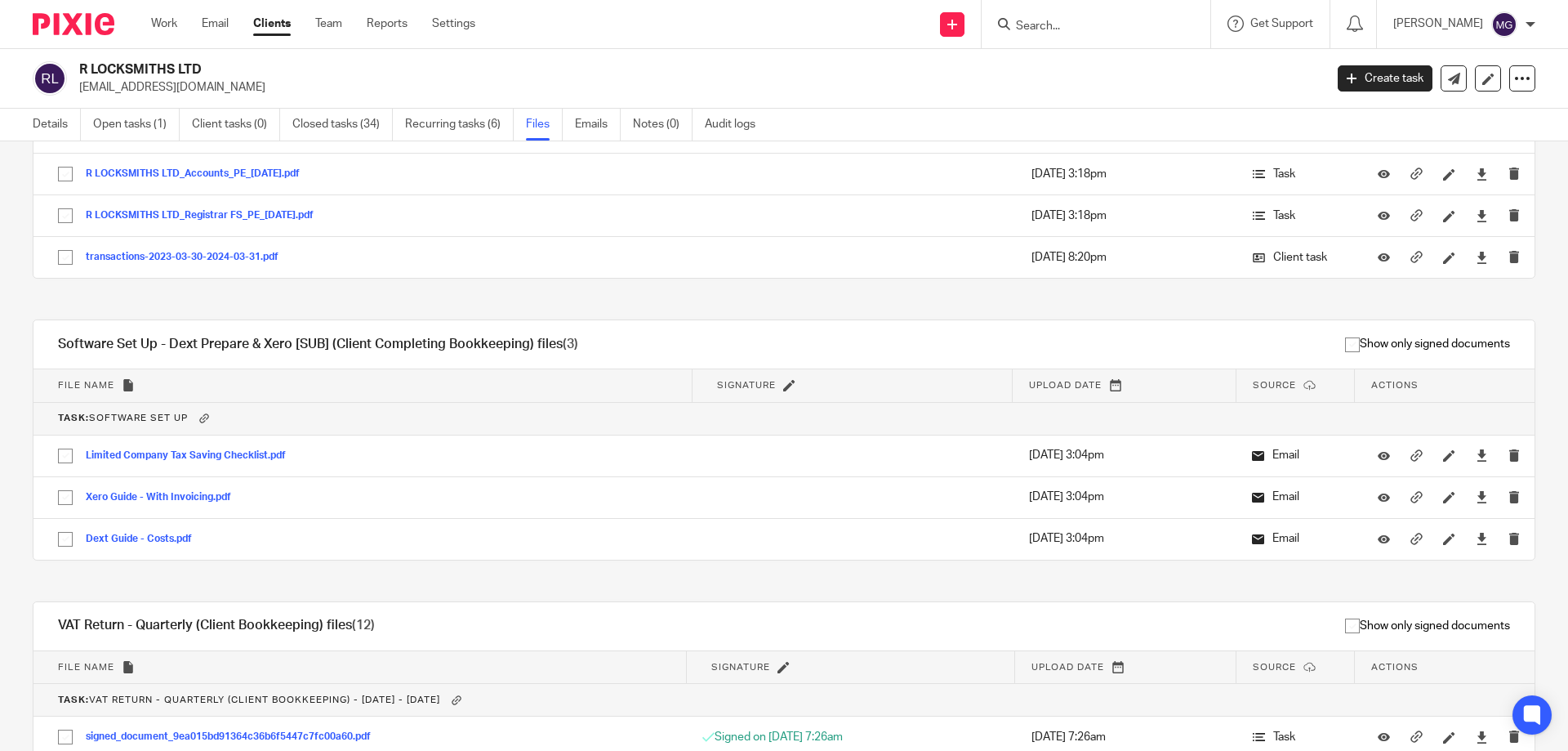
scroll to position [700, 0]
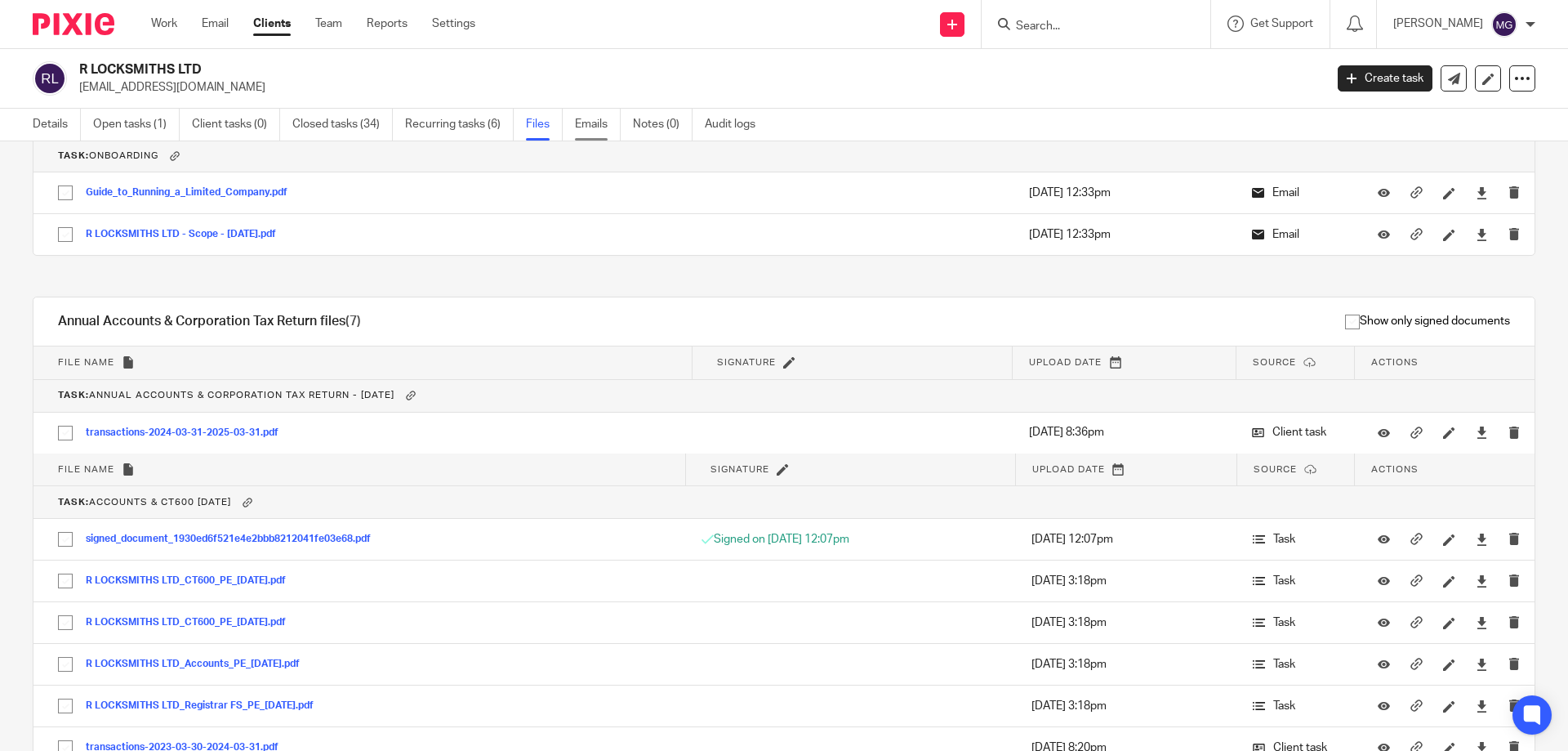
click at [601, 127] on link "Emails" at bounding box center [597, 124] width 46 height 32
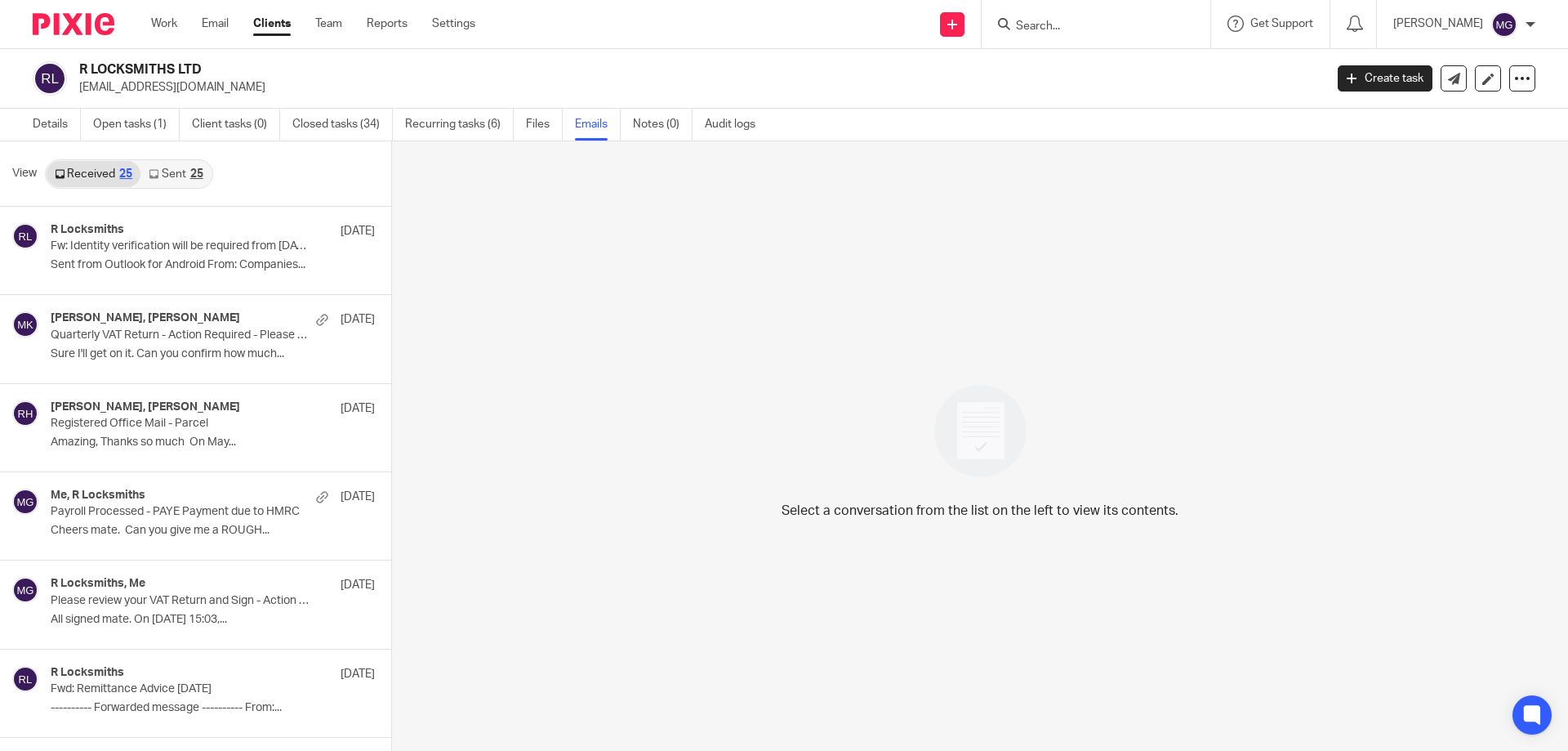
click at [182, 180] on link "Sent 25" at bounding box center [175, 173] width 71 height 26
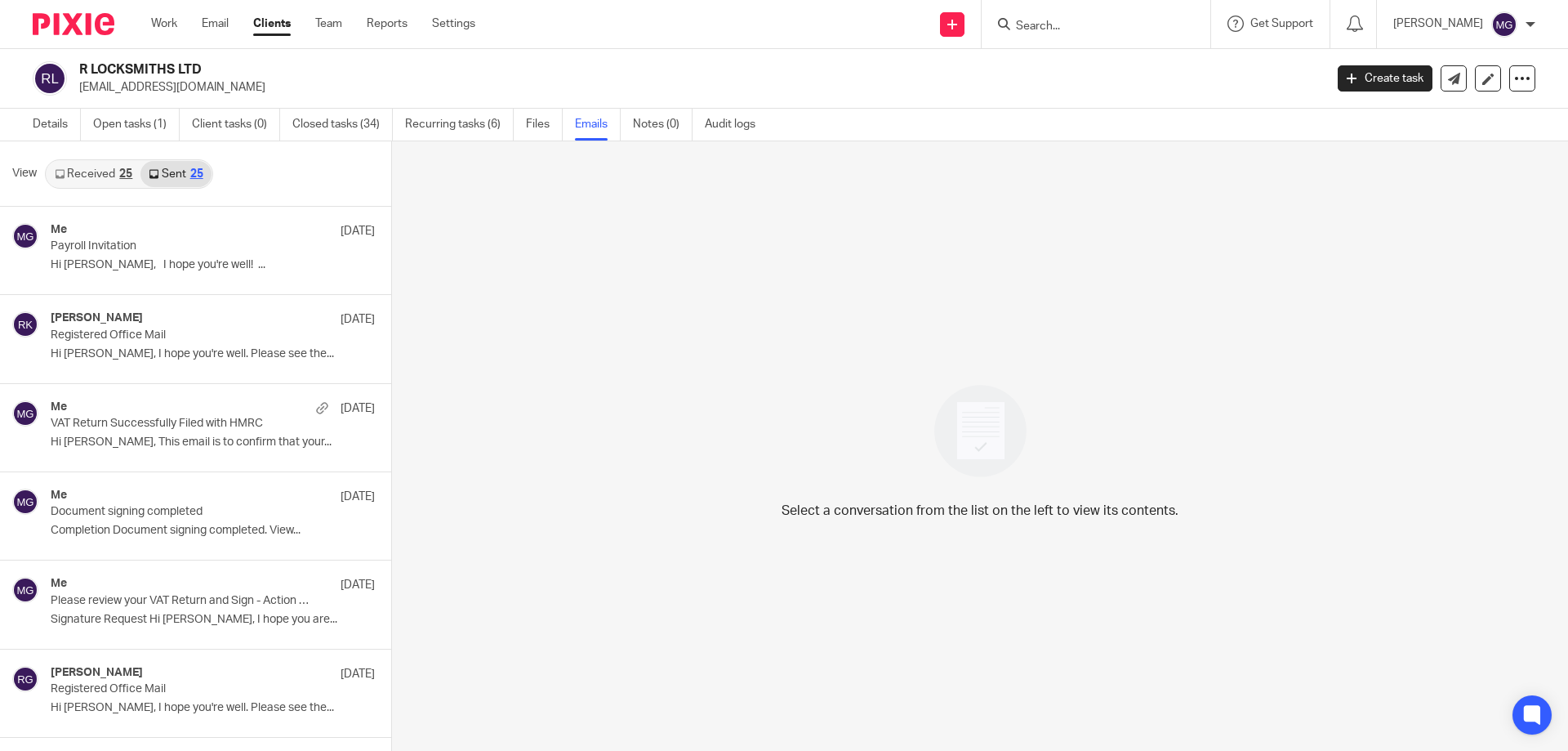
scroll to position [2, 0]
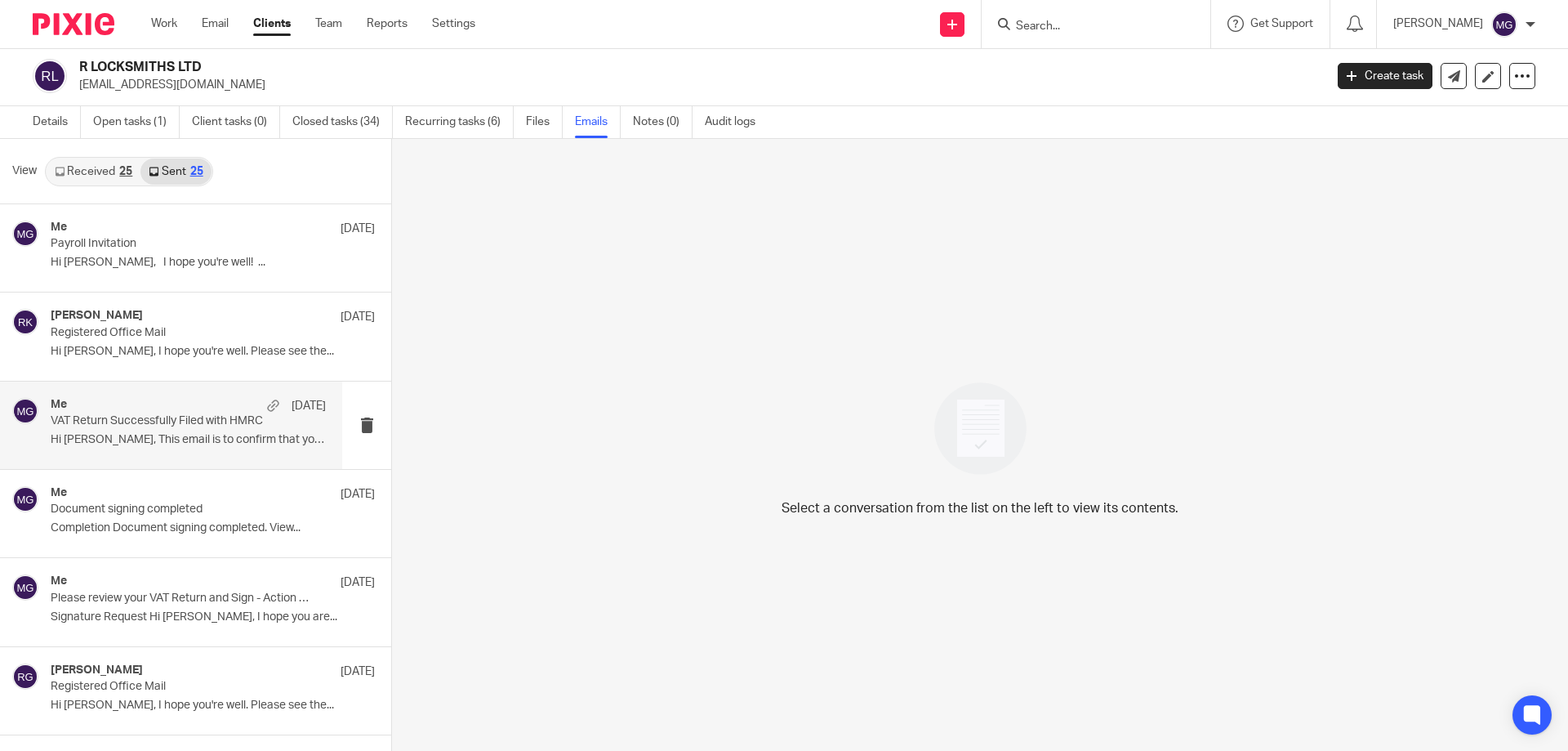
click at [165, 442] on p "Hi Rob, This email is to confirm that your..." at bounding box center [188, 440] width 275 height 14
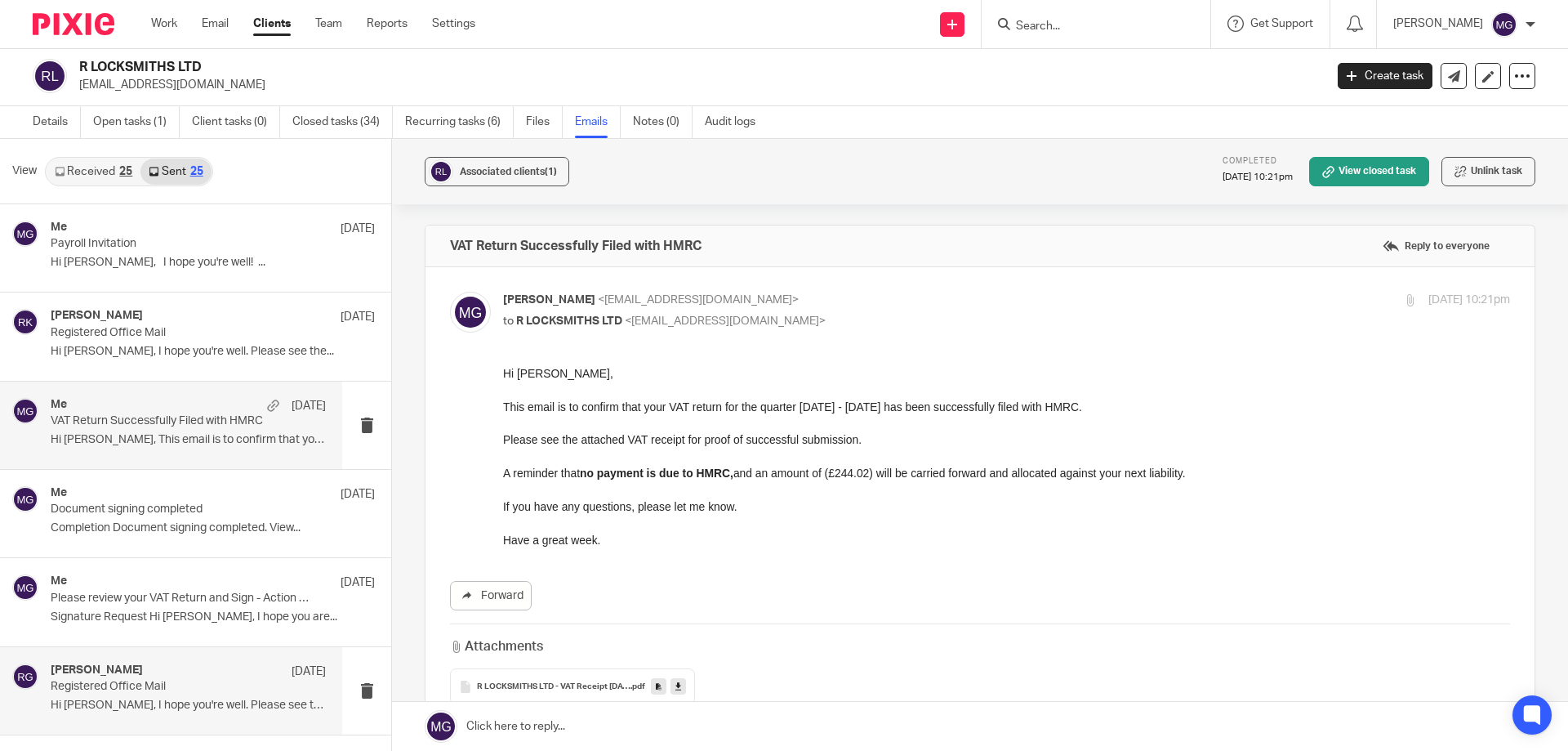
scroll to position [81, 0]
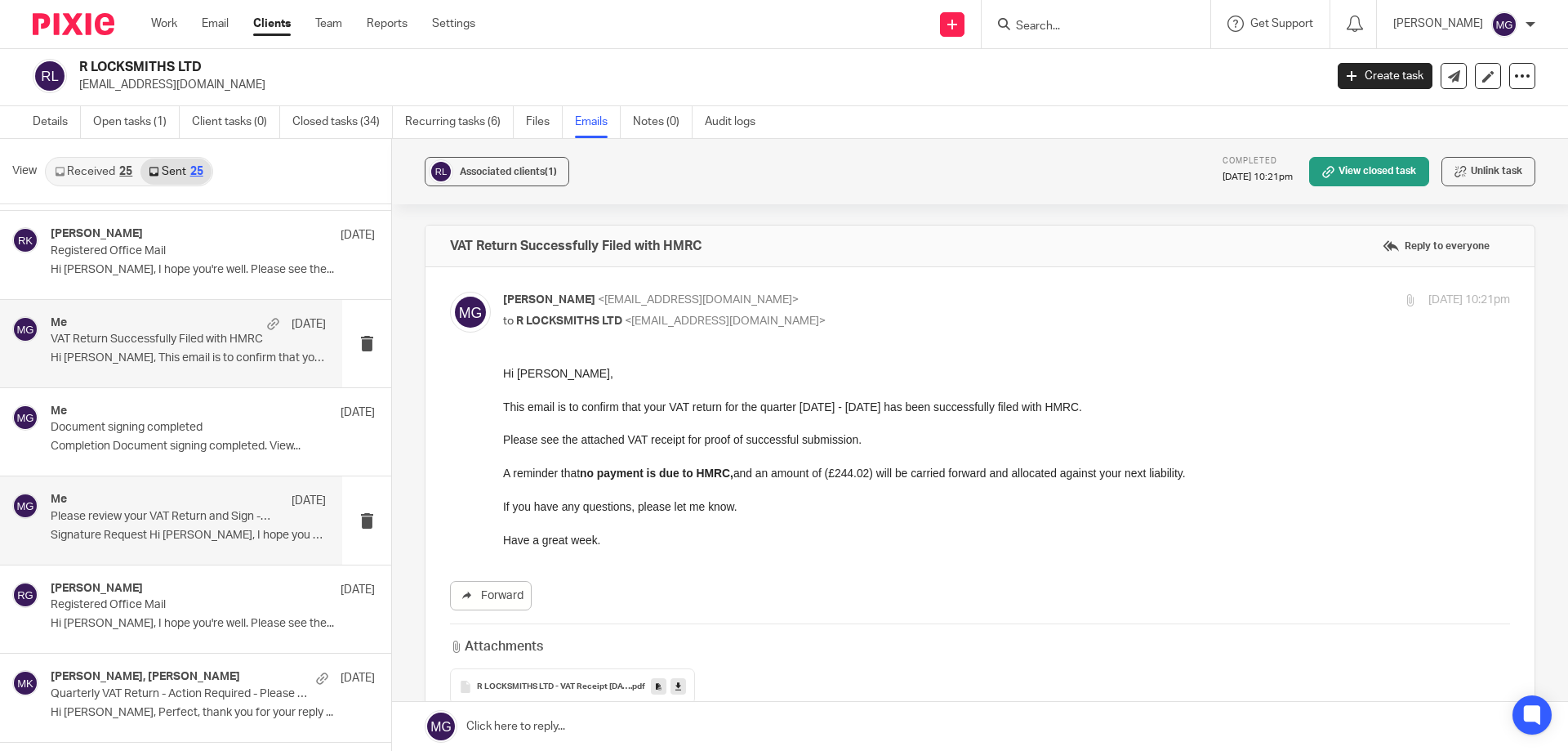
click at [187, 548] on div "Me 30 Jul Please review your VAT Return and Sign - Action Required Signature Re…" at bounding box center [171, 519] width 342 height 87
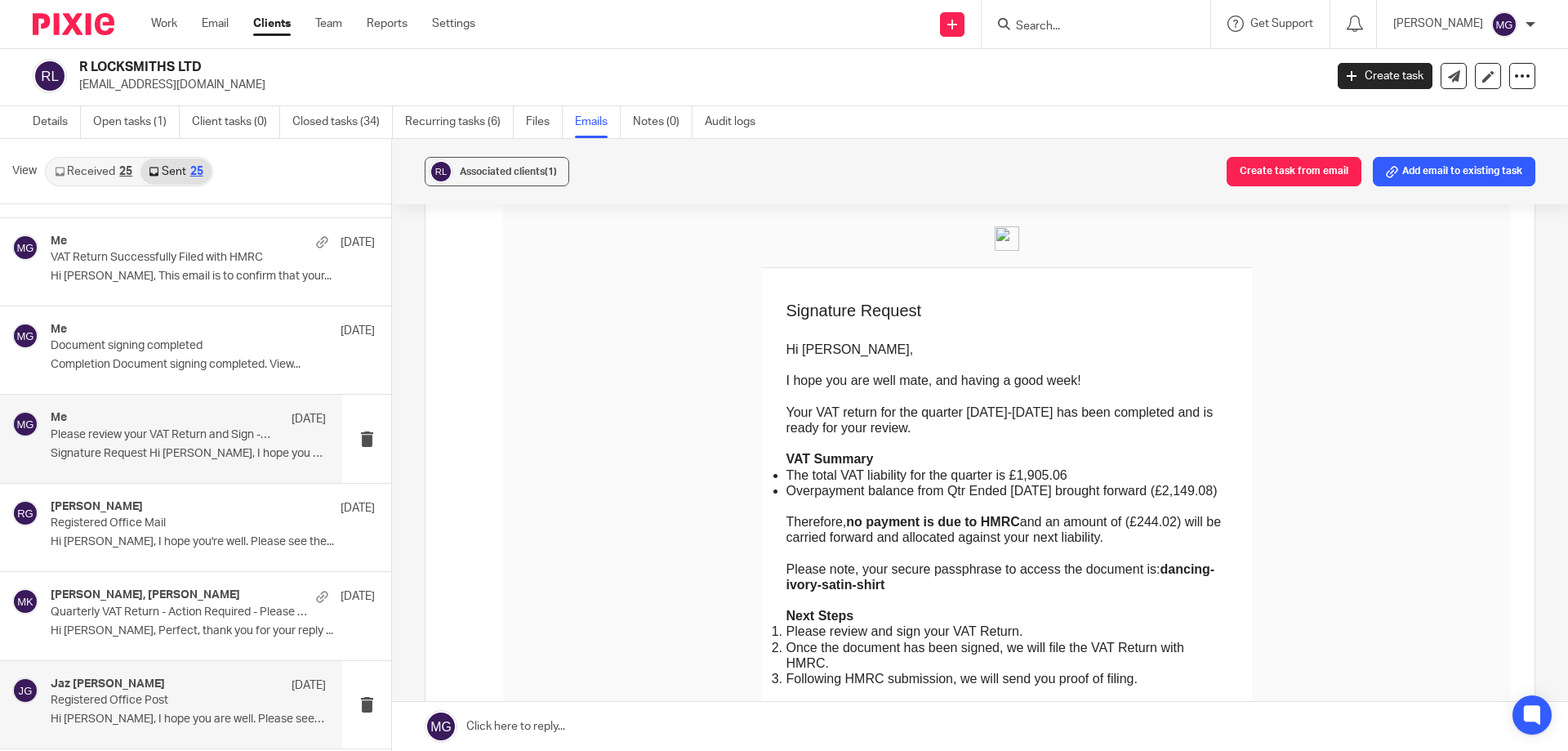
scroll to position [327, 0]
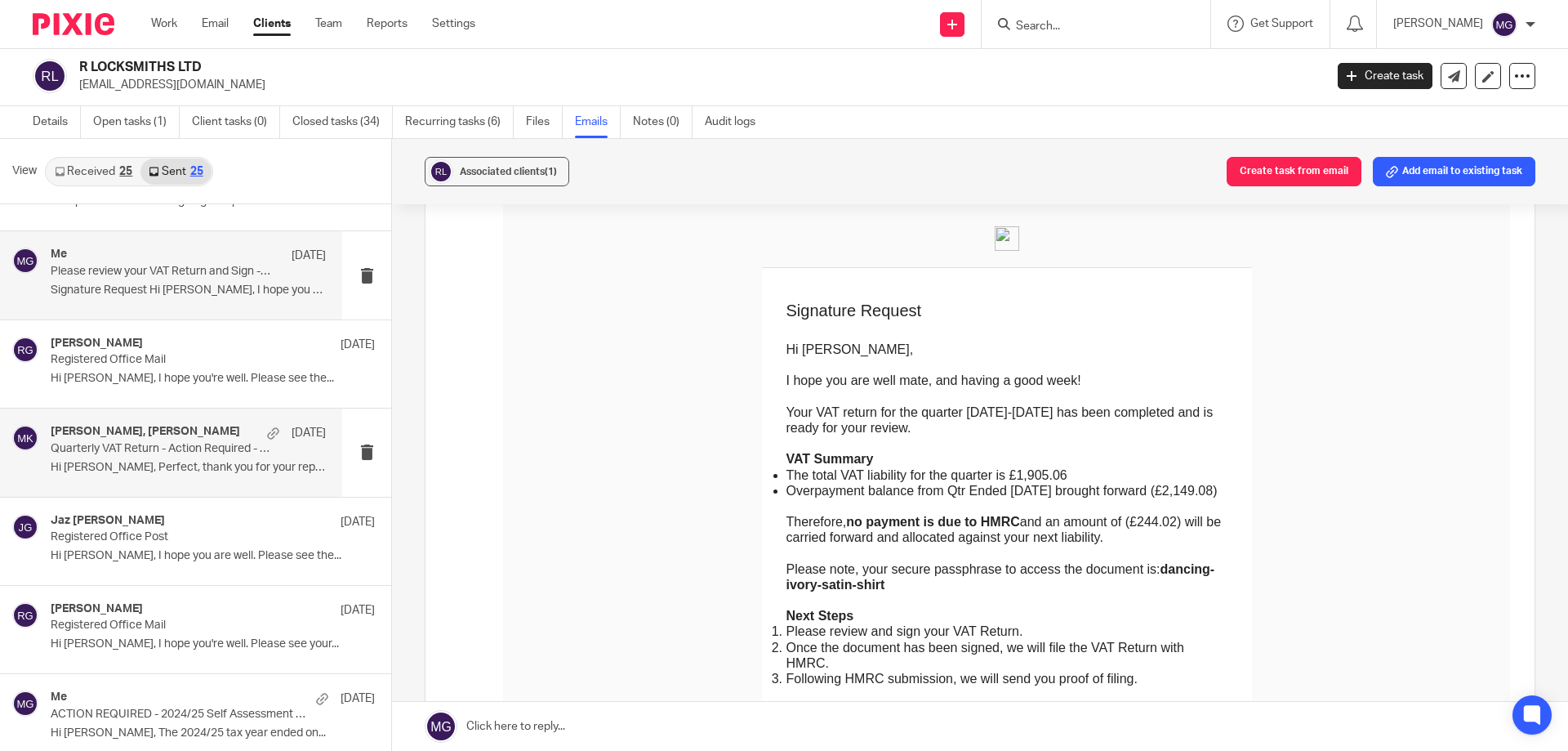
click at [191, 453] on p "Quarterly VAT Return - Action Required - Please Complete Your Bookkeeping" at bounding box center [161, 449] width 221 height 14
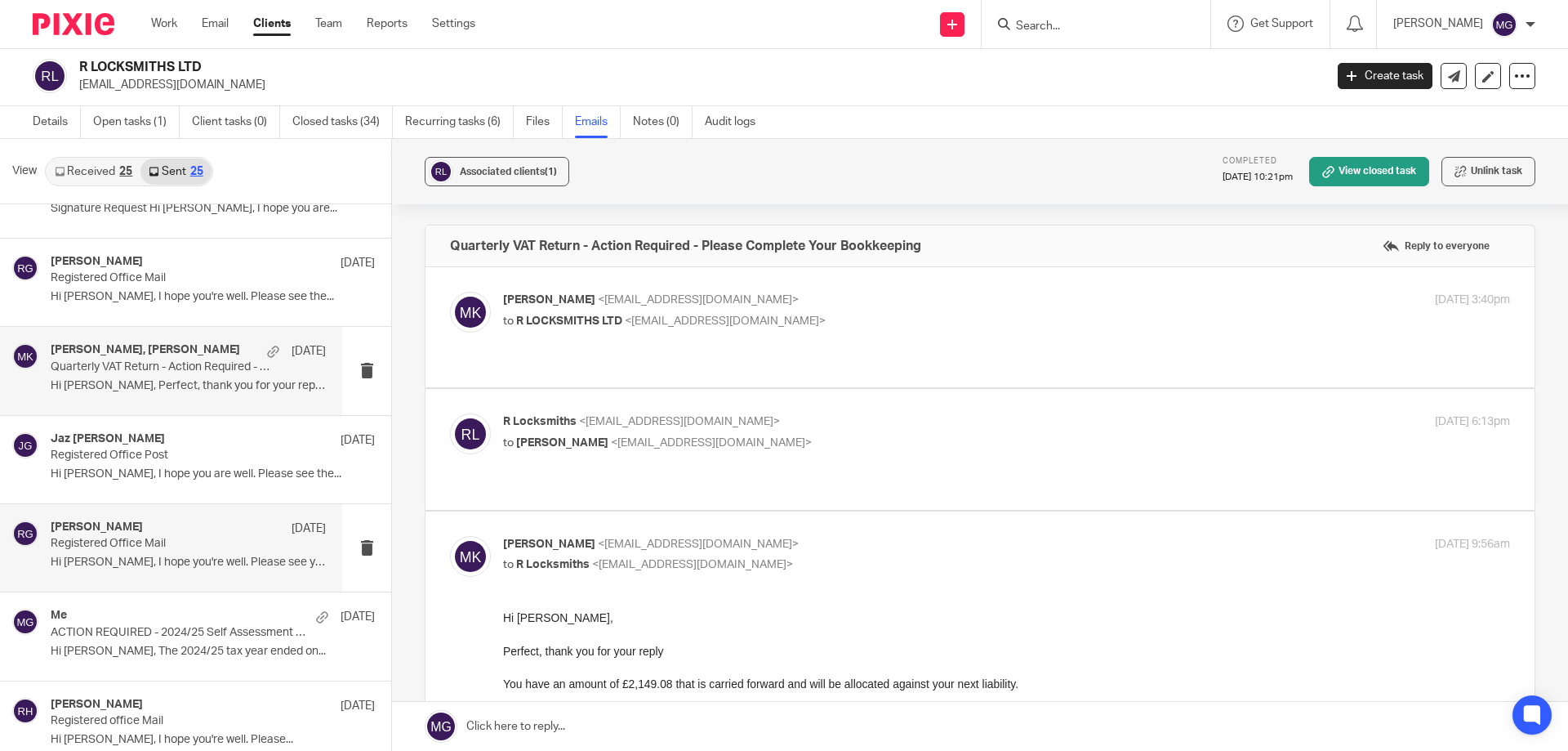
scroll to position [490, 0]
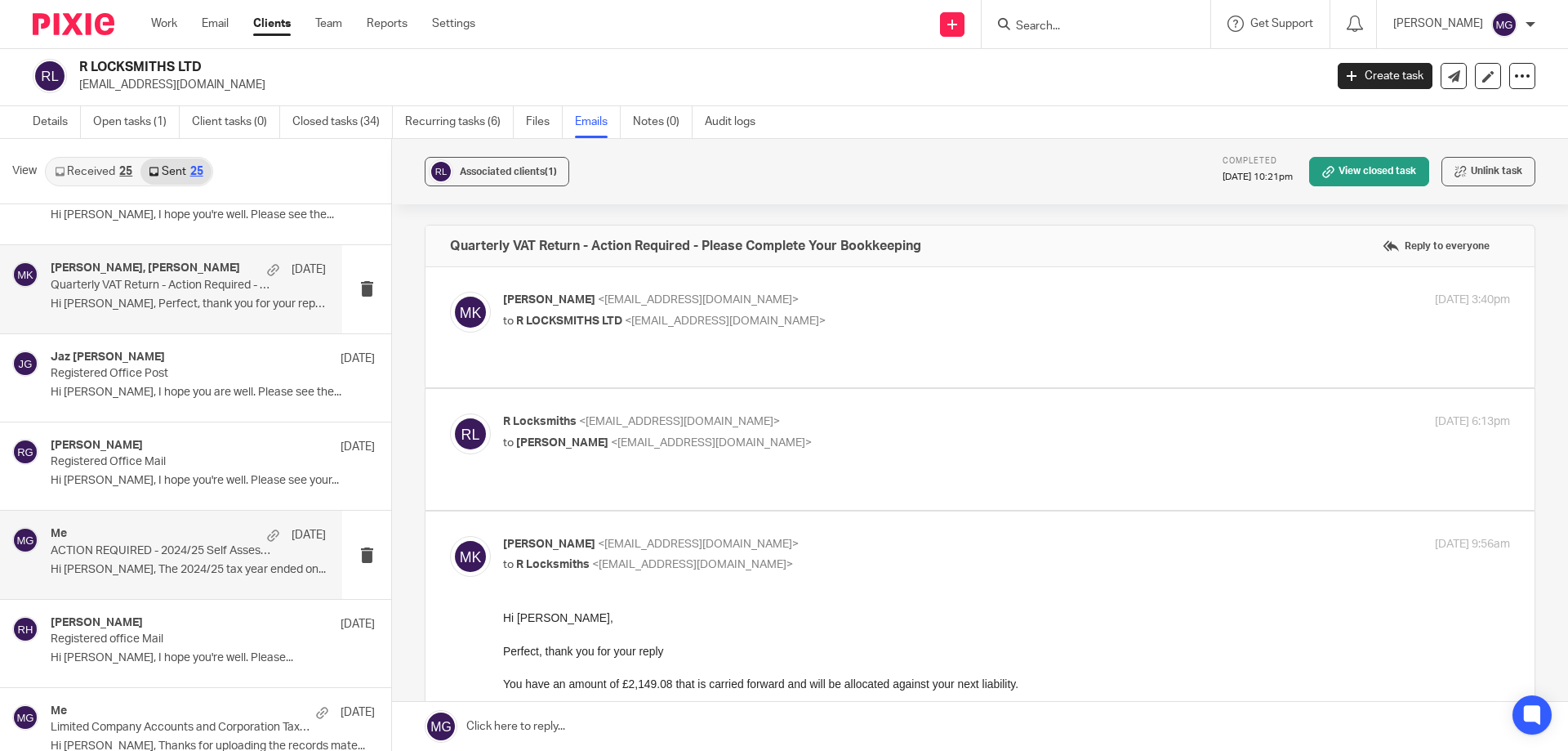
click at [160, 568] on p "Hi Robert, The 2024/25 tax year ended on..." at bounding box center [188, 569] width 275 height 14
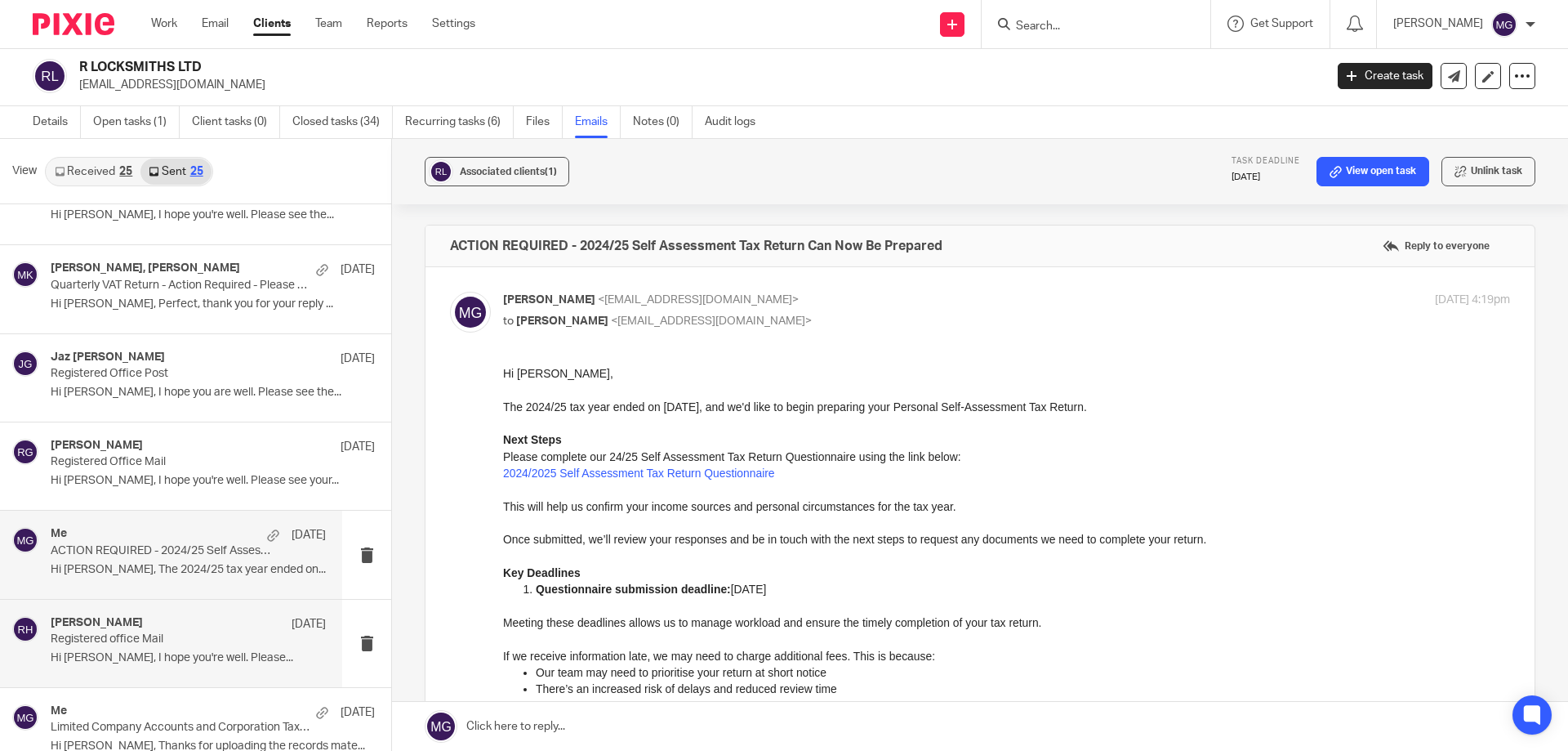
click at [120, 636] on p "Registered office Mail" at bounding box center [161, 639] width 221 height 14
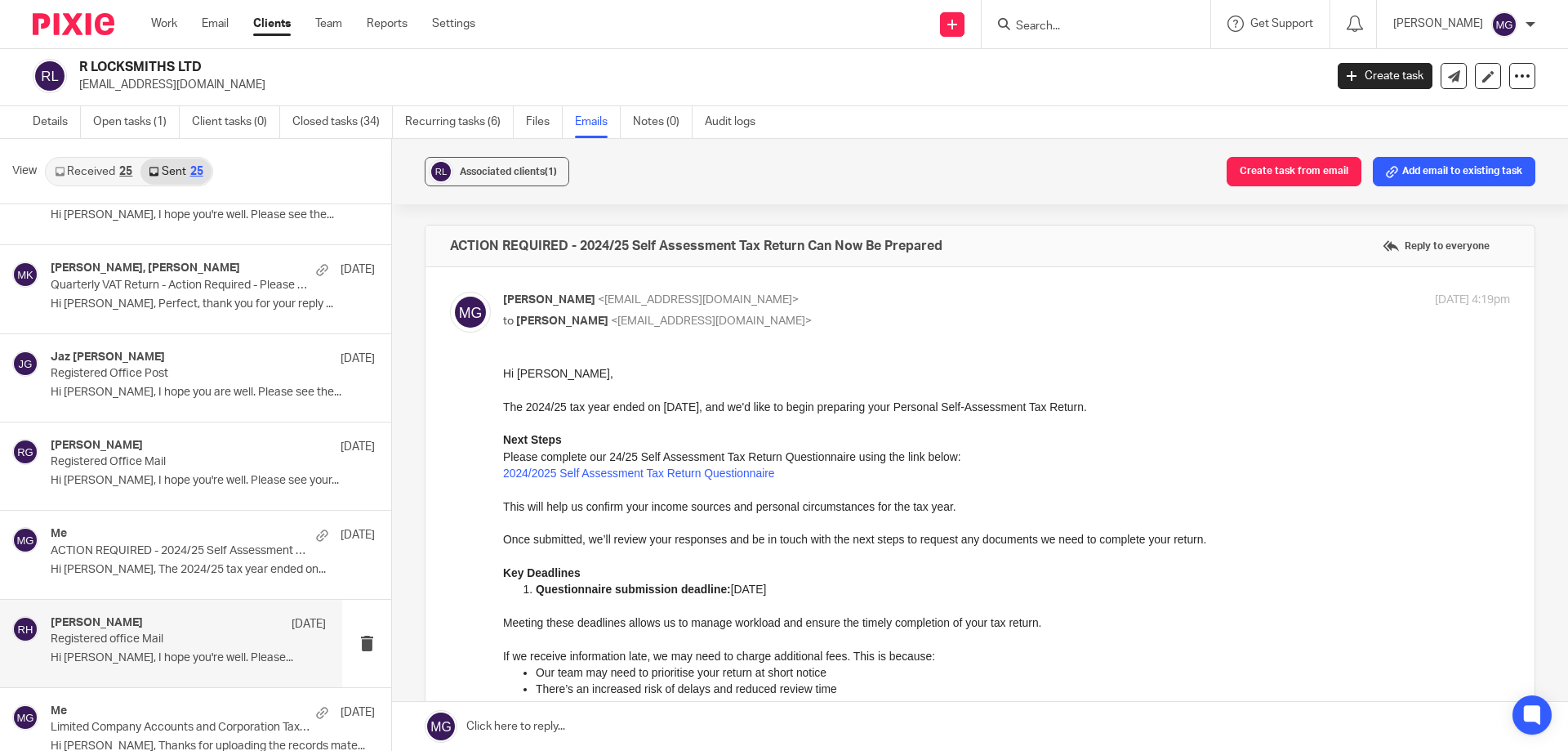
scroll to position [0, 0]
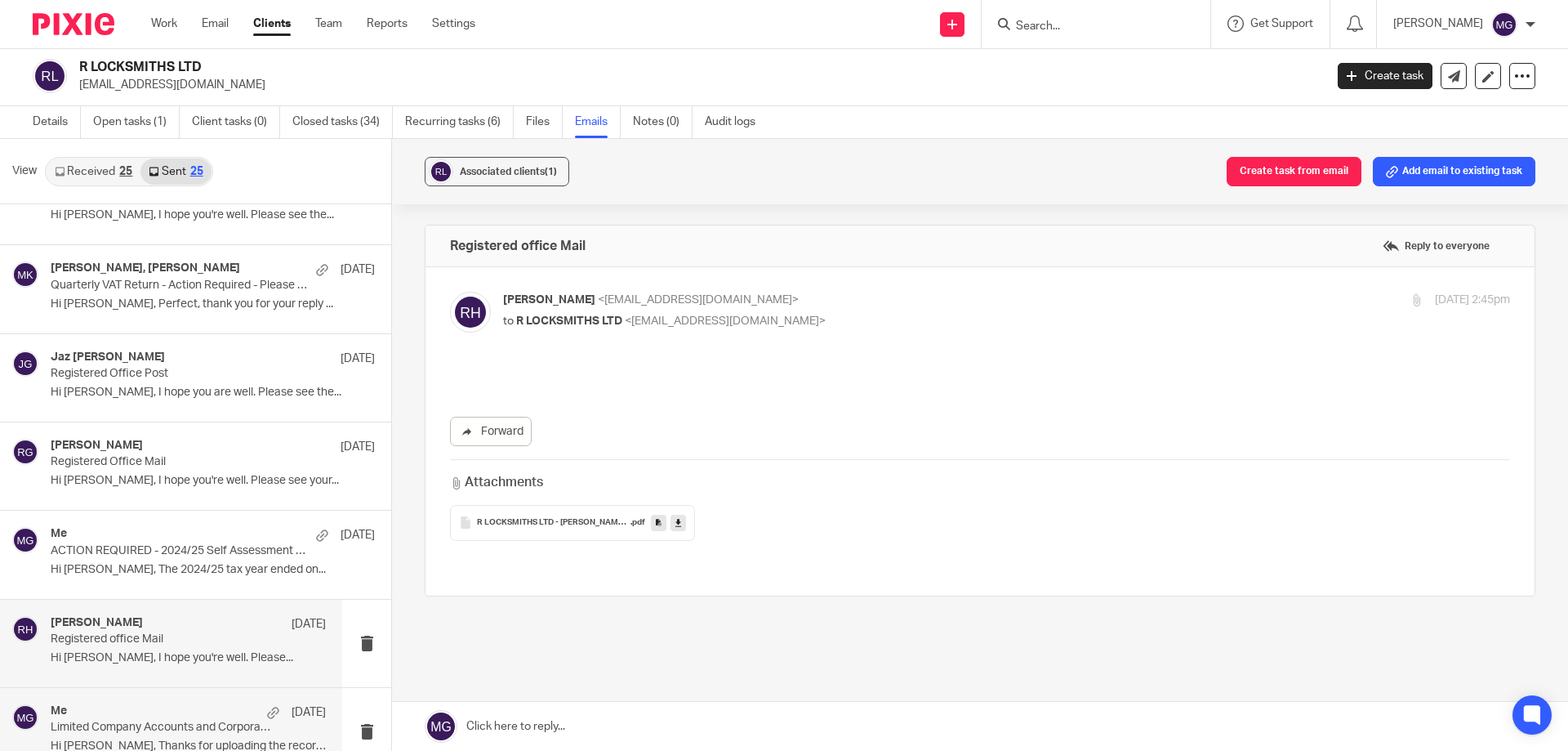
click at [165, 711] on div "Me 16 May" at bounding box center [188, 712] width 275 height 17
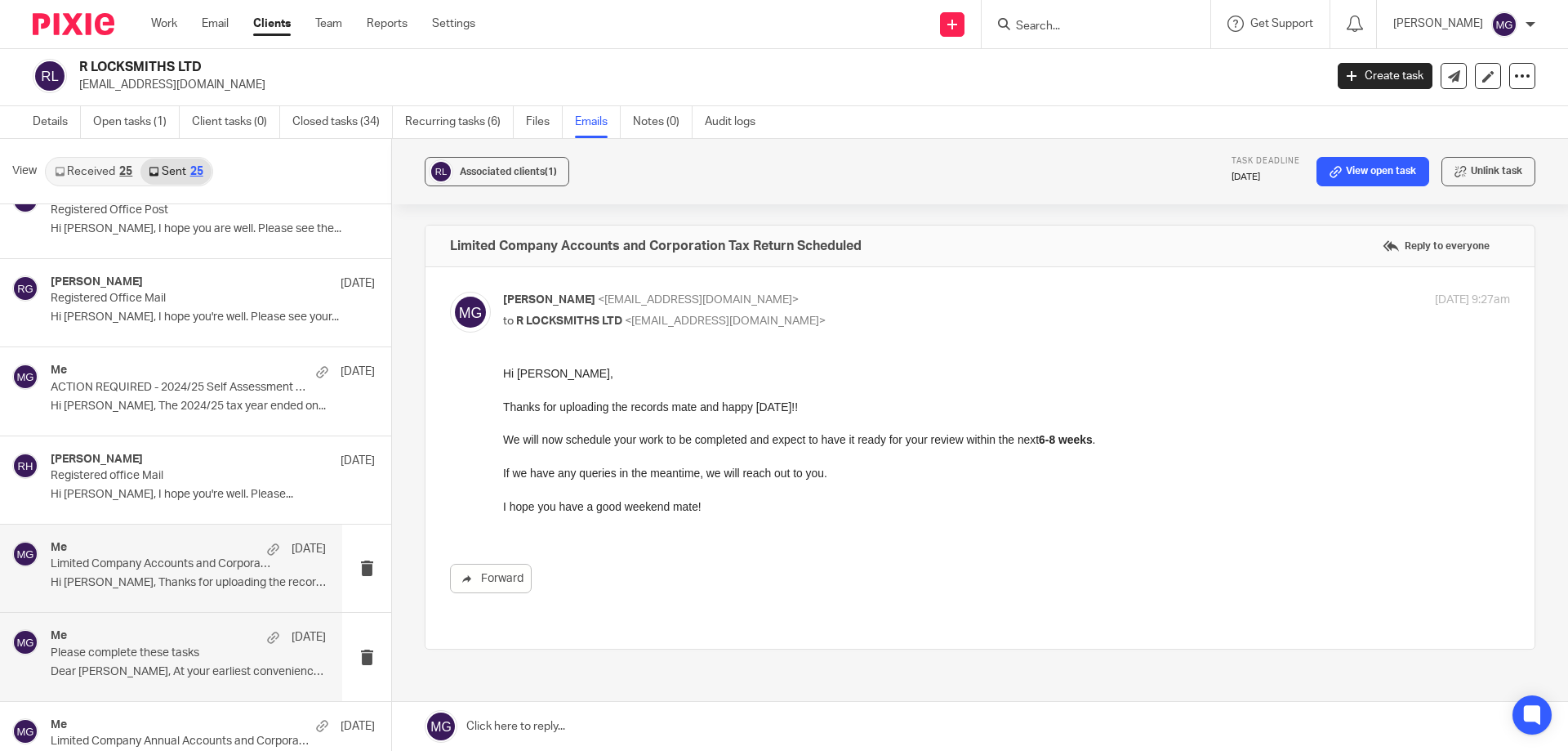
scroll to position [735, 0]
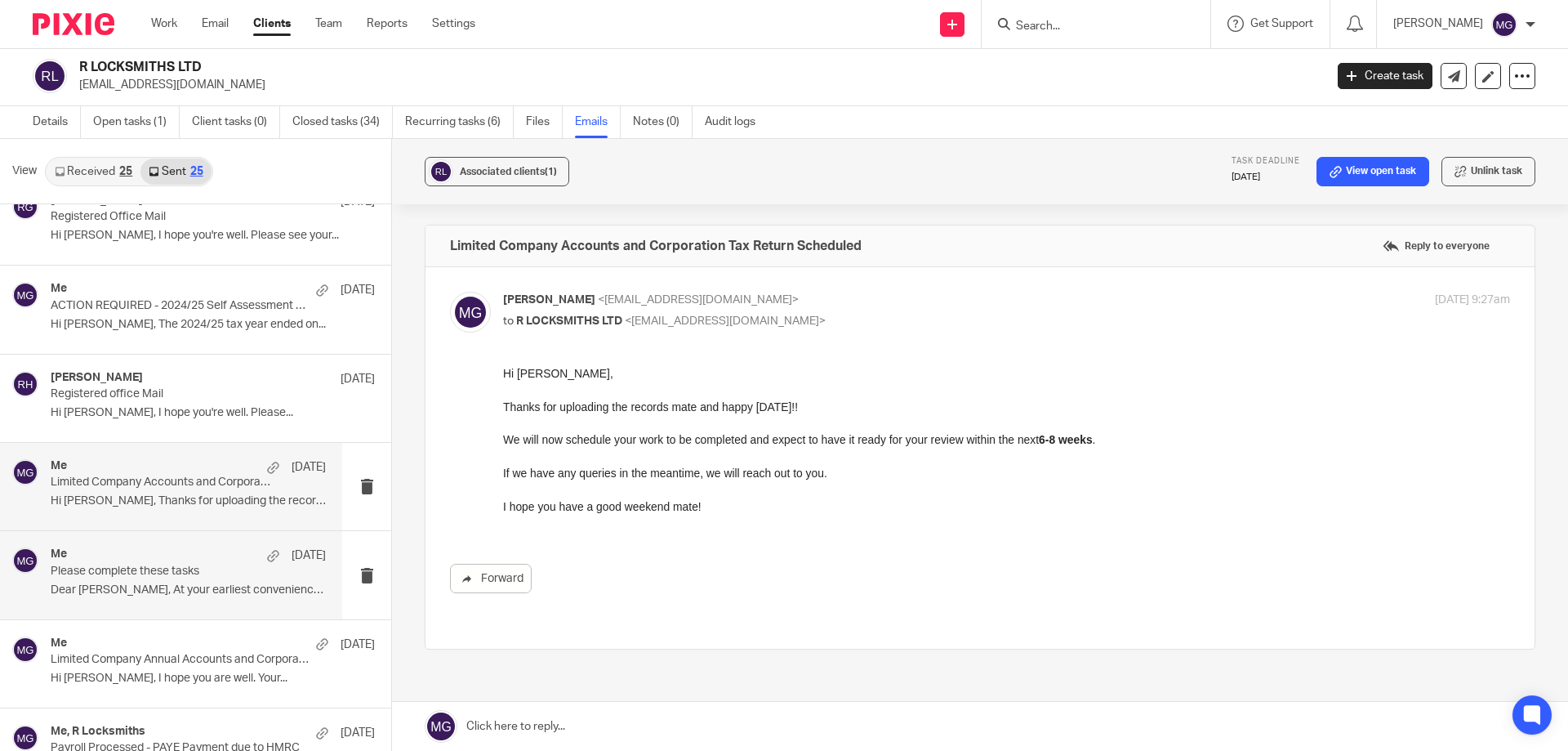
click at [188, 583] on p "Dear Rob, At your earliest convenience, please..." at bounding box center [188, 590] width 275 height 14
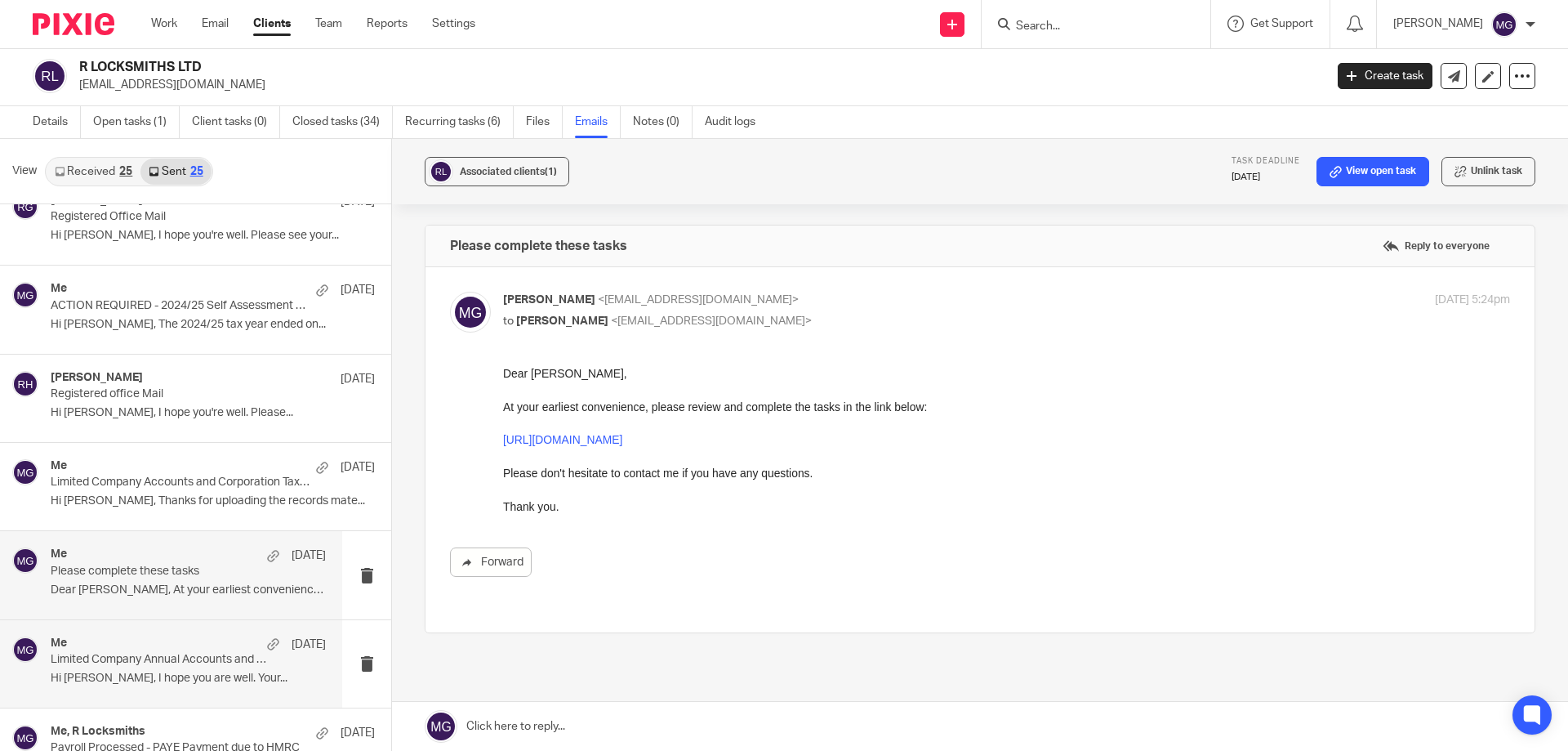
scroll to position [0, 0]
click at [178, 649] on div "Me 14 May" at bounding box center [188, 645] width 275 height 17
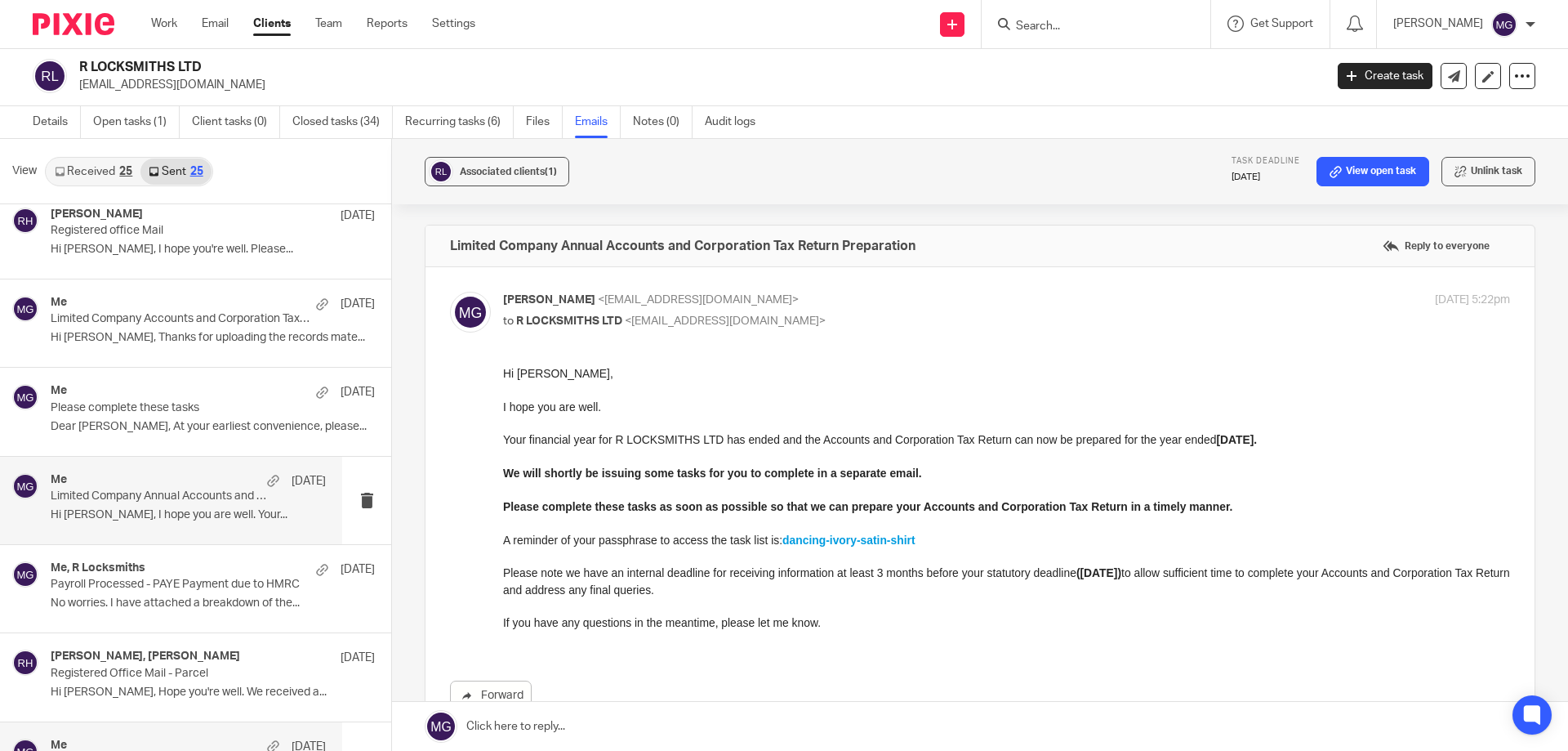
scroll to position [1062, 0]
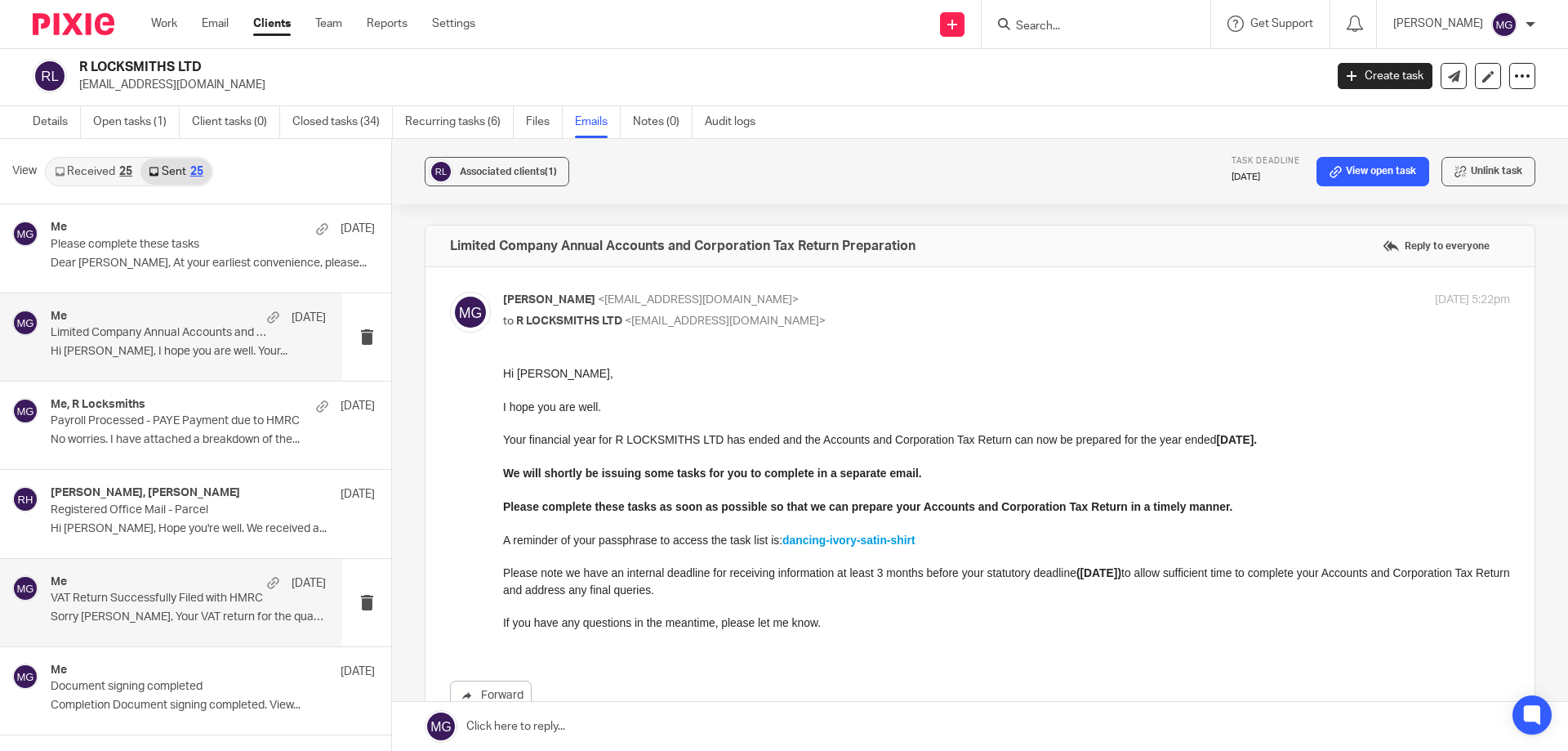
click at [174, 596] on p "VAT Return Successfully Filed with HMRC" at bounding box center [161, 598] width 221 height 14
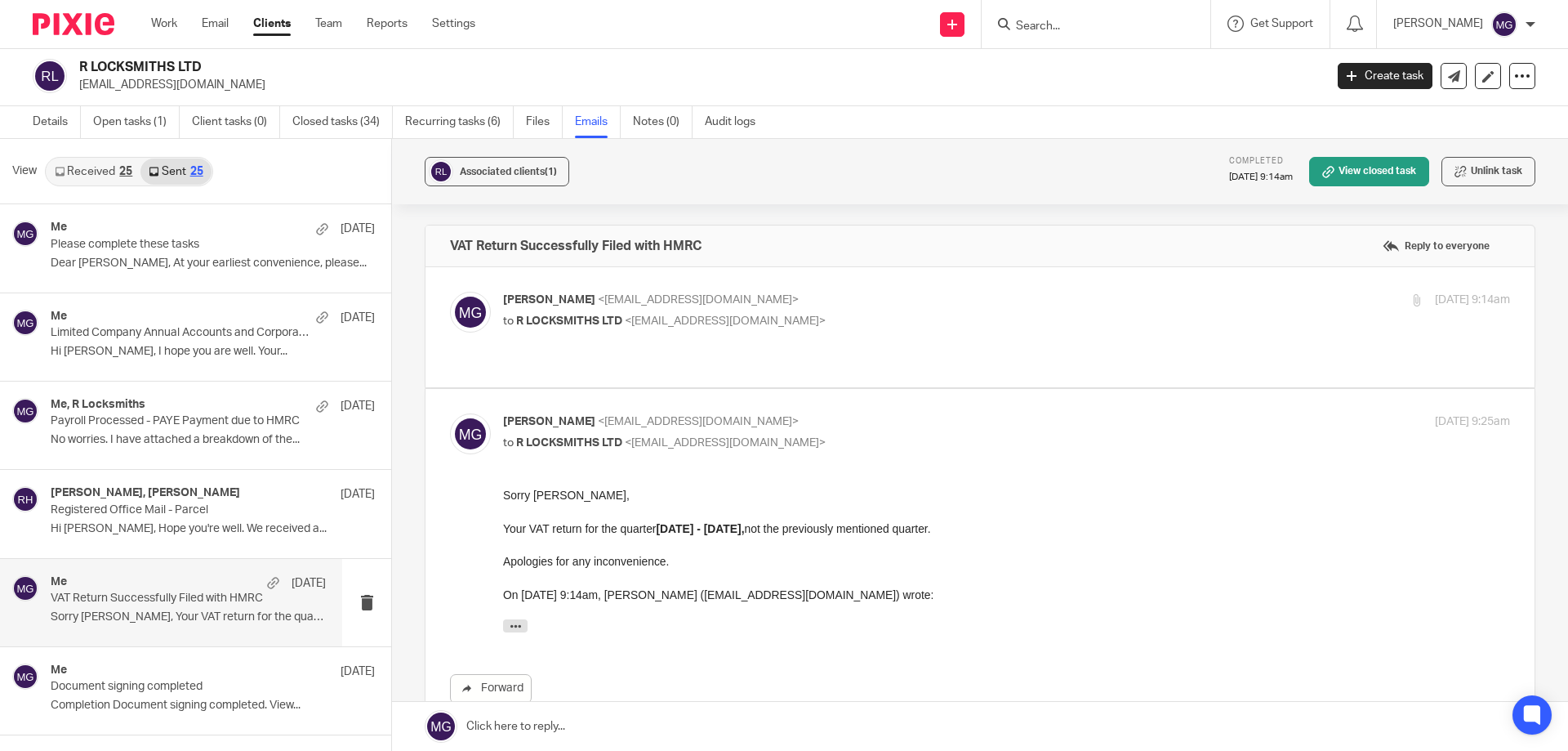
scroll to position [0, 0]
click at [760, 320] on p "to R LOCKSMITHS LTD <info@rlocksmiths.co.uk>" at bounding box center [838, 321] width 671 height 17
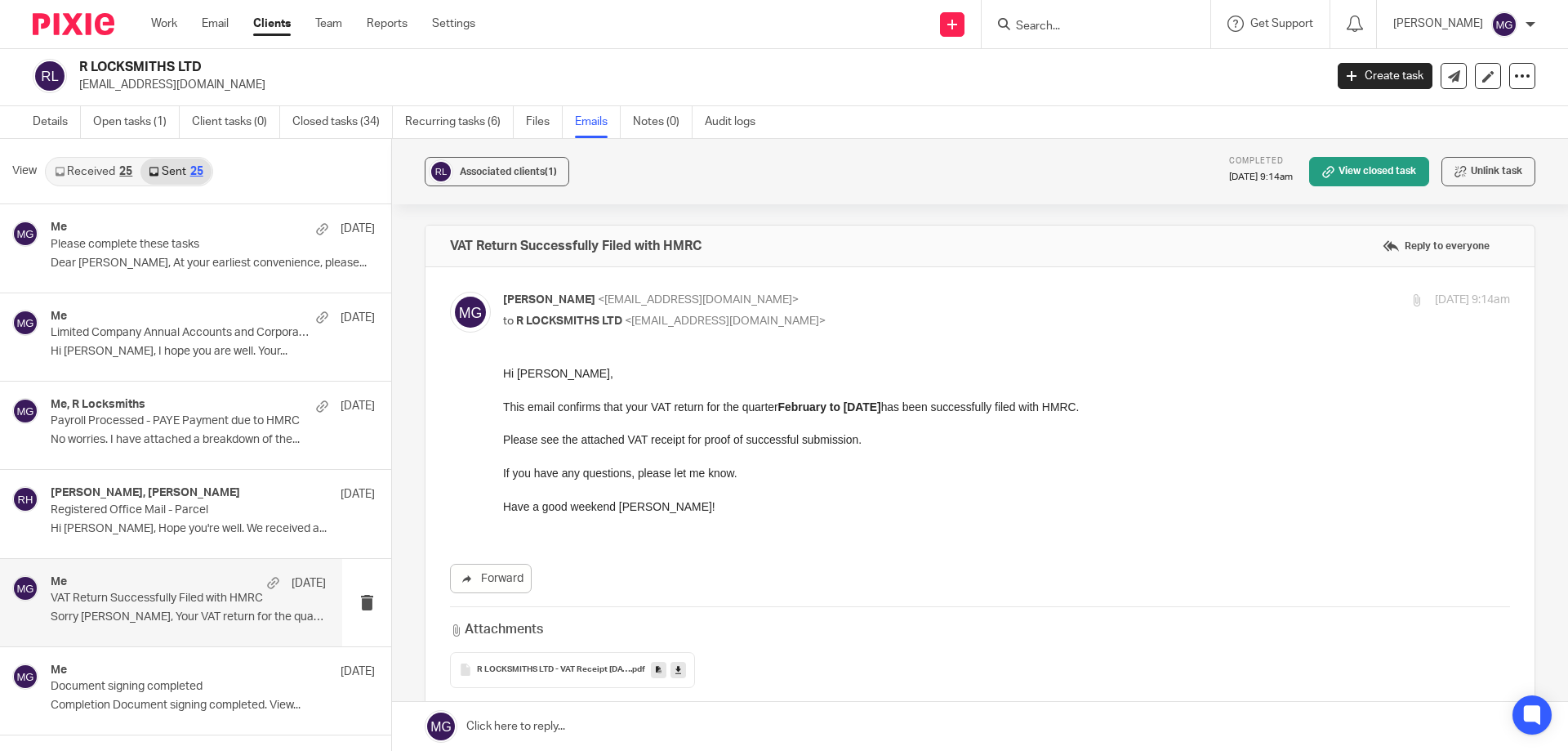
click at [763, 313] on p "to R LOCKSMITHS LTD <info@rlocksmiths.co.uk>" at bounding box center [838, 321] width 671 height 17
checkbox input "false"
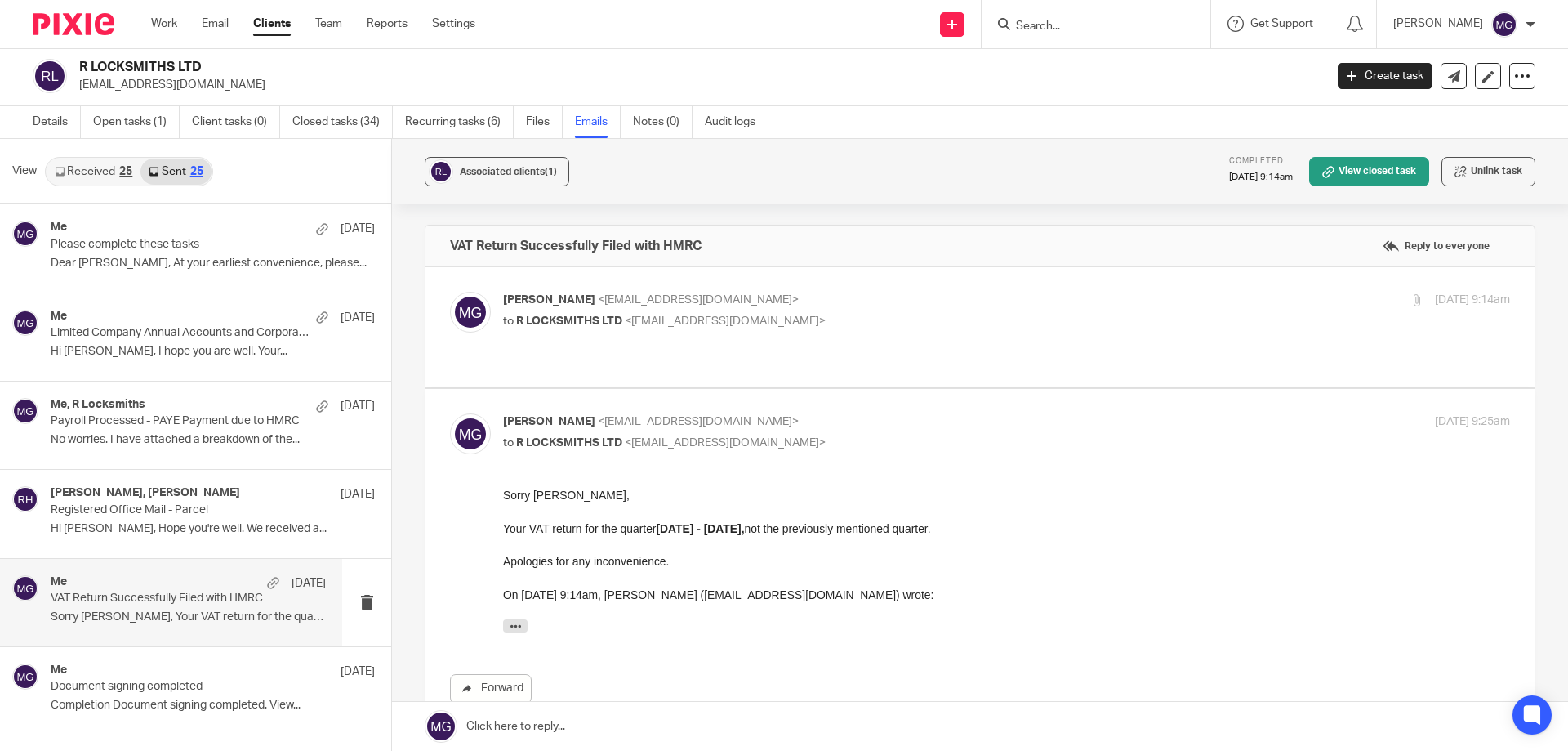
scroll to position [1144, 0]
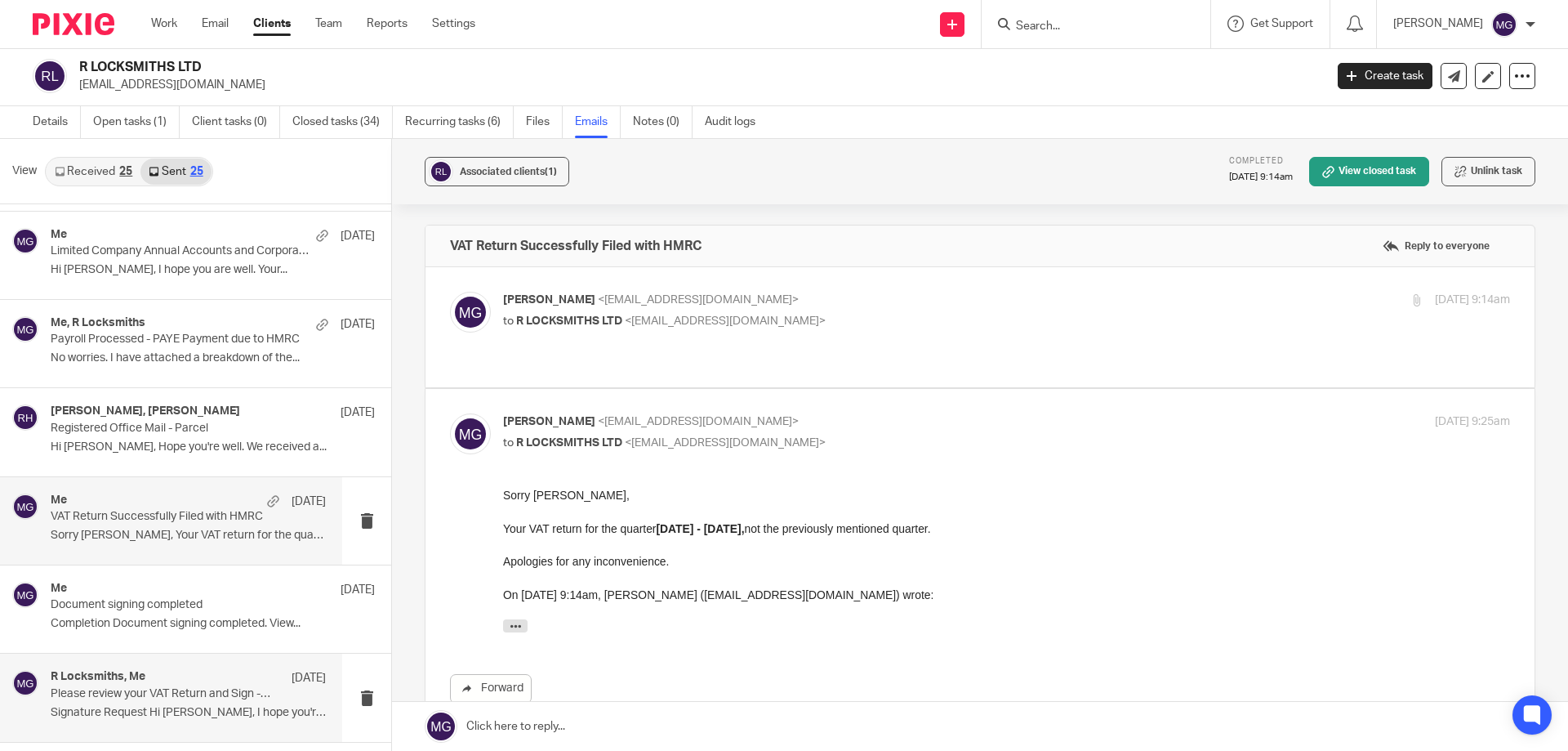
click at [172, 694] on p "Please review your VAT Return and Sign - Action Required" at bounding box center [161, 694] width 221 height 14
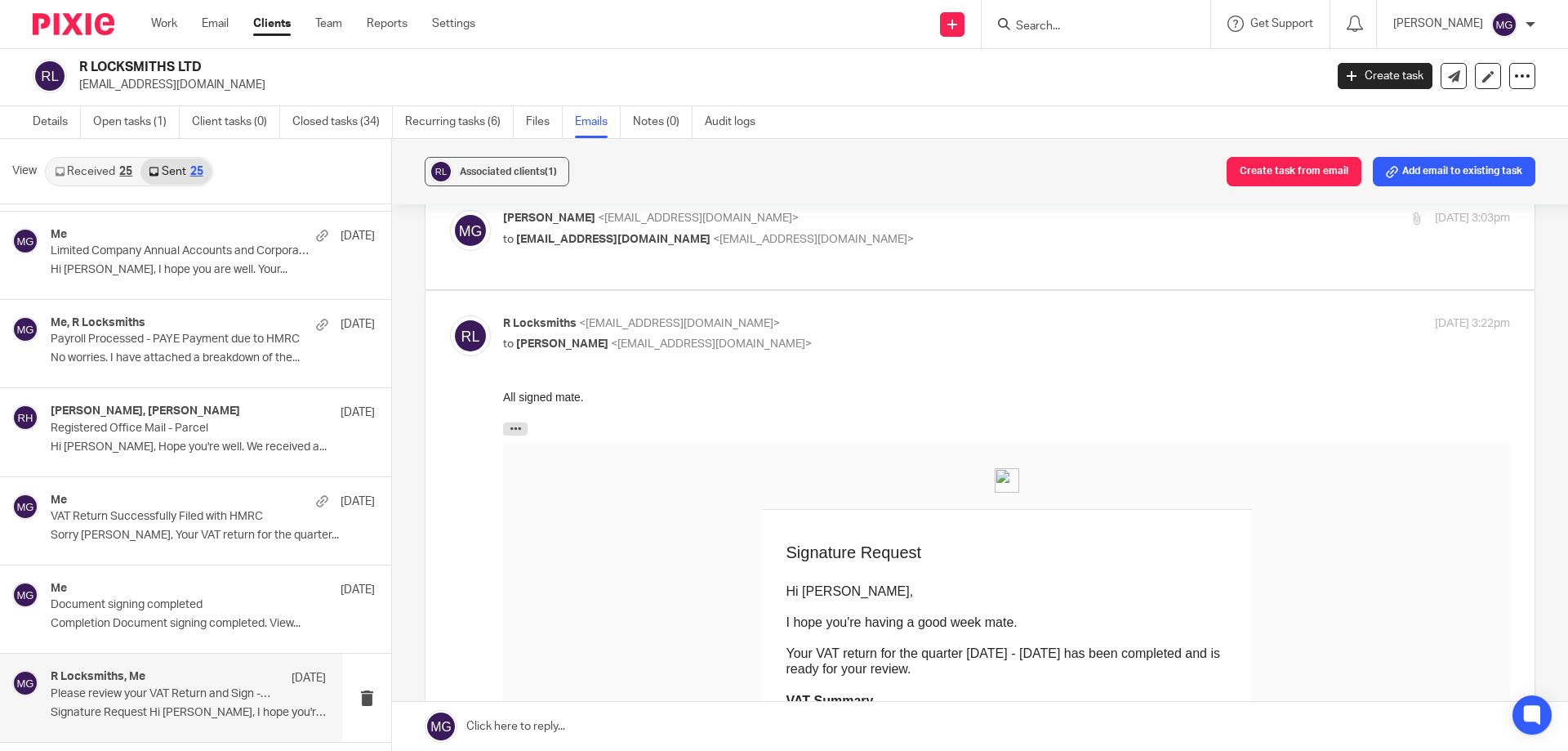
scroll to position [245, 0]
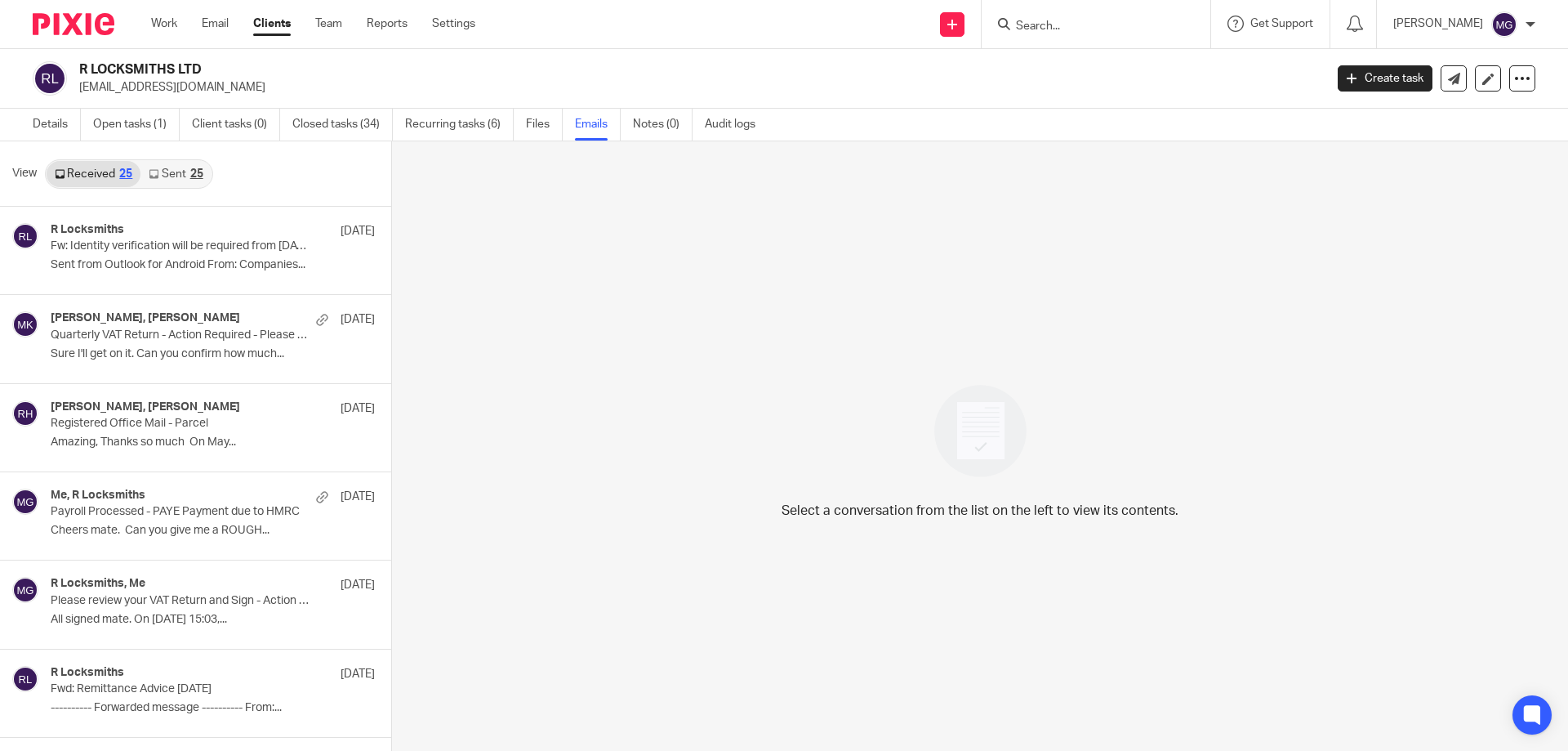
click at [182, 163] on link "Sent 25" at bounding box center [175, 173] width 71 height 26
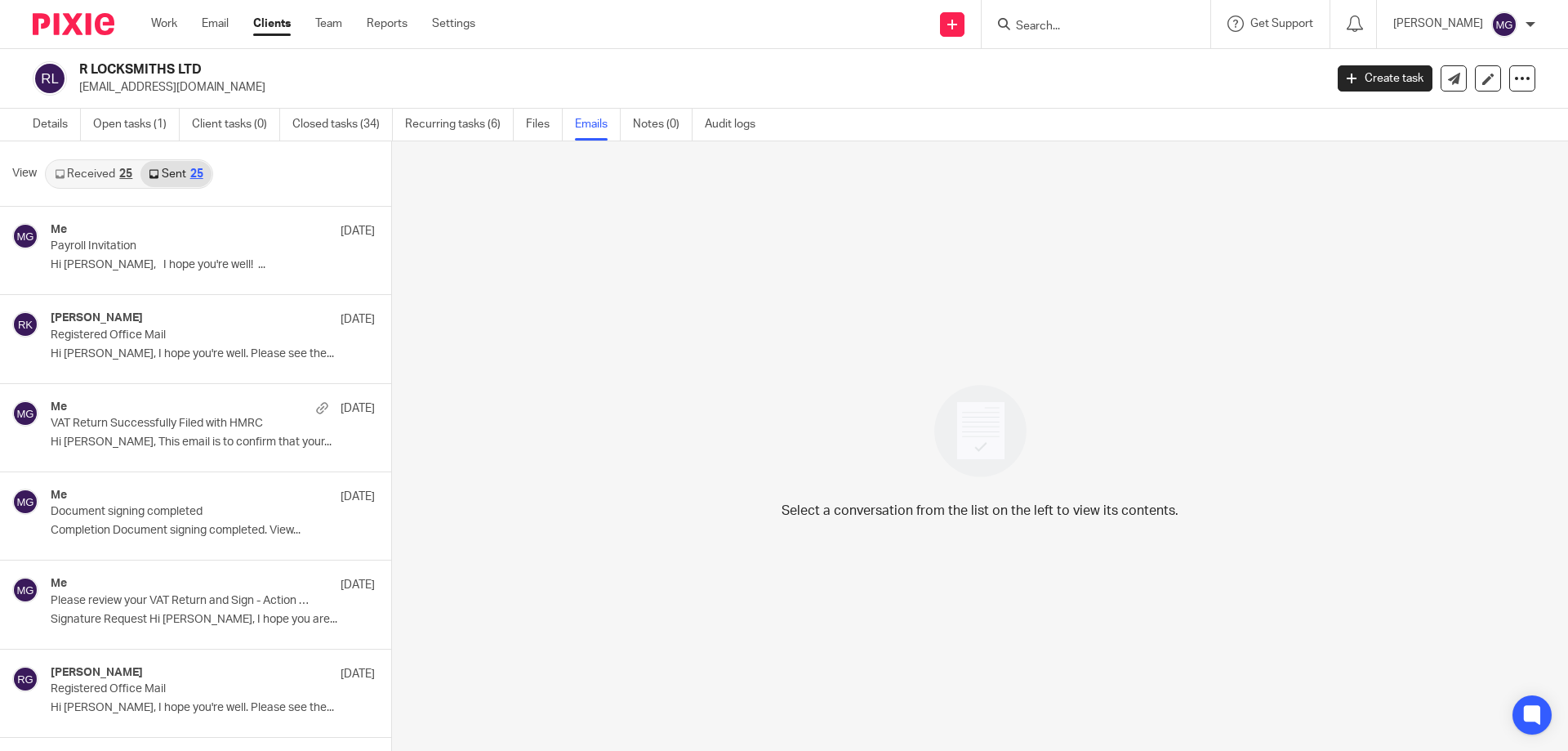
scroll to position [2, 0]
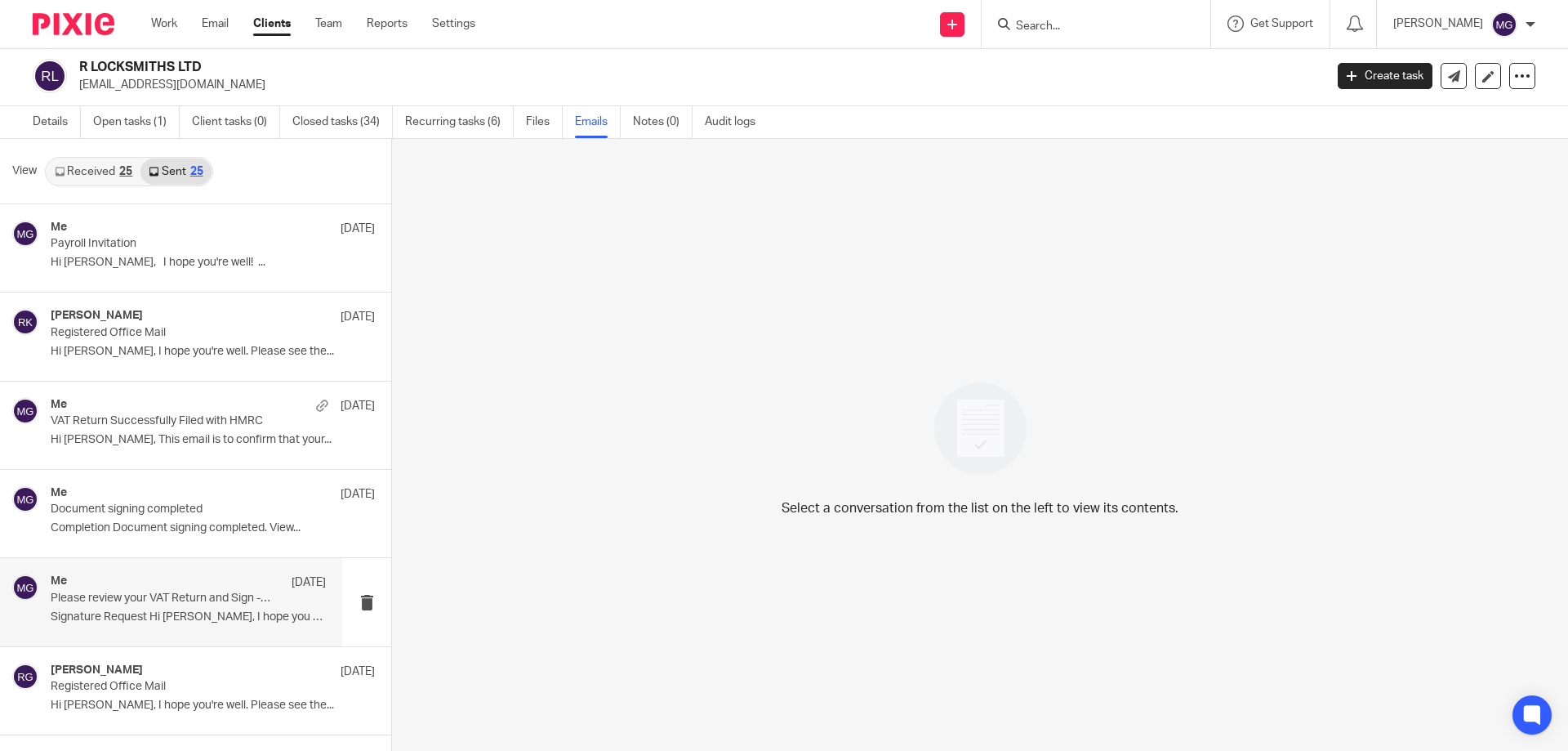
click at [163, 578] on div "Me [DATE]" at bounding box center [188, 583] width 275 height 17
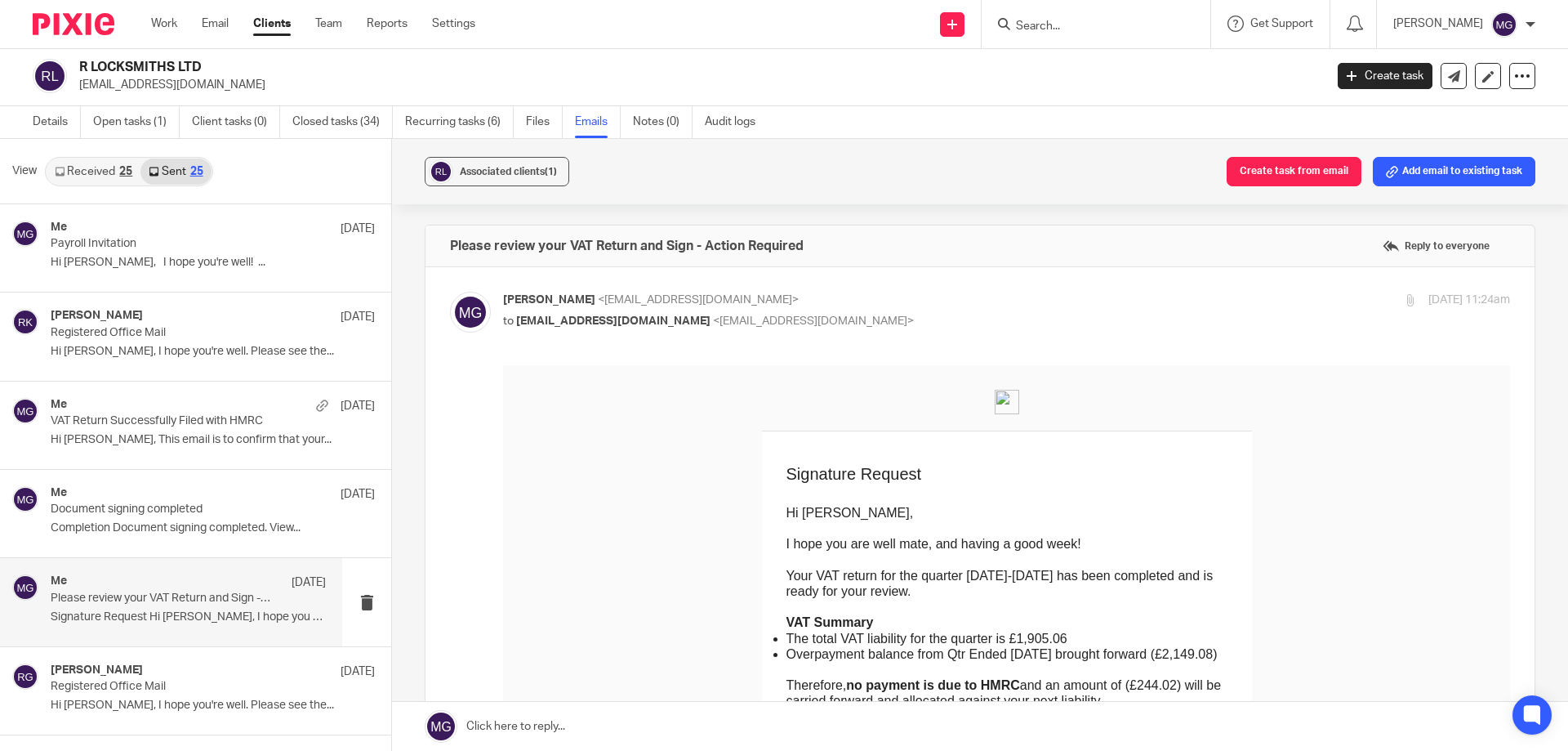
scroll to position [81, 0]
